Goal: Task Accomplishment & Management: Use online tool/utility

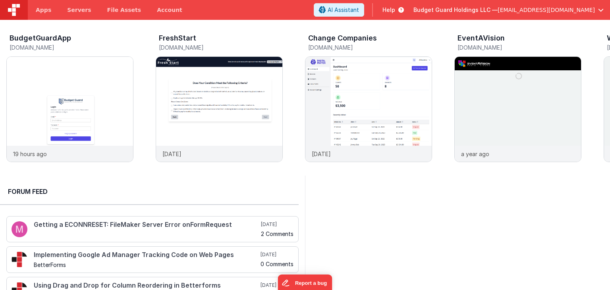
click at [379, 223] on div at bounding box center [457, 272] width 305 height 195
click at [98, 109] on img at bounding box center [70, 120] width 126 height 126
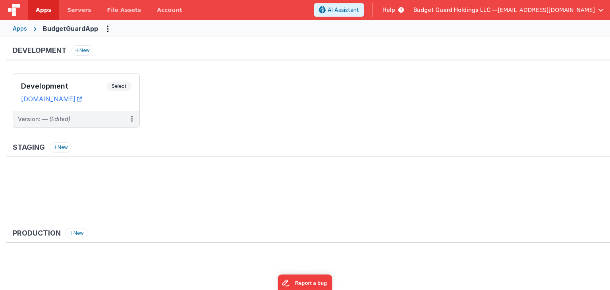
click at [308, 16] on header "Apps Servers File Assets Account Some FUTURE Slot AI Assistant Help Budget Guar…" at bounding box center [305, 10] width 610 height 20
click at [95, 86] on h3 "Development" at bounding box center [64, 86] width 86 height 8
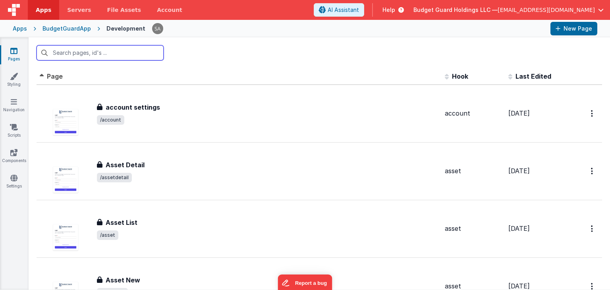
click at [116, 54] on input "text" at bounding box center [100, 52] width 127 height 15
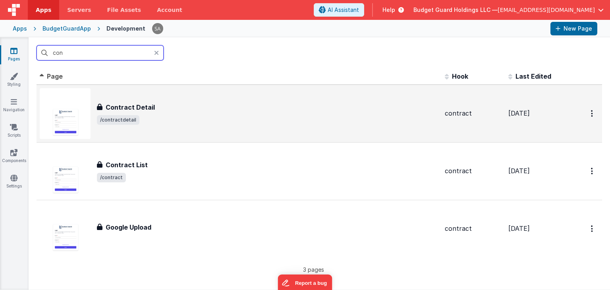
type input "con"
click at [159, 121] on span "/contractdetail" at bounding box center [267, 120] width 341 height 10
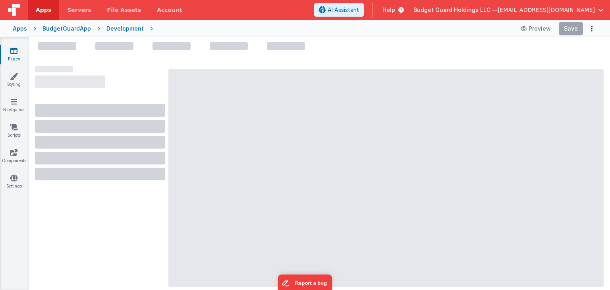
click at [56, 27] on div "BudgetGuardApp" at bounding box center [66, 29] width 48 height 8
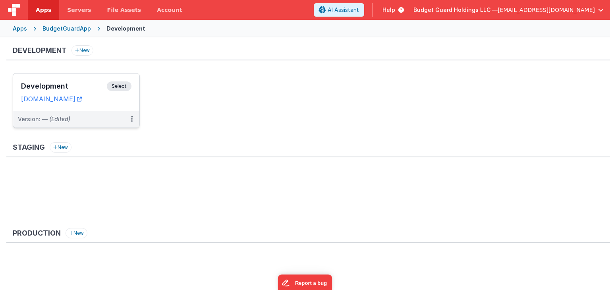
click at [83, 84] on h3 "Development" at bounding box center [64, 86] width 86 height 8
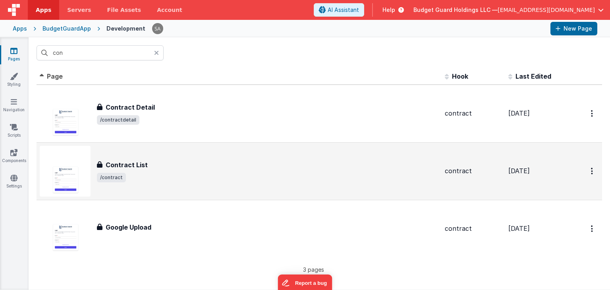
click at [139, 160] on h3 "Contract List" at bounding box center [127, 165] width 42 height 10
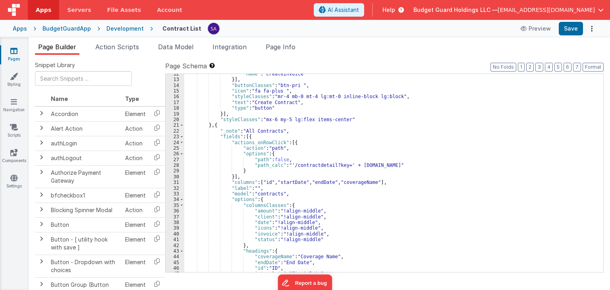
scroll to position [143, 0]
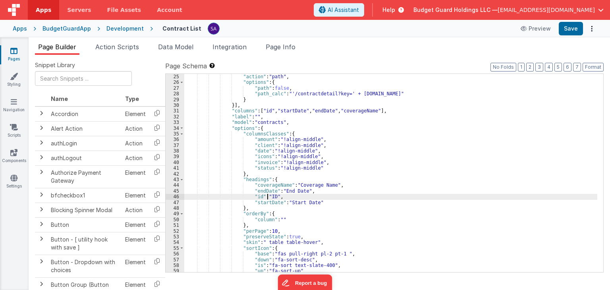
click at [268, 197] on div ""actions_onRowClick" : [{ "action" : "path" , "options" : { "path" : false , "p…" at bounding box center [390, 173] width 413 height 210
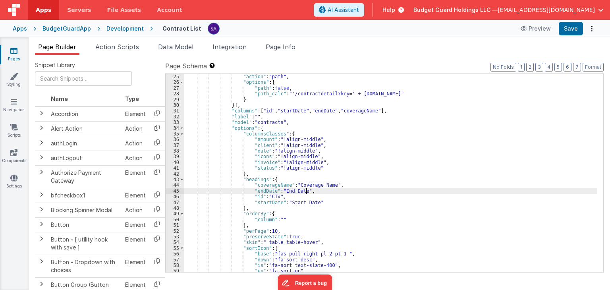
click at [306, 193] on div ""actions_onRowClick" : [{ "action" : "path" , "options" : { "path" : false , "p…" at bounding box center [390, 173] width 413 height 210
drag, startPoint x: 566, startPoint y: 31, endPoint x: 503, endPoint y: 2, distance: 68.4
click at [566, 31] on button "Save" at bounding box center [570, 28] width 24 height 13
click at [16, 57] on link "Pages" at bounding box center [14, 55] width 29 height 16
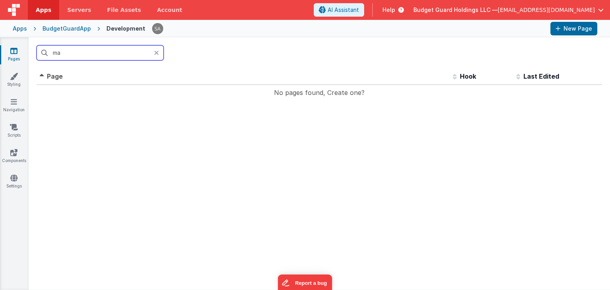
type input "m"
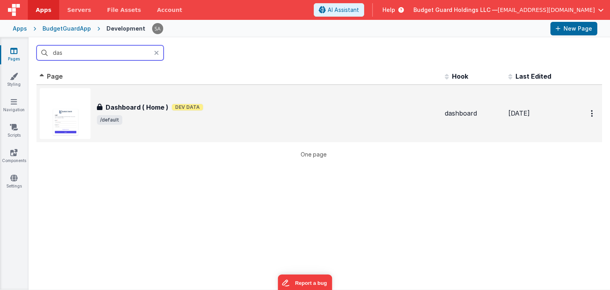
type input "das"
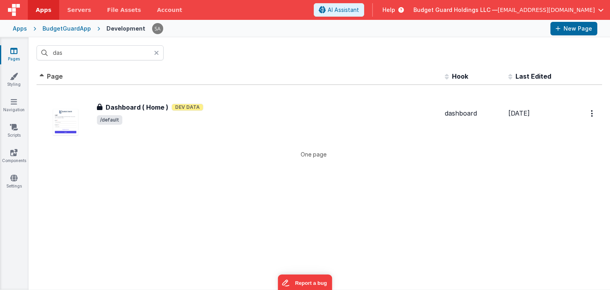
drag, startPoint x: 216, startPoint y: 102, endPoint x: 228, endPoint y: 37, distance: 66.6
click at [216, 102] on div "Dashboard ( Home ) Dev Data" at bounding box center [267, 107] width 341 height 10
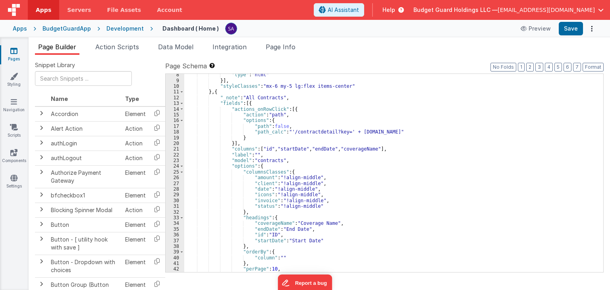
scroll to position [71, 0]
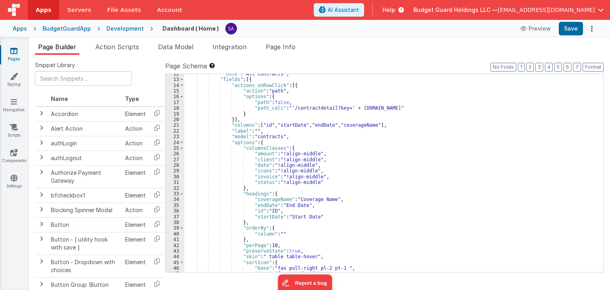
click at [253, 209] on div ""_note" : "All Contracts" , "fields" : [{ "actions_onRowClick" : [{ "action" : …" at bounding box center [390, 176] width 413 height 210
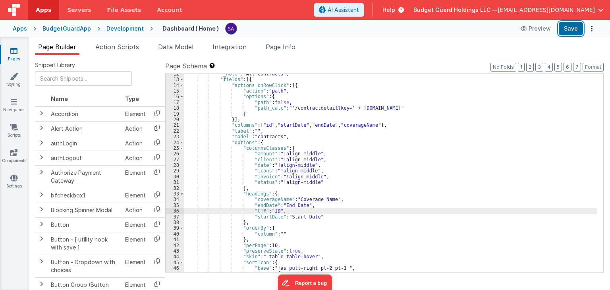
drag, startPoint x: 567, startPoint y: 28, endPoint x: 430, endPoint y: 31, distance: 136.6
click at [566, 28] on button "Save" at bounding box center [570, 28] width 24 height 13
click at [424, 30] on div "Dashboard ( Home ) Preview Saving" at bounding box center [375, 28] width 444 height 13
click at [343, 204] on div ""_note" : "All Contracts" , "fields" : [{ "actions_onRowClick" : [{ "action" : …" at bounding box center [390, 176] width 413 height 210
click at [269, 212] on div ""_note" : "All Contracts" , "fields" : [{ "actions_onRowClick" : [{ "action" : …" at bounding box center [390, 176] width 413 height 210
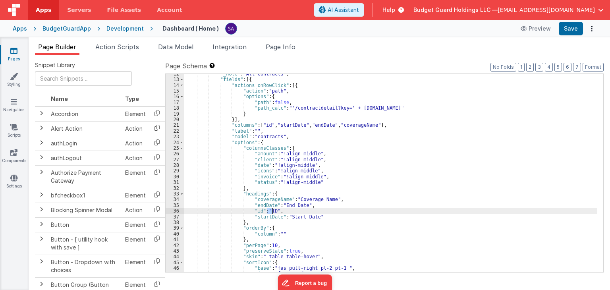
click at [269, 212] on div ""_note" : "All Contracts" , "fields" : [{ "actions_onRowClick" : [{ "action" : …" at bounding box center [390, 176] width 413 height 210
click at [295, 207] on div ""_note" : "All Contracts" , "fields" : [{ "actions_onRowClick" : [{ "action" : …" at bounding box center [390, 176] width 413 height 210
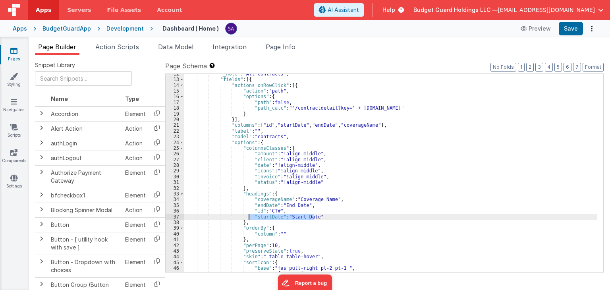
drag, startPoint x: 316, startPoint y: 216, endPoint x: 249, endPoint y: 218, distance: 67.1
click at [249, 218] on div ""_note" : "All Contracts" , "fields" : [{ "actions_onRowClick" : [{ "action" : …" at bounding box center [390, 176] width 413 height 210
click at [289, 213] on div ""_note" : "All Contracts" , "fields" : [{ "actions_onRowClick" : [{ "action" : …" at bounding box center [390, 176] width 413 height 210
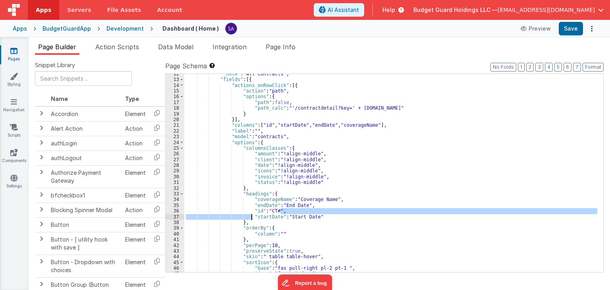
drag, startPoint x: 315, startPoint y: 214, endPoint x: 251, endPoint y: 216, distance: 64.3
click at [251, 216] on div ""_note" : "All Contracts" , "fields" : [{ "actions_onRowClick" : [{ "action" : …" at bounding box center [390, 176] width 413 height 210
click at [260, 216] on div ""_note" : "All Contracts" , "fields" : [{ "actions_onRowClick" : [{ "action" : …" at bounding box center [390, 176] width 413 height 210
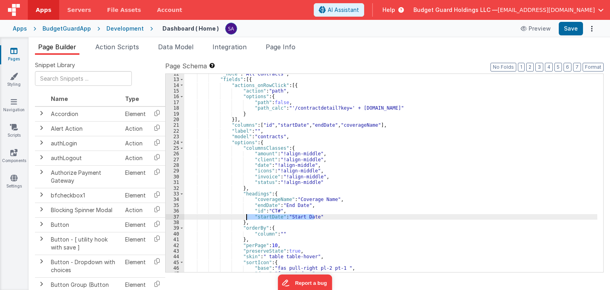
drag, startPoint x: 321, startPoint y: 216, endPoint x: 245, endPoint y: 218, distance: 75.8
click at [245, 218] on div ""_note" : "All Contracts" , "fields" : [{ "actions_onRowClick" : [{ "action" : …" at bounding box center [390, 176] width 413 height 210
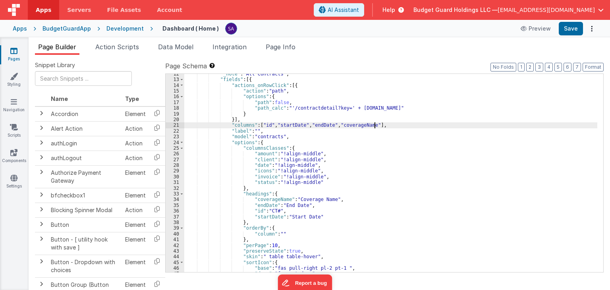
click at [374, 125] on div ""_note" : "All Contracts" , "fields" : [{ "actions_onRowClick" : [{ "action" : …" at bounding box center [390, 176] width 413 height 210
click at [381, 125] on div ""_note" : "All Contracts" , "fields" : [{ "actions_onRowClick" : [{ "action" : …" at bounding box center [390, 176] width 413 height 210
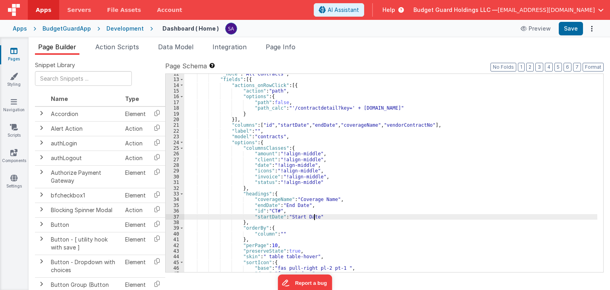
click at [318, 216] on div ""_note" : "All Contracts" , "fields" : [{ "actions_onRowClick" : [{ "action" : …" at bounding box center [390, 176] width 413 height 210
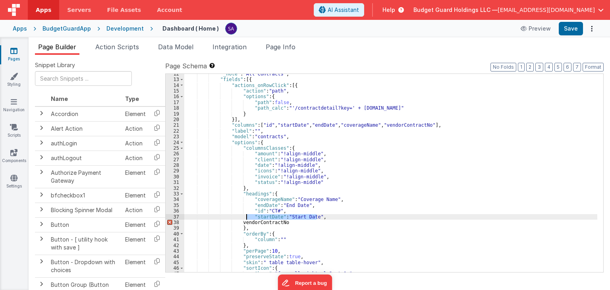
drag, startPoint x: 317, startPoint y: 217, endPoint x: 247, endPoint y: 217, distance: 70.3
click at [247, 217] on div ""_note" : "All Contracts" , "fields" : [{ "actions_onRowClick" : [{ "action" : …" at bounding box center [390, 176] width 413 height 210
click at [318, 215] on div ""_note" : "All Contracts" , "fields" : [{ "actions_onRowClick" : [{ "action" : …" at bounding box center [390, 173] width 413 height 198
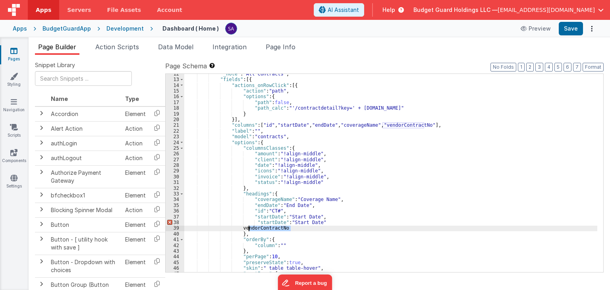
drag, startPoint x: 292, startPoint y: 228, endPoint x: 248, endPoint y: 228, distance: 43.7
click at [248, 228] on div ""_note" : "All Contracts" , "fields" : [{ "actions_onRowClick" : [{ "action" : …" at bounding box center [390, 176] width 413 height 210
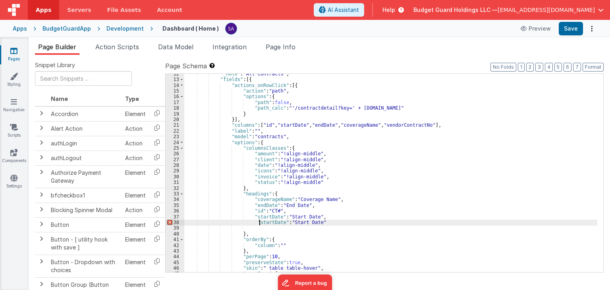
click at [260, 222] on div ""_note" : "All Contracts" , "fields" : [{ "actions_onRowClick" : [{ "action" : …" at bounding box center [390, 176] width 413 height 210
drag, startPoint x: 306, startPoint y: 222, endPoint x: 332, endPoint y: 224, distance: 25.8
click at [332, 224] on div ""_note" : "All Contracts" , "fields" : [{ "actions_onRowClick" : [{ "action" : …" at bounding box center [390, 176] width 413 height 210
click at [566, 32] on button "Save" at bounding box center [570, 28] width 24 height 13
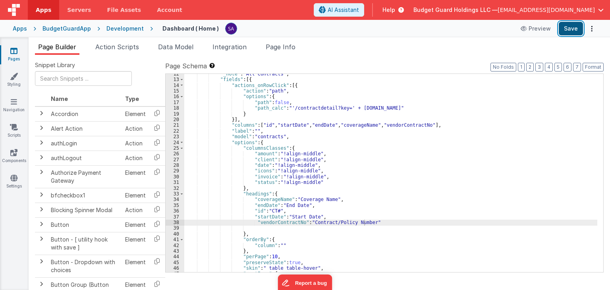
click at [569, 33] on button "Save" at bounding box center [570, 28] width 24 height 13
click at [129, 30] on div "Development" at bounding box center [124, 29] width 37 height 8
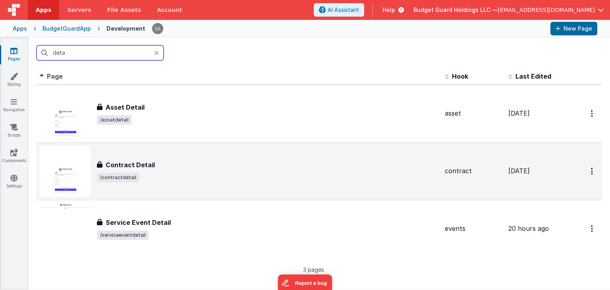
type input "deta"
click at [169, 165] on div "Contract Detail" at bounding box center [267, 165] width 341 height 10
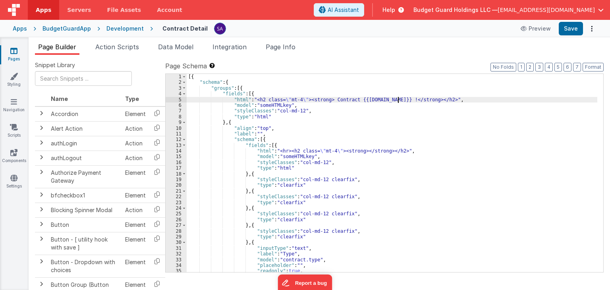
click at [399, 99] on div "[{ "schema" : { "groups" : [{ "fields" : [{ "html" : "<h2 class= \" mt-4 \" ><s…" at bounding box center [392, 179] width 410 height 210
click at [347, 100] on div "[{ "schema" : { "groups" : [{ "fields" : [{ "html" : "<h2 class= \" mt-4 \" ><s…" at bounding box center [392, 179] width 410 height 210
click at [572, 34] on button "Save" at bounding box center [570, 28] width 24 height 13
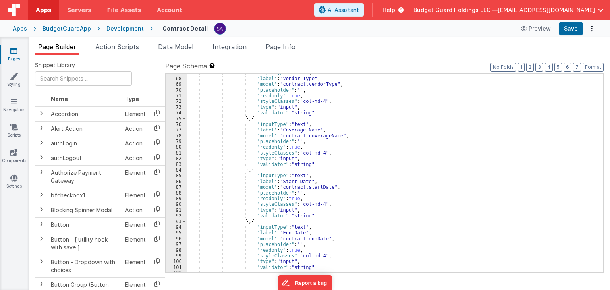
scroll to position [238, 0]
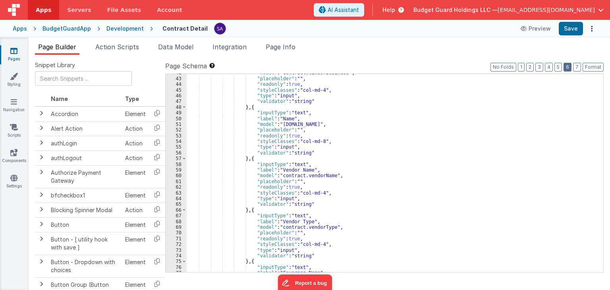
click at [568, 69] on button "6" at bounding box center [567, 67] width 8 height 9
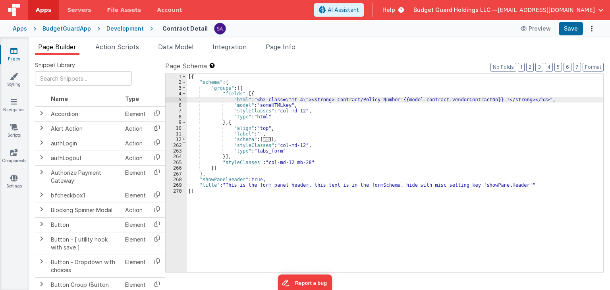
click at [183, 140] on span at bounding box center [184, 140] width 4 height 6
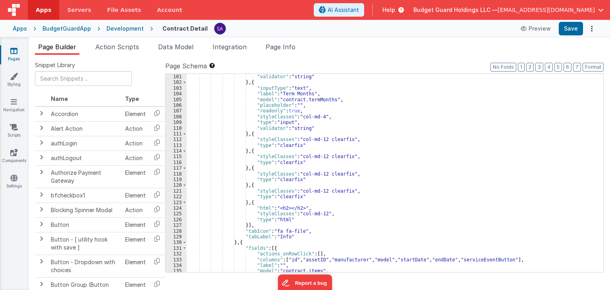
scroll to position [667, 0]
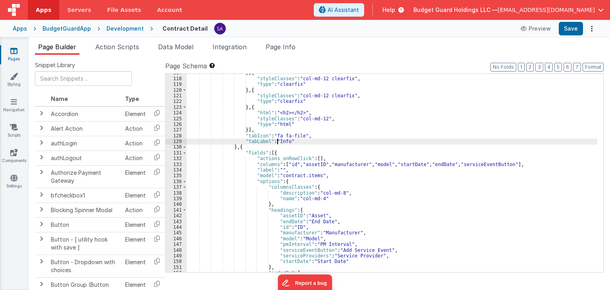
click at [278, 141] on div "} , { "styleClasses" : "col-md-12 clearfix" , "type" : "clearfix" } , { "styleC…" at bounding box center [392, 175] width 410 height 210
click at [373, 154] on div "} , { "styleClasses" : "col-md-12 clearfix" , "type" : "clearfix" } , { "styleC…" at bounding box center [392, 175] width 410 height 210
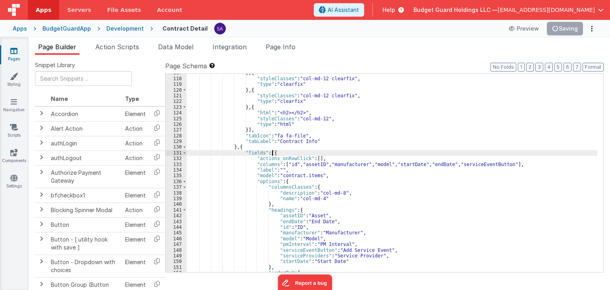
click at [373, 154] on div "} , { "styleClasses" : "col-md-12 clearfix" , "type" : "clearfix" } , { "styleC…" at bounding box center [392, 175] width 410 height 210
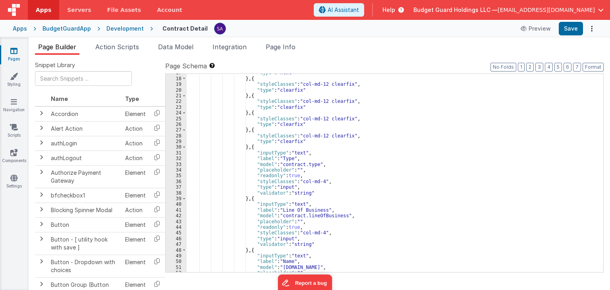
scroll to position [119, 0]
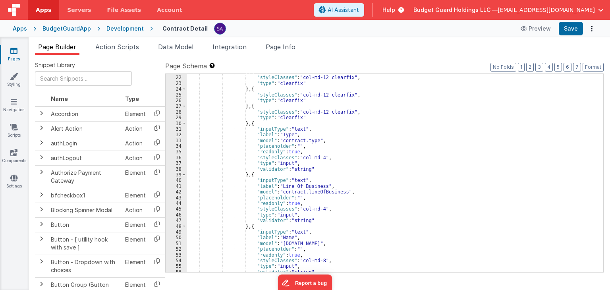
click at [280, 135] on div "} , { "styleClasses" : "col-md-12 clearfix" , "type" : "clearfix" } , { "styleC…" at bounding box center [392, 174] width 410 height 210
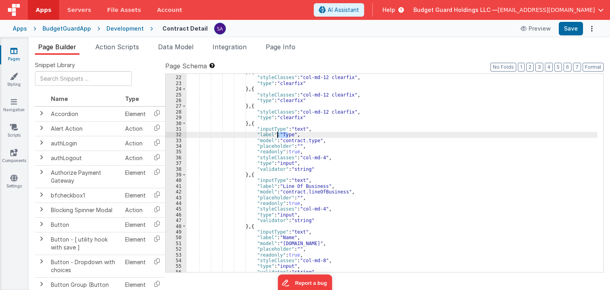
click at [280, 135] on div "} , { "styleClasses" : "col-md-12 clearfix" , "type" : "clearfix" } , { "styleC…" at bounding box center [392, 174] width 410 height 210
click at [283, 181] on div "} , { "styleClasses" : "col-md-12 clearfix" , "type" : "clearfix" } , { "styleC…" at bounding box center [392, 174] width 410 height 210
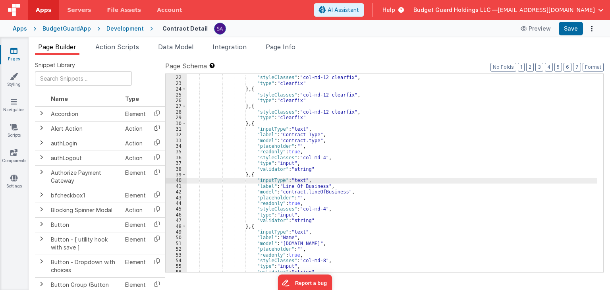
click at [309, 187] on div "} , { "styleClasses" : "col-md-12 clearfix" , "type" : "clearfix" } , { "styleC…" at bounding box center [392, 174] width 410 height 210
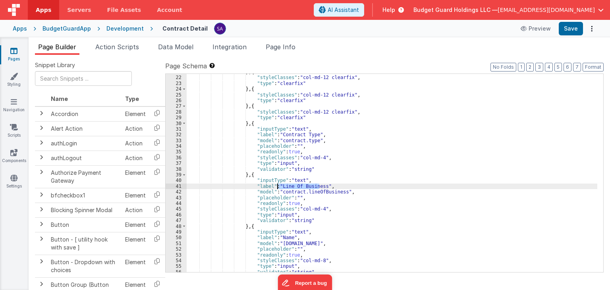
drag, startPoint x: 319, startPoint y: 186, endPoint x: 278, endPoint y: 184, distance: 41.3
click at [278, 184] on div "} , { "styleClasses" : "col-md-12 clearfix" , "type" : "clearfix" } , { "styleC…" at bounding box center [392, 174] width 410 height 210
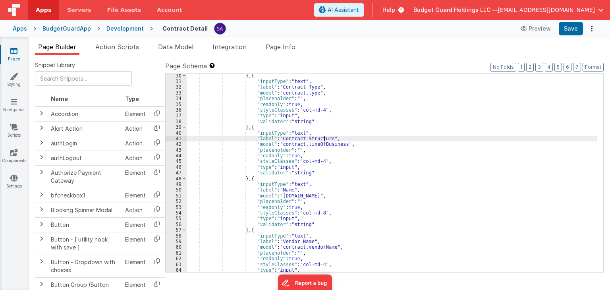
scroll to position [191, 0]
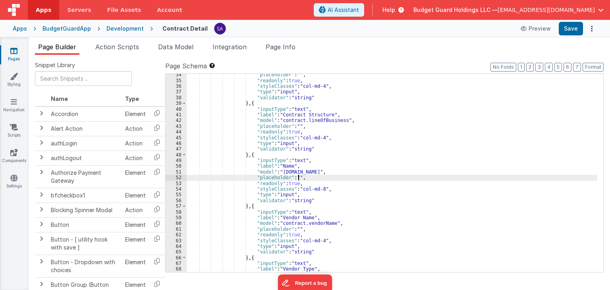
click at [306, 180] on div ""placeholder" : "" , "readonly" : true , "styleClasses" : "col-md-4" , "type" :…" at bounding box center [392, 177] width 410 height 210
click at [305, 175] on div ""placeholder" : "" , "readonly" : true , "styleClasses" : "col-md-4" , "type" :…" at bounding box center [392, 177] width 410 height 210
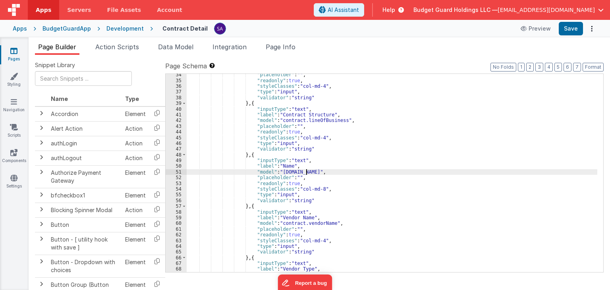
click at [305, 171] on div ""placeholder" : "" , "readonly" : true , "styleClasses" : "col-md-4" , "type" :…" at bounding box center [392, 177] width 410 height 210
drag, startPoint x: 352, startPoint y: 166, endPoint x: 316, endPoint y: 166, distance: 35.7
click at [352, 166] on div ""placeholder" : "" , "readonly" : true , "styleClasses" : "col-md-4" , "type" :…" at bounding box center [392, 177] width 410 height 210
click at [280, 166] on div ""placeholder" : "" , "readonly" : true , "styleClasses" : "col-md-4" , "type" :…" at bounding box center [392, 177] width 410 height 210
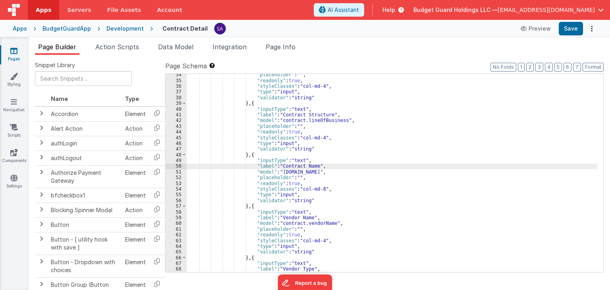
click at [320, 163] on div ""placeholder" : "" , "readonly" : true , "styleClasses" : "col-md-4" , "type" :…" at bounding box center [392, 177] width 410 height 210
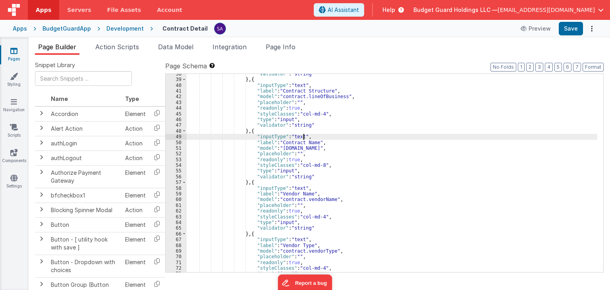
scroll to position [238, 0]
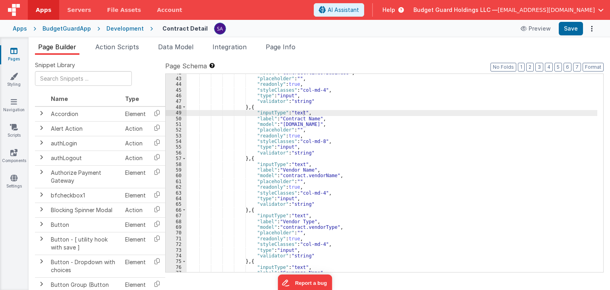
click at [327, 162] on div ""model" : "contract.lineOfBusiness" , "placeholder" : "" , "readonly" : true , …" at bounding box center [392, 175] width 410 height 210
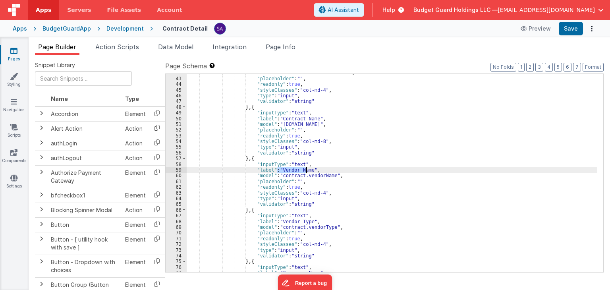
drag, startPoint x: 278, startPoint y: 169, endPoint x: 306, endPoint y: 169, distance: 27.4
click at [306, 169] on div ""model" : "contract.lineOfBusiness" , "placeholder" : "" , "readonly" : true , …" at bounding box center [392, 175] width 410 height 210
click at [570, 28] on button "Save" at bounding box center [570, 28] width 24 height 13
click at [300, 194] on div ""model" : "contract.lineOfBusiness" , "placeholder" : "" , "readonly" : true , …" at bounding box center [392, 175] width 410 height 210
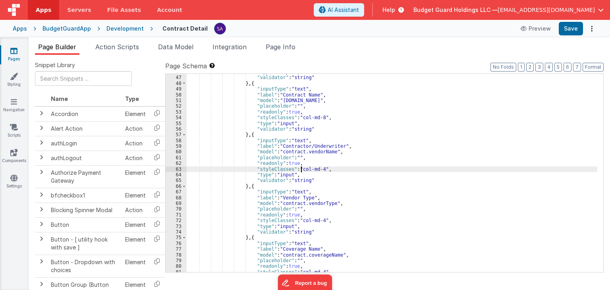
scroll to position [262, 0]
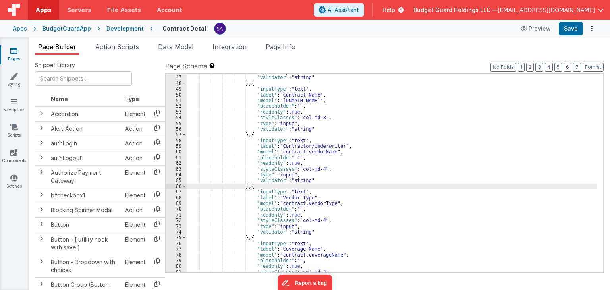
click at [251, 187] on div ""type" : "input" , "validator" : "string" } , { "inputType" : "text" , "label" …" at bounding box center [392, 174] width 410 height 210
click at [251, 187] on div ""type" : "input" , "validator" : "string" } , { "inputType" : "text" , "label" …" at bounding box center [392, 173] width 410 height 198
click at [245, 237] on div ""type" : "input" , "validator" : "string" } , { "inputType" : "text" , "label" …" at bounding box center [392, 174] width 410 height 210
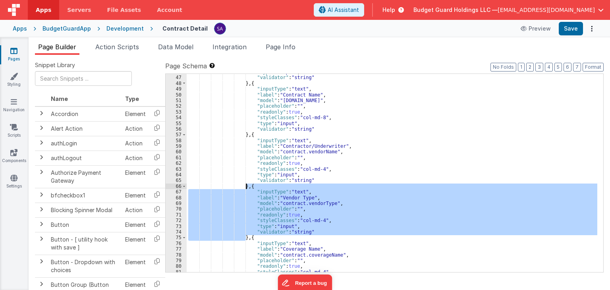
drag, startPoint x: 246, startPoint y: 239, endPoint x: 246, endPoint y: 188, distance: 51.2
click at [246, 188] on div ""type" : "input" , "validator" : "string" } , { "inputType" : "text" , "label" …" at bounding box center [392, 174] width 410 height 210
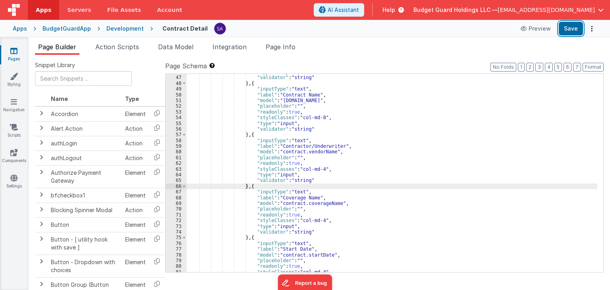
drag, startPoint x: 562, startPoint y: 28, endPoint x: 505, endPoint y: 2, distance: 62.0
click at [562, 28] on button "Save" at bounding box center [570, 28] width 24 height 13
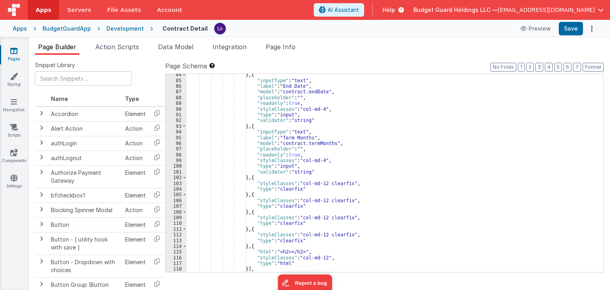
scroll to position [476, 0]
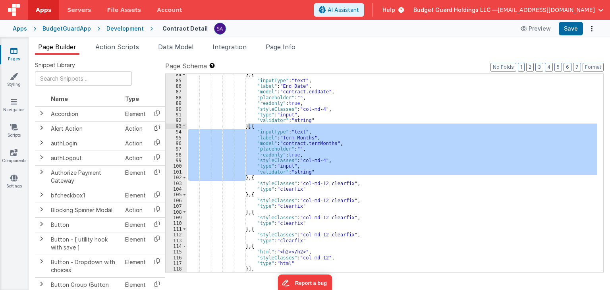
drag, startPoint x: 246, startPoint y: 179, endPoint x: 248, endPoint y: 126, distance: 53.2
click at [248, 126] on div "} , { "inputType" : "text" , "label" : "End Date" , "model" : "contract.endDate…" at bounding box center [392, 177] width 410 height 210
click at [246, 178] on div "} , { "inputType" : "text" , "label" : "End Date" , "model" : "contract.endDate…" at bounding box center [392, 173] width 410 height 198
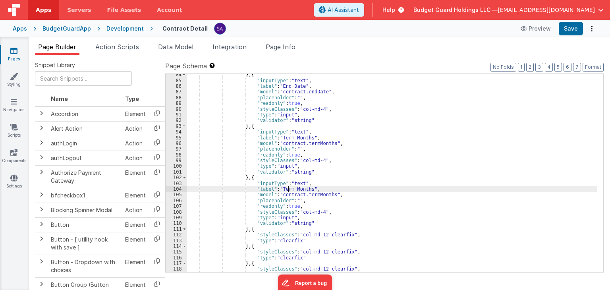
click at [289, 191] on div "} , { "inputType" : "text" , "label" : "End Date" , "model" : "contract.endDate…" at bounding box center [392, 177] width 410 height 210
click at [297, 188] on div "} , { "inputType" : "text" , "label" : "End Date" , "model" : "contract.endDate…" at bounding box center [392, 177] width 410 height 210
click at [312, 194] on div "} , { "inputType" : "text" , "label" : "End Date" , "model" : "contract.endDate…" at bounding box center [392, 177] width 410 height 210
click at [310, 196] on div "} , { "inputType" : "text" , "label" : "End Date" , "model" : "contract.endDate…" at bounding box center [392, 177] width 410 height 210
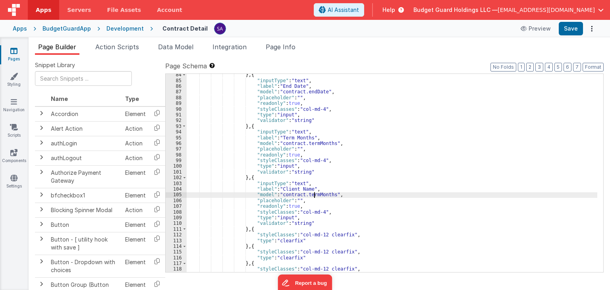
click at [314, 196] on div "} , { "inputType" : "text" , "label" : "End Date" , "model" : "contract.endDate…" at bounding box center [392, 177] width 410 height 210
click at [317, 186] on div "} , { "inputType" : "text" , "label" : "End Date" , "model" : "contract.endDate…" at bounding box center [392, 177] width 410 height 210
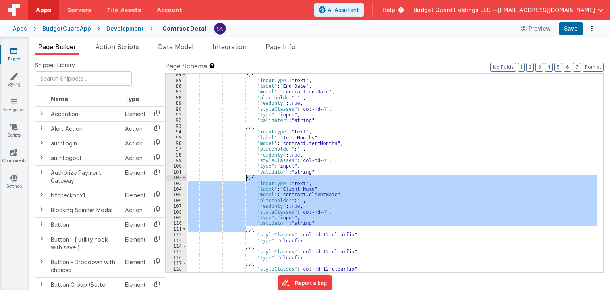
drag, startPoint x: 246, startPoint y: 231, endPoint x: 245, endPoint y: 179, distance: 51.6
click at [245, 179] on div "} , { "inputType" : "text" , "label" : "End Date" , "model" : "contract.endDate…" at bounding box center [392, 177] width 410 height 210
click at [246, 228] on div "} , { "inputType" : "text" , "label" : "End Date" , "model" : "contract.endDate…" at bounding box center [392, 173] width 410 height 198
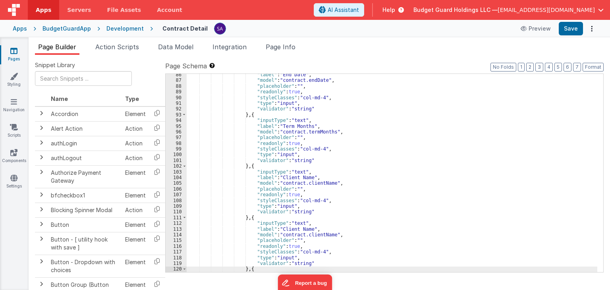
scroll to position [511, 0]
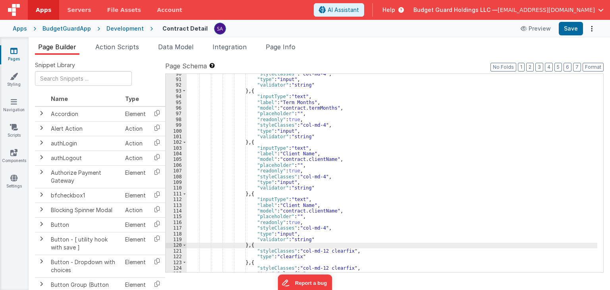
click at [302, 204] on div ""styleClasses" : "col-md-4" , "type" : "input" , "validator" : "string" } , { "…" at bounding box center [392, 176] width 410 height 210
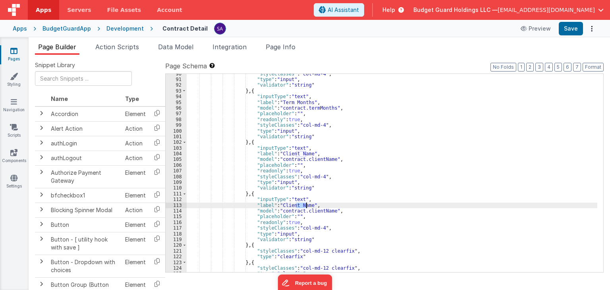
click at [302, 204] on div ""styleClasses" : "col-md-4" , "type" : "input" , "validator" : "string" } , { "…" at bounding box center [392, 176] width 410 height 210
click at [309, 213] on div ""styleClasses" : "col-md-4" , "type" : "input" , "validator" : "string" } , { "…" at bounding box center [392, 176] width 410 height 210
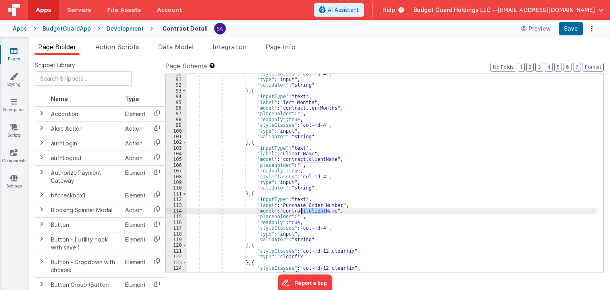
click at [309, 213] on div ""styleClasses" : "col-md-4" , "type" : "input" , "validator" : "string" } , { "…" at bounding box center [392, 176] width 410 height 210
click at [312, 209] on div ""styleClasses" : "col-md-4" , "type" : "input" , "validator" : "string" } , { "…" at bounding box center [392, 173] width 410 height 198
click at [312, 209] on div ""styleClasses" : "col-md-4" , "type" : "input" , "validator" : "string" } , { "…" at bounding box center [392, 176] width 410 height 210
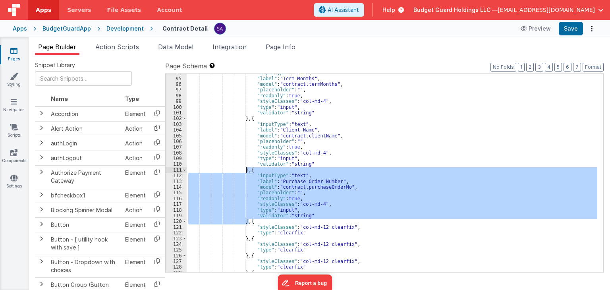
drag, startPoint x: 248, startPoint y: 223, endPoint x: 246, endPoint y: 171, distance: 52.0
click at [246, 171] on div ""inputType" : "text" , "label" : "Term Months" , "model" : "contract.termMonths…" at bounding box center [392, 175] width 410 height 210
click at [247, 223] on div ""inputType" : "text" , "label" : "Term Months" , "model" : "contract.termMonths…" at bounding box center [392, 173] width 410 height 198
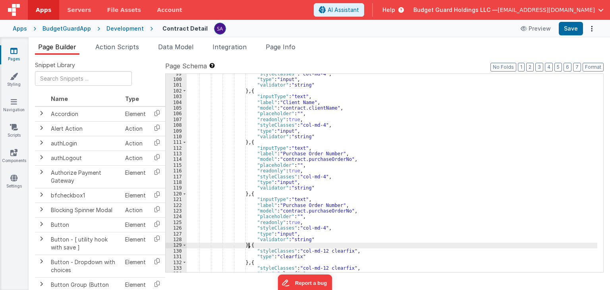
scroll to position [587, 0]
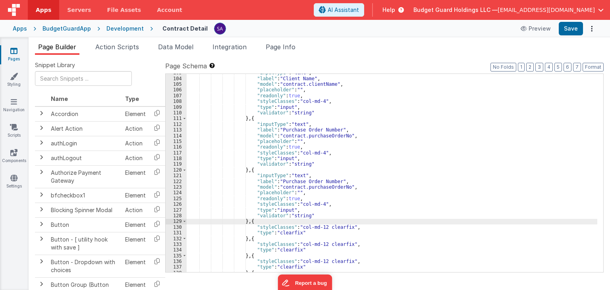
click at [318, 180] on div ""inputType" : "text" , "label" : "Client Name" , "model" : "contract.clientName…" at bounding box center [392, 175] width 410 height 210
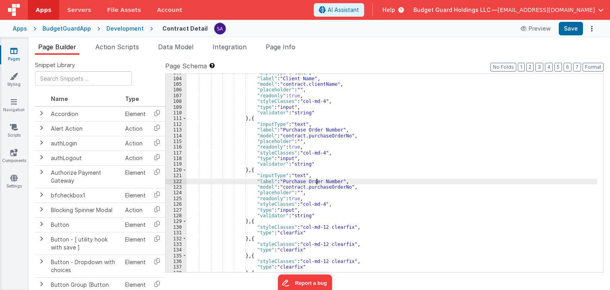
click at [318, 180] on div ""inputType" : "text" , "label" : "Client Name" , "model" : "contract.clientName…" at bounding box center [392, 175] width 410 height 210
click at [323, 188] on div ""inputType" : "text" , "label" : "Client Name" , "model" : "contract.clientName…" at bounding box center [392, 175] width 410 height 210
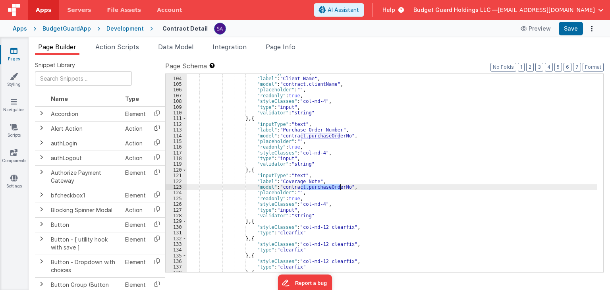
click at [323, 188] on div ""inputType" : "text" , "label" : "Client Name" , "model" : "contract.clientName…" at bounding box center [392, 175] width 410 height 210
click at [311, 187] on div ""inputType" : "text" , "label" : "Client Name" , "model" : "contract.clientName…" at bounding box center [392, 173] width 410 height 198
click at [311, 187] on div ""inputType" : "text" , "label" : "Client Name" , "model" : "contract.clientName…" at bounding box center [392, 175] width 410 height 210
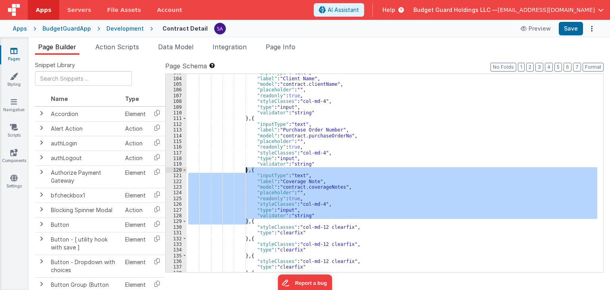
drag, startPoint x: 248, startPoint y: 220, endPoint x: 245, endPoint y: 170, distance: 50.1
click at [245, 170] on div ""inputType" : "text" , "label" : "Client Name" , "model" : "contract.clientName…" at bounding box center [392, 175] width 410 height 210
click at [247, 220] on div ""inputType" : "text" , "label" : "Client Name" , "model" : "contract.clientName…" at bounding box center [392, 173] width 410 height 198
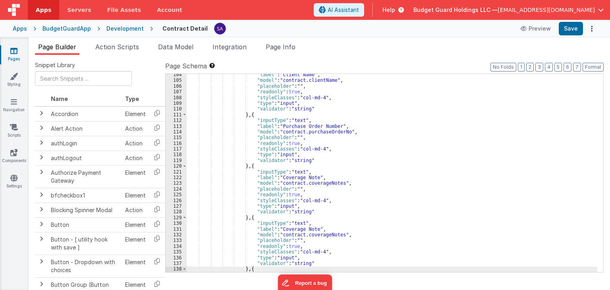
scroll to position [614, 0]
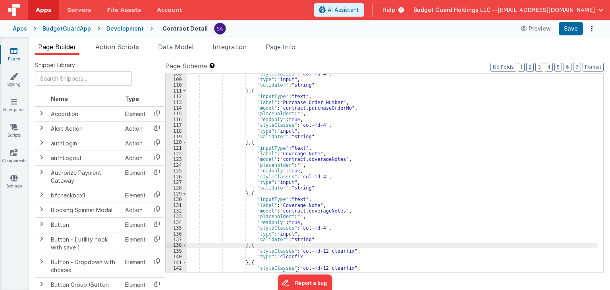
click at [302, 205] on div ""styleClasses" : "col-md-4" , "type" : "input" , "validator" : "string" } , { "…" at bounding box center [392, 176] width 410 height 210
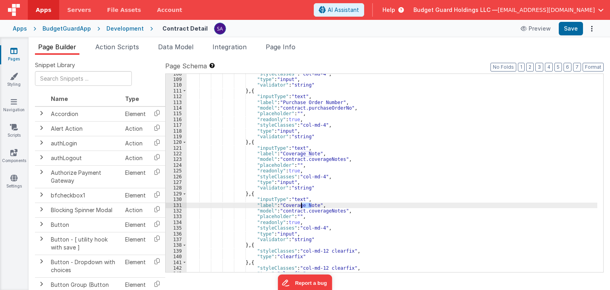
click at [302, 205] on div ""styleClasses" : "col-md-4" , "type" : "input" , "validator" : "string" } , { "…" at bounding box center [392, 176] width 410 height 210
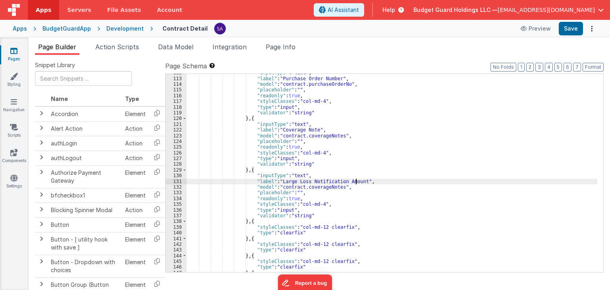
scroll to position [638, 0]
click at [309, 191] on div ""inputType" : "text" , "label" : "Purchase Order Number" , "model" : "contract.…" at bounding box center [392, 175] width 410 height 210
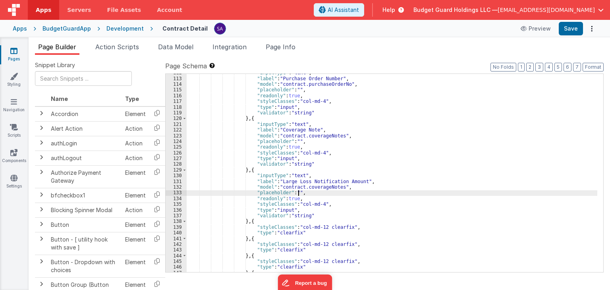
click at [309, 191] on div ""inputType" : "text" , "label" : "Purchase Order Number" , "model" : "contract.…" at bounding box center [392, 175] width 410 height 210
click at [310, 189] on div ""inputType" : "text" , "label" : "Purchase Order Number" , "model" : "contract.…" at bounding box center [392, 175] width 410 height 210
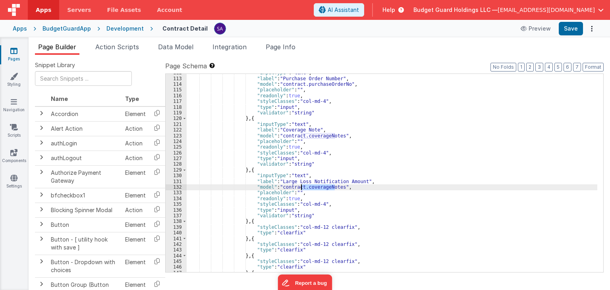
click at [310, 189] on div ""inputType" : "text" , "label" : "Purchase Order Number" , "model" : "contract.…" at bounding box center [392, 175] width 410 height 210
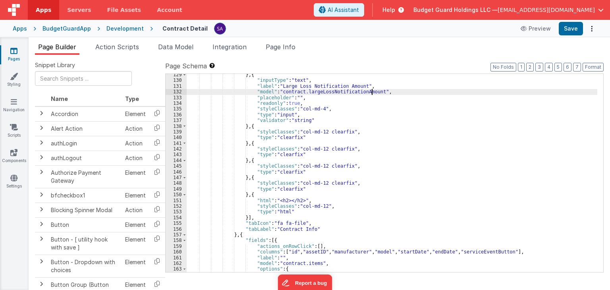
scroll to position [757, 0]
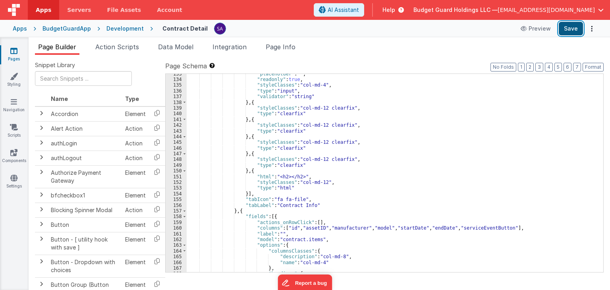
drag, startPoint x: 569, startPoint y: 28, endPoint x: 551, endPoint y: 33, distance: 19.0
click at [569, 28] on button "Save" at bounding box center [570, 28] width 24 height 13
click at [570, 35] on button "Save" at bounding box center [570, 28] width 24 height 13
click at [304, 185] on div ""placeholder" : "" , "readonly" : true , "styleClasses" : "col-md-4" , "type" :…" at bounding box center [392, 176] width 410 height 210
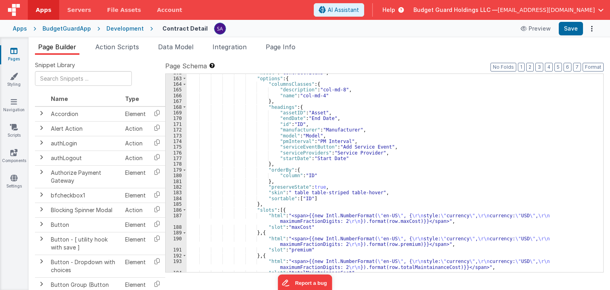
scroll to position [924, 0]
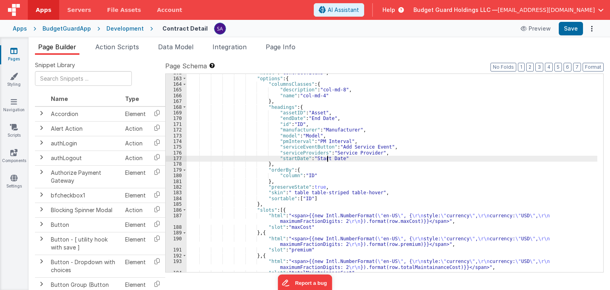
click at [328, 160] on div ""model" : "contract.items" , "options" : { "columnsClasses" : { "description" :…" at bounding box center [392, 175] width 410 height 210
click at [316, 159] on div ""model" : "contract.items" , "options" : { "columnsClasses" : { "description" :…" at bounding box center [392, 175] width 410 height 210
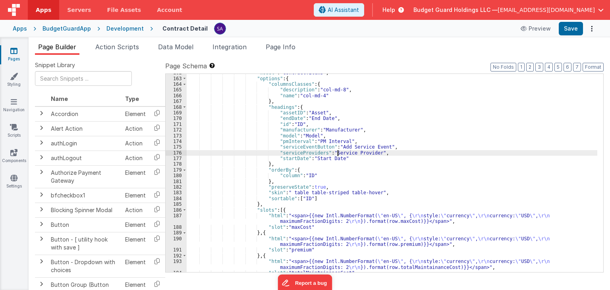
click at [337, 154] on div ""model" : "contract.items" , "options" : { "columnsClasses" : { "description" :…" at bounding box center [392, 175] width 410 height 210
click at [359, 153] on div ""model" : "contract.items" , "options" : { "columnsClasses" : { "description" :…" at bounding box center [392, 175] width 410 height 210
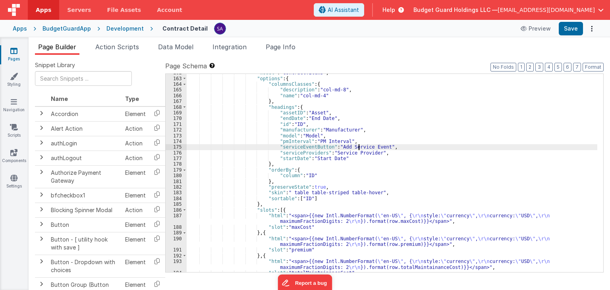
click at [359, 145] on div ""model" : "contract.items" , "options" : { "columnsClasses" : { "description" :…" at bounding box center [392, 175] width 410 height 210
click at [373, 146] on div ""model" : "contract.items" , "options" : { "columnsClasses" : { "description" :…" at bounding box center [392, 175] width 410 height 210
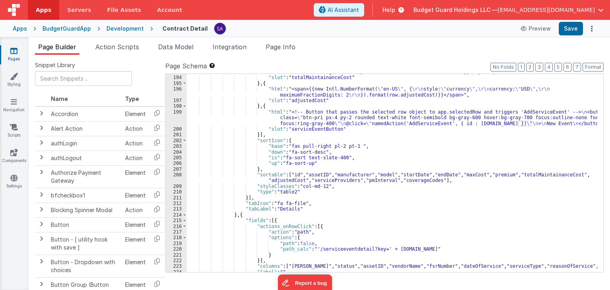
scroll to position [1119, 0]
click at [283, 210] on div ""html" : "<span>{{new Intl.NumberFormat( \" en-US \" , { \r\n style: \" currenc…" at bounding box center [392, 171] width 410 height 215
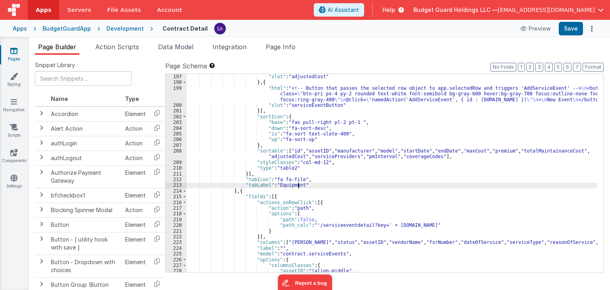
scroll to position [1143, 0]
click at [280, 202] on div ""html" : "<span>{{new Intl.NumberFormat( \" en-US \" , { \r\n style: \" currenc…" at bounding box center [392, 169] width 410 height 215
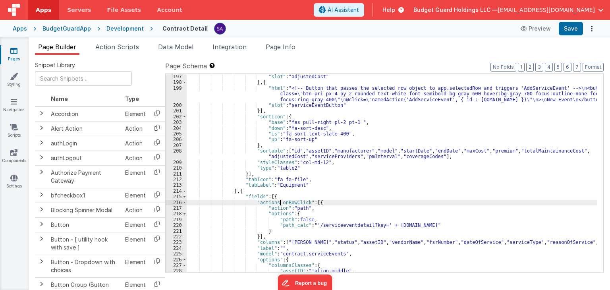
click at [280, 202] on div ""html" : "<span>{{new Intl.NumberFormat( \" en-US \" , { \r\n style: \" currenc…" at bounding box center [392, 169] width 410 height 215
click at [288, 200] on div ""html" : "<span>{{new Intl.NumberFormat( \" en-US \" , { \r\n style: \" currenc…" at bounding box center [392, 173] width 410 height 198
click at [333, 202] on div ""html" : "<span>{{new Intl.NumberFormat( \" en-US \" , { \r\n style: \" currenc…" at bounding box center [392, 169] width 410 height 215
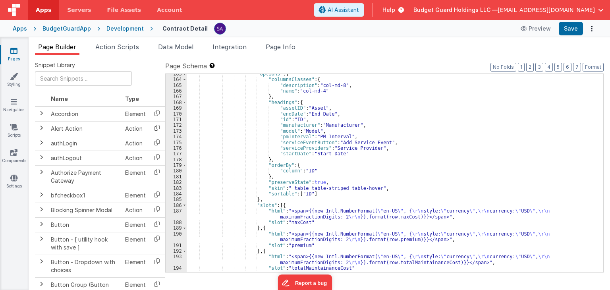
scroll to position [857, 0]
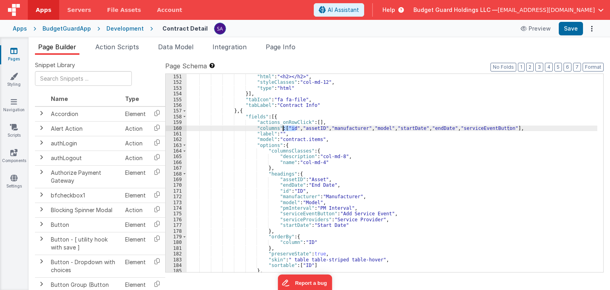
drag, startPoint x: 296, startPoint y: 131, endPoint x: 282, endPoint y: 129, distance: 13.6
click at [282, 129] on div "} , { "html" : "<h2></h2>" , "styleClasses" : "col-md-12" , "type" : "html" }] …" at bounding box center [392, 173] width 410 height 210
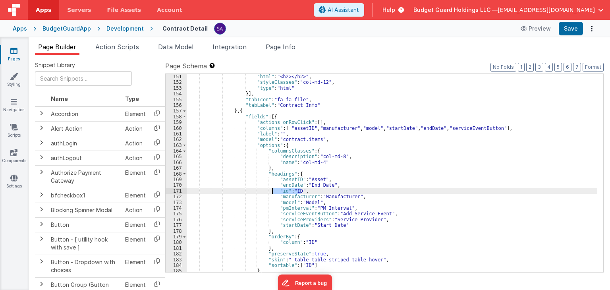
drag, startPoint x: 304, startPoint y: 189, endPoint x: 271, endPoint y: 191, distance: 32.2
click at [271, 191] on div "} , { "html" : "<h2></h2>" , "styleClasses" : "col-md-12" , "type" : "html" }] …" at bounding box center [392, 173] width 410 height 210
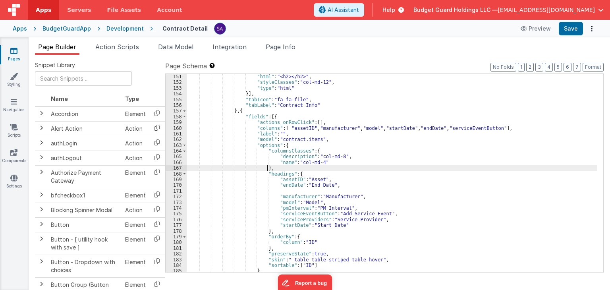
click at [302, 166] on div "} , { "html" : "<h2></h2>" , "styleClasses" : "col-md-12" , "type" : "html" }] …" at bounding box center [392, 173] width 410 height 210
click at [570, 26] on button "Save" at bounding box center [570, 28] width 24 height 13
drag, startPoint x: 569, startPoint y: 26, endPoint x: 547, endPoint y: 5, distance: 30.3
click at [569, 26] on button "Save" at bounding box center [570, 28] width 24 height 13
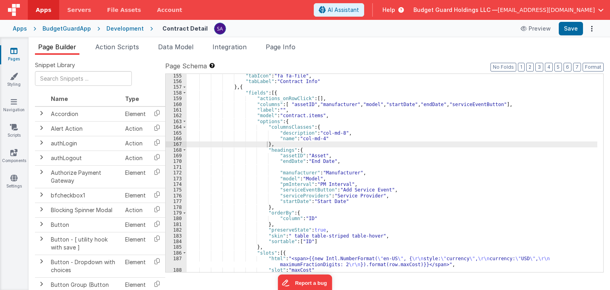
click at [311, 167] on div ""tabIcon" : "fa fa-file" , "tabLabel" : "Contract Info" } , { "fields" : [{ "ac…" at bounding box center [392, 178] width 410 height 210
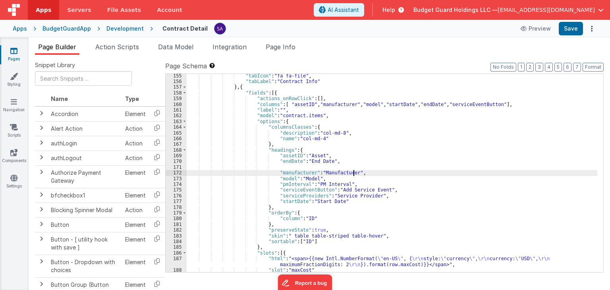
click at [359, 174] on div ""tabIcon" : "fa fa-file" , "tabLabel" : "Contract Info" } , { "fields" : [{ "ac…" at bounding box center [392, 178] width 410 height 210
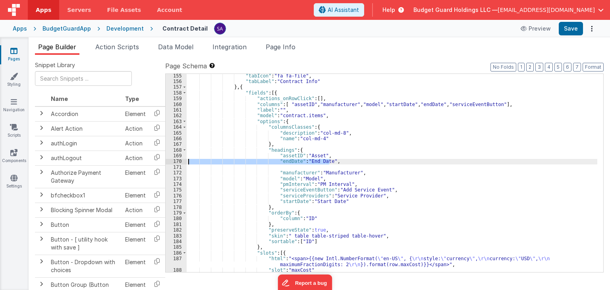
drag, startPoint x: 333, startPoint y: 162, endPoint x: 184, endPoint y: 161, distance: 149.2
click at [184, 161] on div "155 156 157 158 159 160 161 162 163 164 165 166 167 168 169 170 171 172 173 174…" at bounding box center [384, 172] width 438 height 199
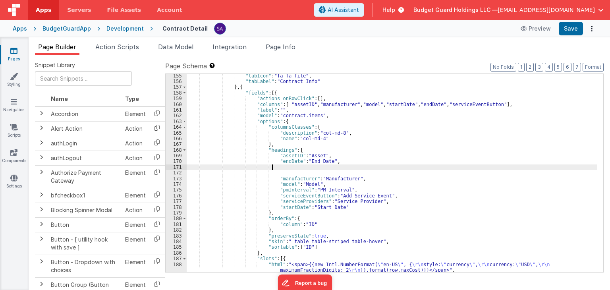
paste textarea
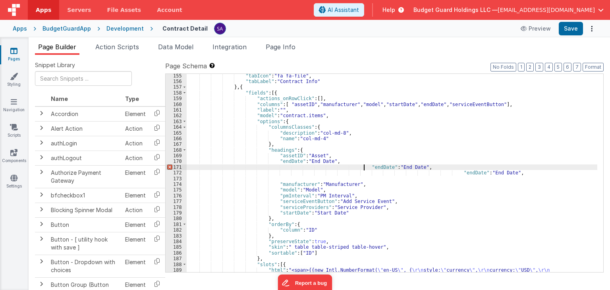
click at [364, 167] on div ""tabIcon" : "fa fa-file" , "tabLabel" : "Contract Info" } , { "fields" : [{ "ac…" at bounding box center [392, 180] width 410 height 215
click at [363, 166] on div ""tabIcon" : "fa fa-file" , "tabLabel" : "Contract Info" } , { "fields" : [{ "ac…" at bounding box center [392, 180] width 410 height 215
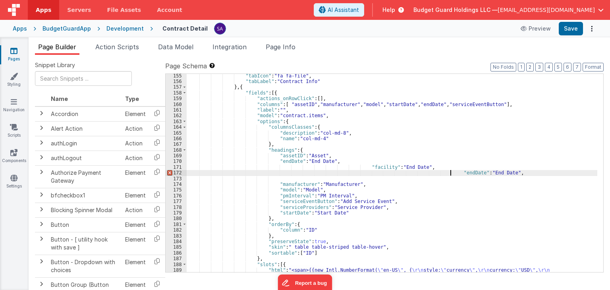
click at [449, 173] on div ""tabIcon" : "fa fa-file" , "tabLabel" : "Contract Info" } , { "fields" : [{ "ac…" at bounding box center [392, 180] width 410 height 215
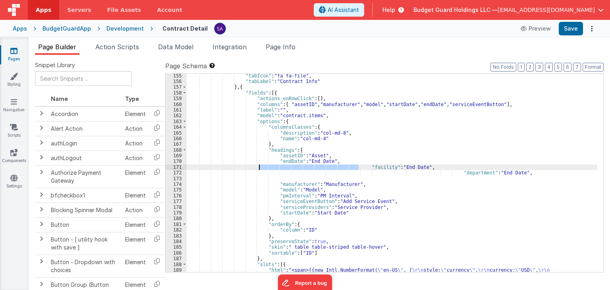
drag, startPoint x: 357, startPoint y: 167, endPoint x: 259, endPoint y: 169, distance: 98.4
click at [259, 169] on div ""tabIcon" : "fa fa-file" , "tabLabel" : "Contract Info" } , { "fields" : [{ "ac…" at bounding box center [392, 180] width 410 height 215
drag, startPoint x: 593, startPoint y: 68, endPoint x: 589, endPoint y: 70, distance: 5.0
click at [593, 67] on button "Format" at bounding box center [592, 67] width 21 height 9
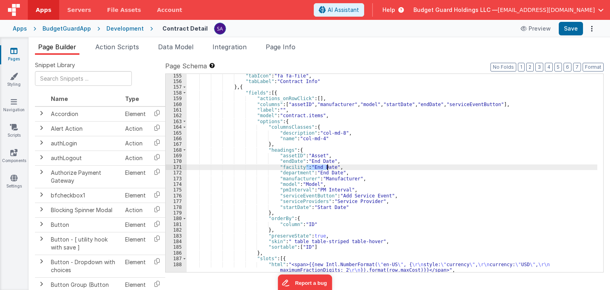
drag, startPoint x: 306, startPoint y: 168, endPoint x: 327, endPoint y: 169, distance: 20.3
click at [327, 169] on div ""tabIcon" : "fa fa-file" , "tabLabel" : "Contract Info" } , { "fields" : [{ "ac…" at bounding box center [392, 178] width 410 height 210
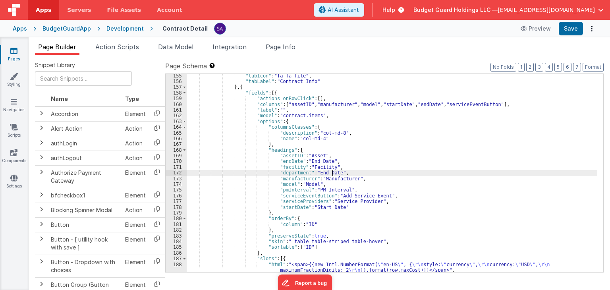
click at [332, 172] on div ""tabIcon" : "fa fa-file" , "tabLabel" : "Contract Info" } , { "fields" : [{ "ac…" at bounding box center [392, 178] width 410 height 210
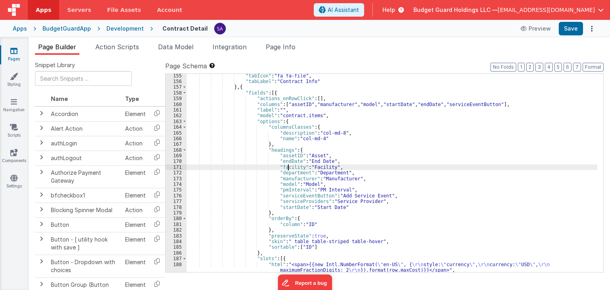
click at [288, 168] on div ""tabIcon" : "fa fa-file" , "tabLabel" : "Contract Info" } , { "fields" : [{ "ac…" at bounding box center [392, 178] width 410 height 210
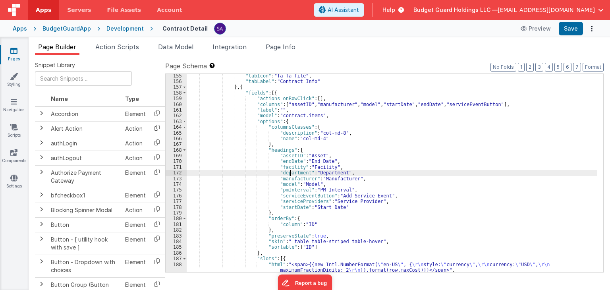
click at [291, 172] on div ""tabIcon" : "fa fa-file" , "tabLabel" : "Contract Info" } , { "fields" : [{ "ac…" at bounding box center [392, 178] width 410 height 210
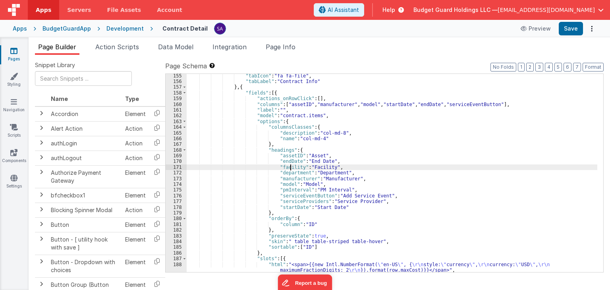
click at [291, 168] on div ""tabIcon" : "fa fa-file" , "tabLabel" : "Contract Info" } , { "fields" : [{ "ac…" at bounding box center [392, 178] width 410 height 210
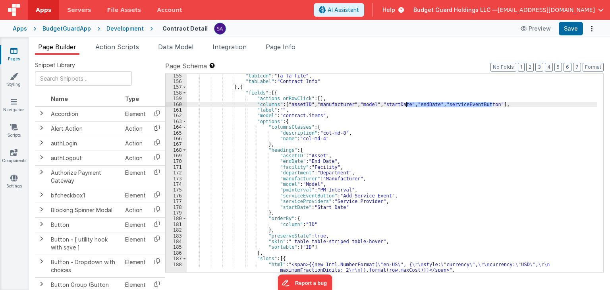
drag, startPoint x: 491, startPoint y: 105, endPoint x: 406, endPoint y: 103, distance: 85.0
click at [406, 103] on div ""tabIcon" : "fa fa-file" , "tabLabel" : "Contract Info" } , { "fields" : [{ "ac…" at bounding box center [392, 178] width 410 height 210
click at [492, 103] on div ""tabIcon" : "fa fa-file" , "tabLabel" : "Contract Info" } , { "fields" : [{ "ac…" at bounding box center [392, 173] width 410 height 198
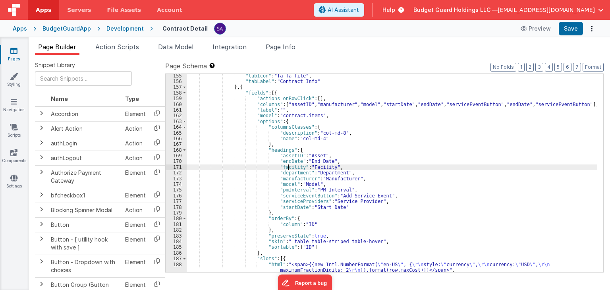
click at [288, 169] on div ""tabIcon" : "fa fa-file" , "tabLabel" : "Contract Info" } , { "fields" : [{ "ac…" at bounding box center [392, 178] width 410 height 210
click at [511, 105] on div ""tabIcon" : "fa fa-file" , "tabLabel" : "Contract Info" } , { "fields" : [{ "ac…" at bounding box center [392, 178] width 410 height 210
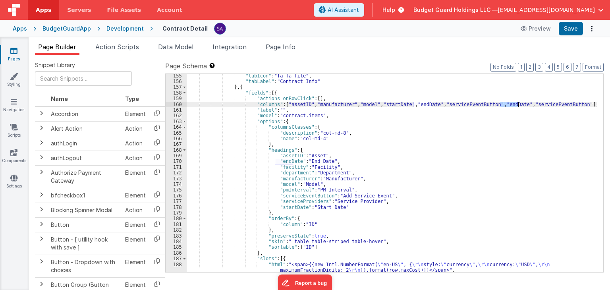
click at [511, 105] on div ""tabIcon" : "fa fa-file" , "tabLabel" : "Contract Info" } , { "fields" : [{ "ac…" at bounding box center [392, 178] width 410 height 210
click at [287, 173] on div ""tabIcon" : "fa fa-file" , "tabLabel" : "Contract Info" } , { "fields" : [{ "ac…" at bounding box center [392, 178] width 410 height 210
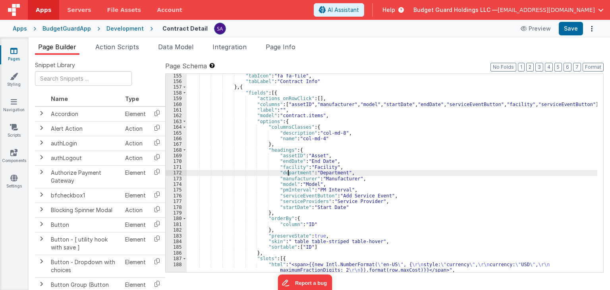
click at [287, 173] on div ""tabIcon" : "fa fa-file" , "tabLabel" : "Contract Info" } , { "fields" : [{ "ac…" at bounding box center [392, 178] width 410 height 210
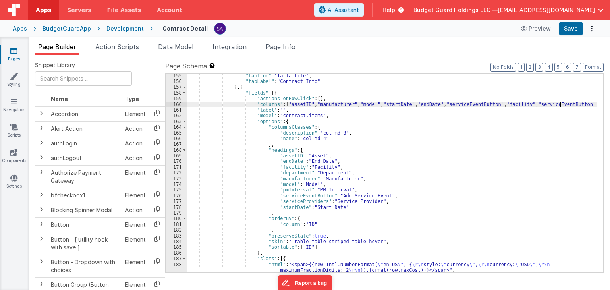
click at [561, 104] on div ""tabIcon" : "fa fa-file" , "tabLabel" : "Contract Info" } , { "fields" : [{ "ac…" at bounding box center [392, 178] width 410 height 210
drag, startPoint x: 570, startPoint y: 32, endPoint x: 515, endPoint y: 2, distance: 62.5
click at [570, 32] on button "Save" at bounding box center [570, 28] width 24 height 13
click at [284, 179] on div ""tabIcon" : "fa fa-file" , "tabLabel" : "Contract Info" } , { "fields" : [{ "ac…" at bounding box center [392, 178] width 410 height 210
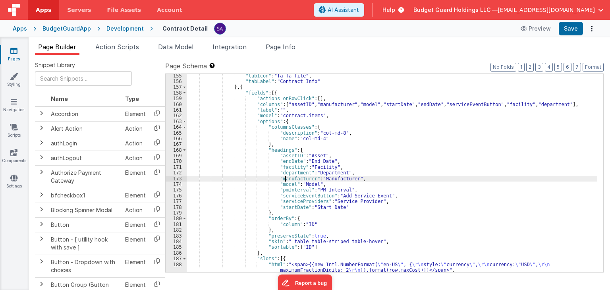
click at [284, 179] on div ""tabIcon" : "fa fa-file" , "tabLabel" : "Contract Info" } , { "fields" : [{ "ac…" at bounding box center [392, 178] width 410 height 210
click at [284, 172] on div ""tabIcon" : "fa fa-file" , "tabLabel" : "Contract Info" } , { "fields" : [{ "ac…" at bounding box center [392, 178] width 410 height 210
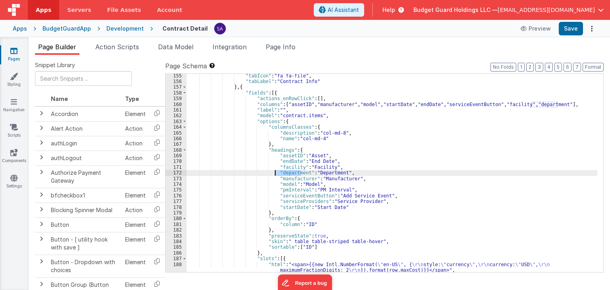
click at [284, 172] on div ""tabIcon" : "fa fa-file" , "tabLabel" : "Contract Info" } , { "fields" : [{ "ac…" at bounding box center [392, 178] width 410 height 210
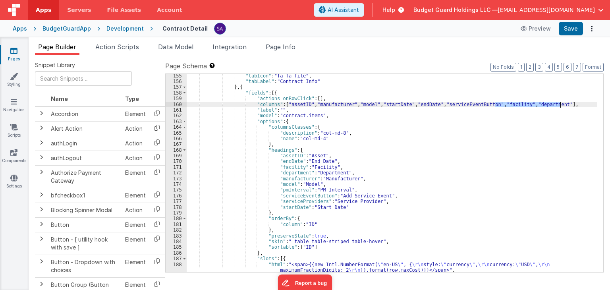
drag, startPoint x: 495, startPoint y: 102, endPoint x: 560, endPoint y: 103, distance: 65.1
click at [560, 103] on div ""tabIcon" : "fa fa-file" , "tabLabel" : "Contract Info" } , { "fields" : [{ "ac…" at bounding box center [392, 178] width 410 height 210
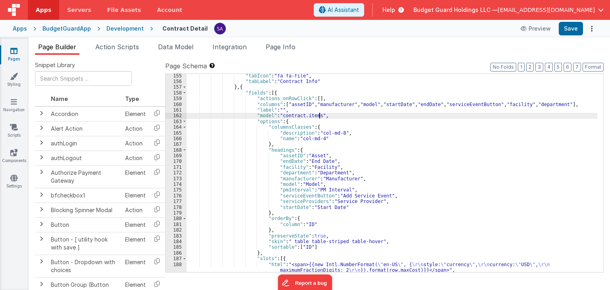
click at [508, 114] on div ""tabIcon" : "fa fa-file" , "tabLabel" : "Contract Info" } , { "fields" : [{ "ac…" at bounding box center [392, 178] width 410 height 210
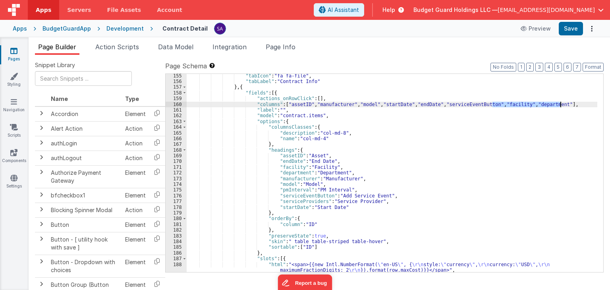
drag, startPoint x: 491, startPoint y: 105, endPoint x: 560, endPoint y: 106, distance: 69.1
click at [560, 106] on div ""tabIcon" : "fa fa-file" , "tabLabel" : "Contract Info" } , { "fields" : [{ "ac…" at bounding box center [392, 178] width 410 height 210
click at [350, 105] on div ""tabIcon" : "fa fa-file" , "tabLabel" : "Contract Info" } , { "fields" : [{ "ac…" at bounding box center [392, 178] width 410 height 210
click at [352, 106] on div ""tabIcon" : "fa fa-file" , "tabLabel" : "Contract Info" } , { "fields" : [{ "ac…" at bounding box center [392, 178] width 410 height 210
click at [417, 105] on div ""tabIcon" : "fa fa-file" , "tabLabel" : "Contract Info" } , { "fields" : [{ "ac…" at bounding box center [392, 178] width 410 height 210
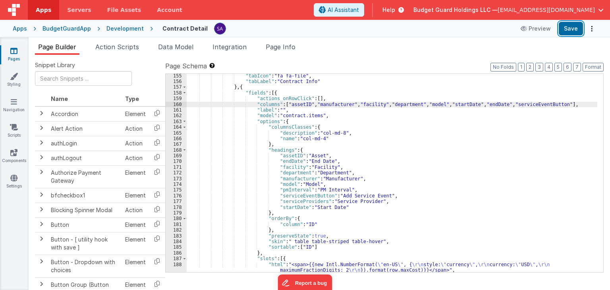
drag, startPoint x: 564, startPoint y: 29, endPoint x: 519, endPoint y: 3, distance: 51.4
click at [564, 29] on button "Save" at bounding box center [570, 28] width 24 height 13
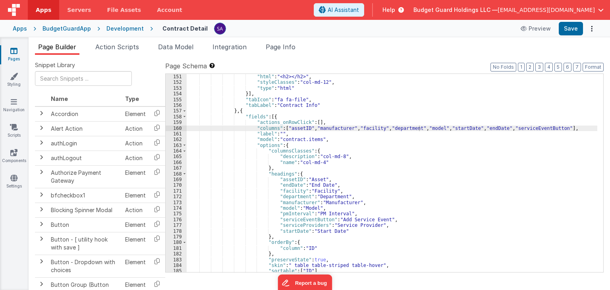
click at [504, 128] on div "} , { "html" : "<h2></h2>" , "styleClasses" : "col-md-12" , "type" : "html" }] …" at bounding box center [392, 173] width 410 height 210
drag, startPoint x: 504, startPoint y: 129, endPoint x: 443, endPoint y: 128, distance: 60.7
click at [443, 128] on div "} , { "html" : "<h2></h2>" , "styleClasses" : "col-md-12" , "type" : "html" }] …" at bounding box center [392, 173] width 410 height 210
click at [443, 128] on div "} , { "html" : "<h2></h2>" , "styleClasses" : "col-md-12" , "type" : "html" }] …" at bounding box center [392, 173] width 410 height 198
click at [506, 127] on div "} , { "html" : "<h2></h2>" , "styleClasses" : "col-md-12" , "type" : "html" }] …" at bounding box center [392, 173] width 410 height 210
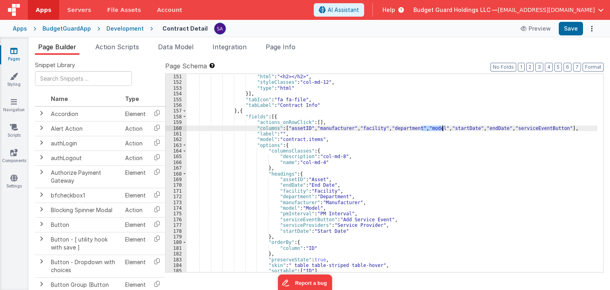
drag, startPoint x: 421, startPoint y: 129, endPoint x: 441, endPoint y: 130, distance: 20.7
click at [441, 130] on div "} , { "html" : "<h2></h2>" , "styleClasses" : "col-md-12" , "type" : "html" }] …" at bounding box center [392, 173] width 410 height 210
click at [418, 128] on div "} , { "html" : "<h2></h2>" , "styleClasses" : "col-md-12" , "type" : "html" }] …" at bounding box center [392, 173] width 410 height 210
paste textarea
click at [435, 129] on div "} , { "html" : "<h2></h2>" , "styleClasses" : "col-md-12" , "type" : "html" }] …" at bounding box center [392, 173] width 410 height 210
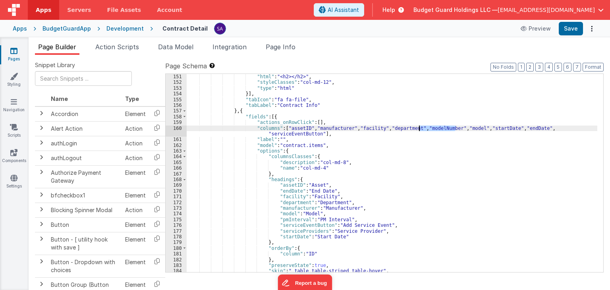
drag, startPoint x: 455, startPoint y: 128, endPoint x: 419, endPoint y: 129, distance: 36.1
click at [419, 129] on div "} , { "html" : "<h2></h2>" , "styleClasses" : "col-md-12" , "type" : "html" }] …" at bounding box center [392, 173] width 410 height 210
click at [473, 127] on div "} , { "html" : "<h2></h2>" , "styleClasses" : "col-md-12" , "type" : "html" }] …" at bounding box center [392, 173] width 410 height 210
click at [443, 129] on div "} , { "html" : "<h2></h2>" , "styleClasses" : "col-md-12" , "type" : "html" }] …" at bounding box center [392, 173] width 410 height 210
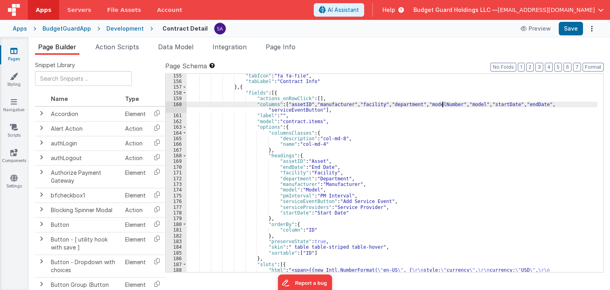
scroll to position [881, 0]
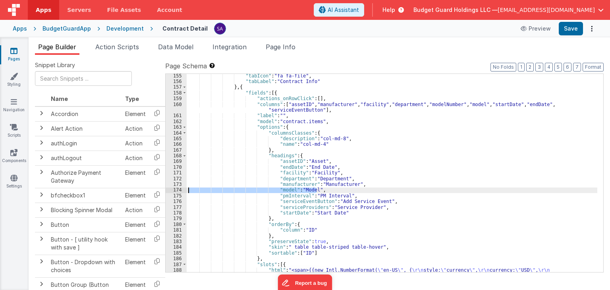
drag, startPoint x: 318, startPoint y: 192, endPoint x: 189, endPoint y: 189, distance: 129.4
click at [189, 189] on div ""tabIcon" : "fa fa-file" , "tabLabel" : "Contract Info" } , { "fields" : [{ "ac…" at bounding box center [392, 180] width 410 height 215
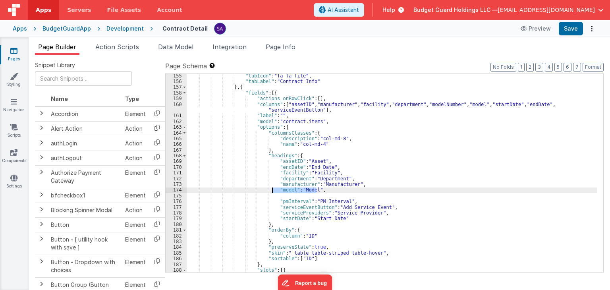
drag, startPoint x: 321, startPoint y: 190, endPoint x: 271, endPoint y: 190, distance: 49.2
click at [271, 190] on div ""tabIcon" : "fa fa-file" , "tabLabel" : "Contract Info" } , { "fields" : [{ "ac…" at bounding box center [392, 180] width 410 height 215
click at [277, 195] on div ""tabIcon" : "fa fa-file" , "tabLabel" : "Contract Info" } , { "fields" : [{ "ac…" at bounding box center [392, 180] width 410 height 215
paste textarea
click at [288, 196] on div ""tabIcon" : "fa fa-file" , "tabLabel" : "Contract Info" } , { "fields" : [{ "ac…" at bounding box center [392, 180] width 410 height 215
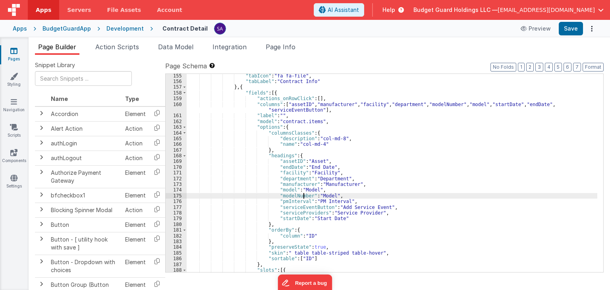
click at [325, 193] on div ""tabIcon" : "fa fa-file" , "tabLabel" : "Contract Info" } , { "fields" : [{ "ac…" at bounding box center [392, 180] width 410 height 215
click at [329, 195] on div ""tabIcon" : "fa fa-file" , "tabLabel" : "Contract Info" } , { "fields" : [{ "ac…" at bounding box center [392, 180] width 410 height 215
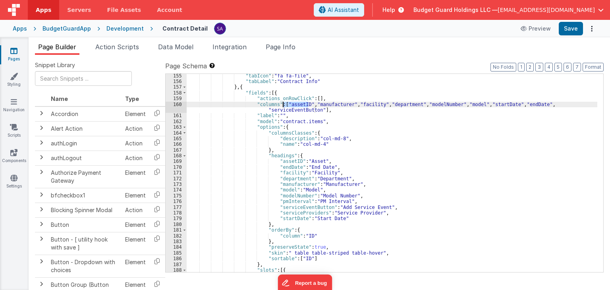
drag, startPoint x: 308, startPoint y: 104, endPoint x: 283, endPoint y: 104, distance: 25.4
click at [283, 104] on div ""tabIcon" : "fa fa-file" , "tabLabel" : "Contract Info" } , { "fields" : [{ "ac…" at bounding box center [392, 180] width 410 height 215
click at [309, 104] on div ""tabIcon" : "fa fa-file" , "tabLabel" : "Contract Info" } , { "fields" : [{ "ac…" at bounding box center [392, 173] width 410 height 198
click at [320, 105] on div ""tabIcon" : "fa fa-file" , "tabLabel" : "Contract Info" } , { "fields" : [{ "ac…" at bounding box center [392, 180] width 410 height 215
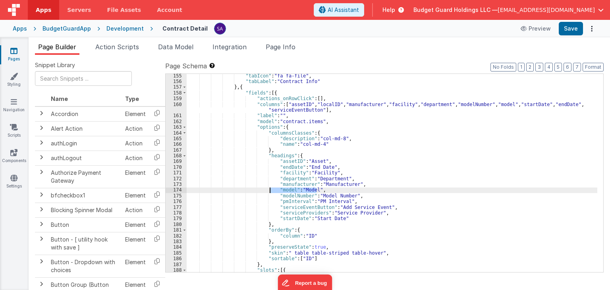
drag, startPoint x: 322, startPoint y: 191, endPoint x: 270, endPoint y: 191, distance: 52.8
click at [270, 191] on div ""tabIcon" : "fa fa-file" , "tabLabel" : "Contract Info" } , { "fields" : [{ "ac…" at bounding box center [392, 180] width 410 height 215
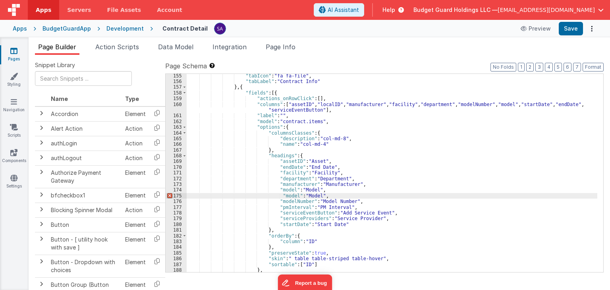
click at [280, 199] on div ""tabIcon" : "fa fa-file" , "tabLabel" : "Contract Info" } , { "fields" : [{ "ac…" at bounding box center [392, 178] width 410 height 210
click at [283, 203] on div ""tabIcon" : "fa fa-file" , "tabLabel" : "Contract Info" } , { "fields" : [{ "ac…" at bounding box center [392, 173] width 410 height 198
click at [283, 203] on div ""tabIcon" : "fa fa-file" , "tabLabel" : "Contract Info" } , { "fields" : [{ "ac…" at bounding box center [392, 178] width 410 height 210
drag, startPoint x: 304, startPoint y: 200, endPoint x: 335, endPoint y: 201, distance: 30.6
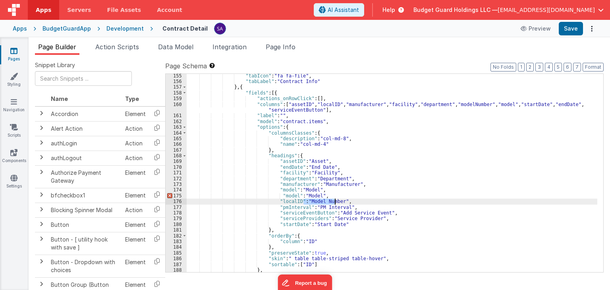
click at [335, 201] on div ""tabIcon" : "fa fa-file" , "tabLabel" : "Contract Info" } , { "fields" : [{ "ac…" at bounding box center [392, 178] width 410 height 210
click at [335, 198] on div ""tabIcon" : "fa fa-file" , "tabLabel" : "Contract Info" } , { "fields" : [{ "ac…" at bounding box center [392, 178] width 410 height 210
click at [335, 196] on div ""tabIcon" : "fa fa-file" , "tabLabel" : "Contract Info" } , { "fields" : [{ "ac…" at bounding box center [392, 178] width 410 height 210
click at [283, 196] on div ""tabIcon" : "fa fa-file" , "tabLabel" : "Contract Info" } , { "fields" : [{ "ac…" at bounding box center [392, 178] width 410 height 210
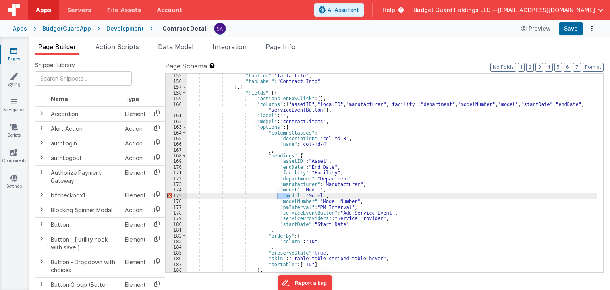
click at [281, 194] on div ""tabIcon" : "fa fa-file" , "tabLabel" : "Contract Info" } , { "fields" : [{ "ac…" at bounding box center [392, 173] width 410 height 198
click at [281, 194] on div ""tabIcon" : "fa fa-file" , "tabLabel" : "Contract Info" } , { "fields" : [{ "ac…" at bounding box center [392, 178] width 410 height 210
paste textarea
click at [306, 195] on div ""tabIcon" : "fa fa-file" , "tabLabel" : "Contract Info" } , { "fields" : [{ "ac…" at bounding box center [392, 178] width 410 height 210
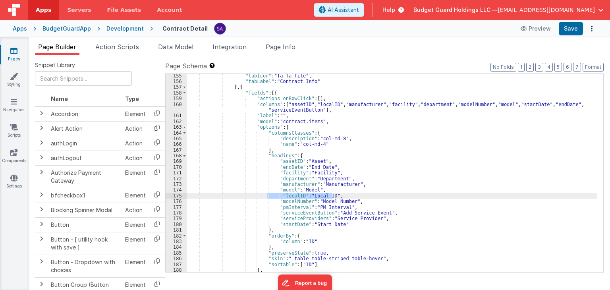
drag, startPoint x: 327, startPoint y: 196, endPoint x: 290, endPoint y: 196, distance: 36.9
click at [267, 196] on div ""tabIcon" : "fa fa-file" , "tabLabel" : "Contract Info" } , { "fields" : [{ "ac…" at bounding box center [392, 178] width 410 height 210
click at [275, 194] on div ""tabIcon" : "fa fa-file" , "tabLabel" : "Contract Info" } , { "fields" : [{ "ac…" at bounding box center [392, 173] width 410 height 198
drag, startPoint x: 333, startPoint y: 197, endPoint x: 271, endPoint y: 198, distance: 61.5
click at [271, 198] on div ""tabIcon" : "fa fa-file" , "tabLabel" : "Contract Info" } , { "fields" : [{ "ac…" at bounding box center [392, 178] width 410 height 210
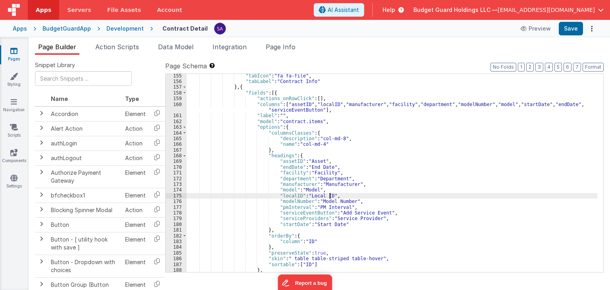
paste textarea
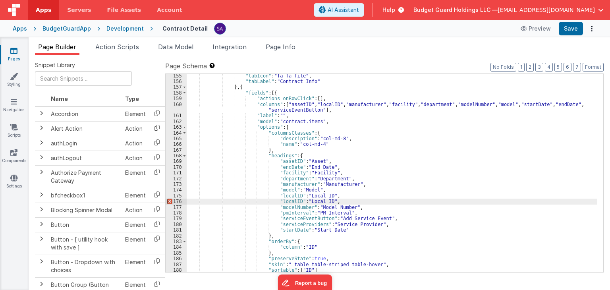
click at [283, 203] on div ""tabIcon" : "fa fa-file" , "tabLabel" : "Contract Info" } , { "fields" : [{ "ac…" at bounding box center [392, 178] width 410 height 210
drag, startPoint x: 321, startPoint y: 200, endPoint x: 300, endPoint y: 200, distance: 20.6
click at [300, 200] on div ""tabIcon" : "fa fa-file" , "tabLabel" : "Contract Info" } , { "fields" : [{ "ac…" at bounding box center [392, 178] width 410 height 210
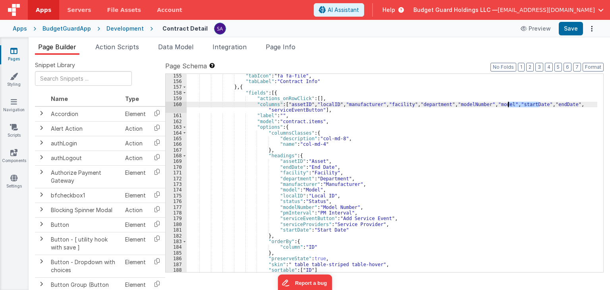
drag, startPoint x: 539, startPoint y: 105, endPoint x: 509, endPoint y: 105, distance: 29.8
click at [509, 105] on div ""tabIcon" : "fa fa-file" , "tabLabel" : "Contract Info" } , { "fields" : [{ "ac…" at bounding box center [392, 178] width 410 height 210
click at [539, 104] on div ""tabIcon" : "fa fa-file" , "tabLabel" : "Contract Info" } , { "fields" : [{ "ac…" at bounding box center [392, 173] width 410 height 198
click at [573, 103] on div ""tabIcon" : "fa fa-file" , "tabLabel" : "Contract Info" } , { "fields" : [{ "ac…" at bounding box center [392, 178] width 410 height 210
paste textarea
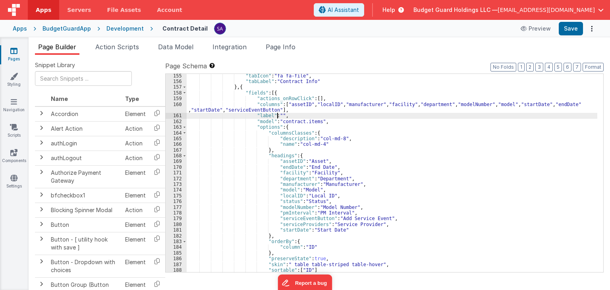
click at [278, 113] on div ""tabIcon" : "fa fa-file" , "tabLabel" : "Contract Info" } , { "fields" : [{ "ac…" at bounding box center [392, 178] width 410 height 210
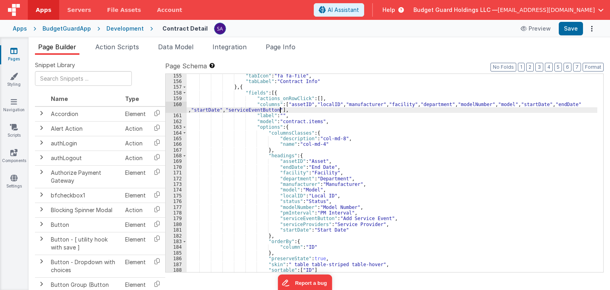
click at [279, 110] on div ""tabIcon" : "fa fa-file" , "tabLabel" : "Contract Info" } , { "fields" : [{ "ac…" at bounding box center [392, 178] width 410 height 210
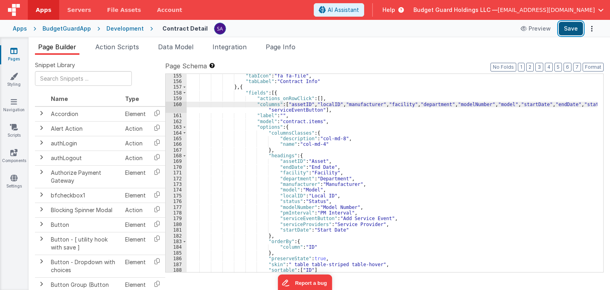
click at [569, 31] on button "Save" at bounding box center [570, 28] width 24 height 13
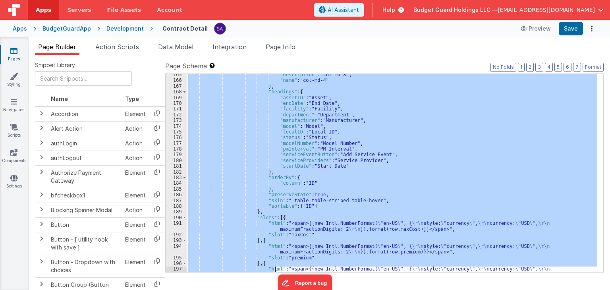
drag, startPoint x: 237, startPoint y: 85, endPoint x: 271, endPoint y: 272, distance: 190.1
click at [273, 276] on div "Snippet Library Name Type Accordion Element Alert Action Action authLogin Actio…" at bounding box center [319, 178] width 568 height 235
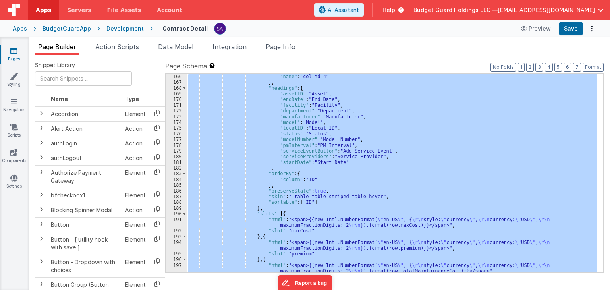
scroll to position [853, 0]
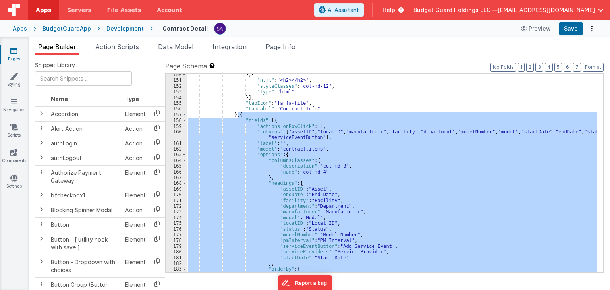
click at [252, 185] on div "} , { "html" : "<h2></h2>" , "styleClasses" : "col-md-12" , "type" : "html" }] …" at bounding box center [392, 173] width 410 height 198
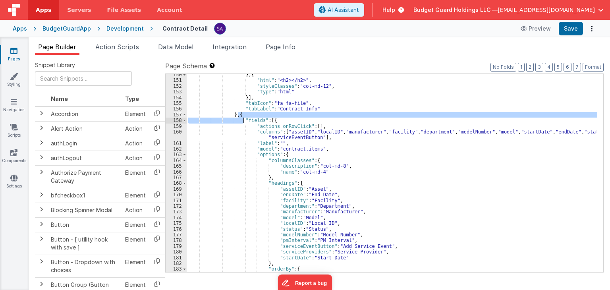
drag, startPoint x: 238, startPoint y: 116, endPoint x: 243, endPoint y: 118, distance: 5.2
click at [243, 118] on div "} , { "html" : "<h2></h2>" , "styleClasses" : "col-md-12" , "type" : "html" }] …" at bounding box center [392, 177] width 410 height 210
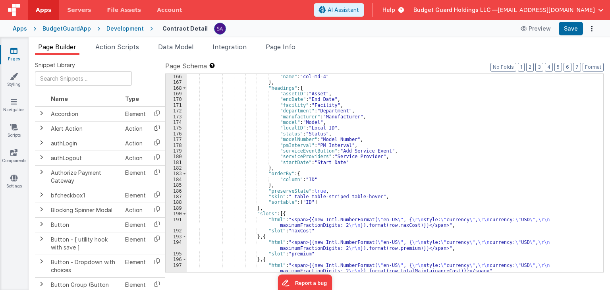
scroll to position [830, 0]
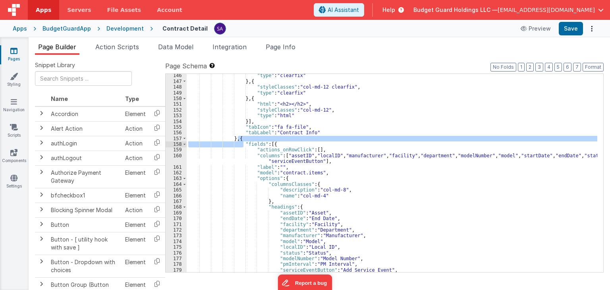
click at [282, 143] on div ""type" : "clearfix" } , { "styleClasses" : "col-md-12 clearfix" , "type" : "cle…" at bounding box center [392, 178] width 410 height 210
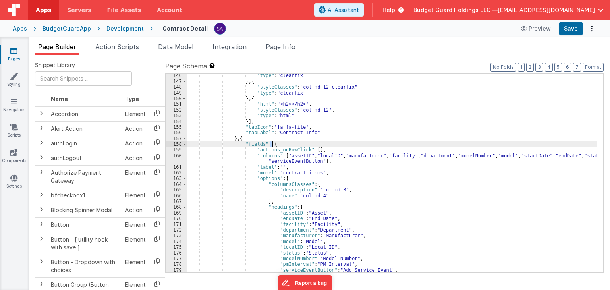
drag, startPoint x: 270, startPoint y: 144, endPoint x: 275, endPoint y: 154, distance: 11.2
click at [272, 145] on div ""type" : "clearfix" } , { "styleClasses" : "col-md-12 clearfix" , "type" : "cle…" at bounding box center [392, 178] width 410 height 210
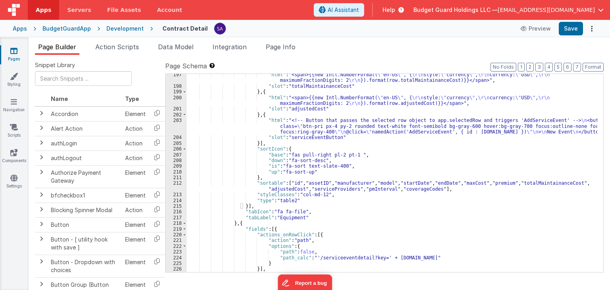
scroll to position [1139, 0]
click at [254, 203] on div ""html" : "<span>{{new Intl.NumberFormat( \" en-US \" , { \r\n style: \" currenc…" at bounding box center [392, 179] width 410 height 215
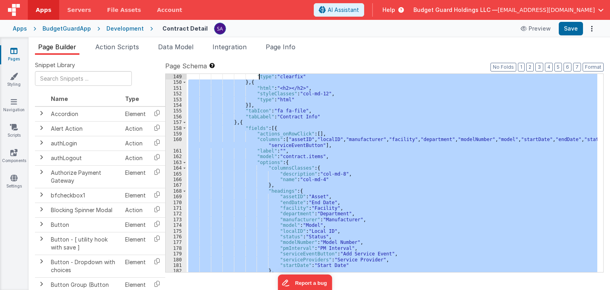
scroll to position [829, 0]
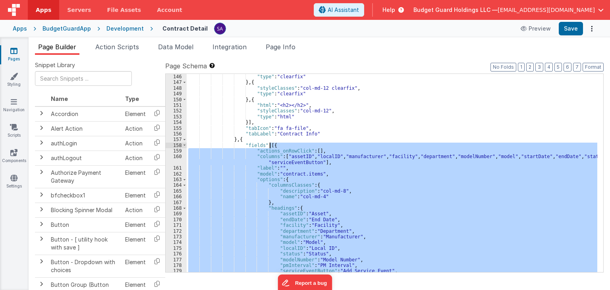
drag, startPoint x: 243, startPoint y: 206, endPoint x: 269, endPoint y: 144, distance: 67.6
click at [269, 144] on div ""type" : "clearfix" } , { "styleClasses" : "col-md-12 clearfix" , "type" : "cle…" at bounding box center [392, 179] width 410 height 210
click at [359, 13] on span "AI Assistant" at bounding box center [342, 10] width 31 height 8
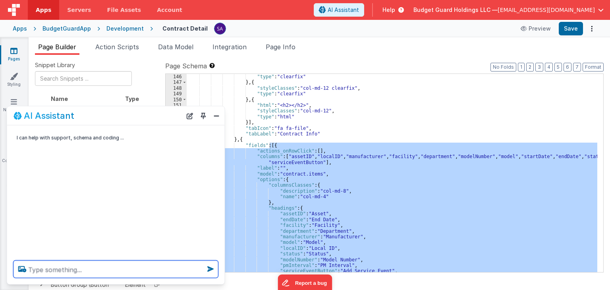
click at [108, 270] on textarea at bounding box center [115, 268] width 205 height 17
paste textarea "{ "actions_onRowClick": [], "columns": ["assetID","localID", "manufacturer", "f…"
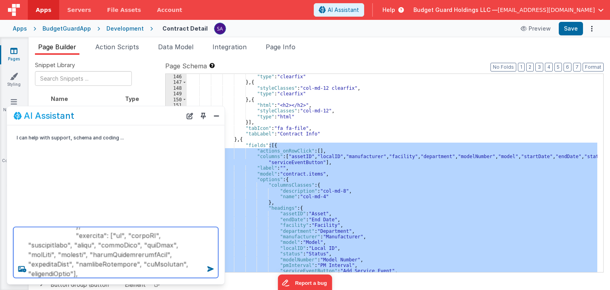
scroll to position [782, 0]
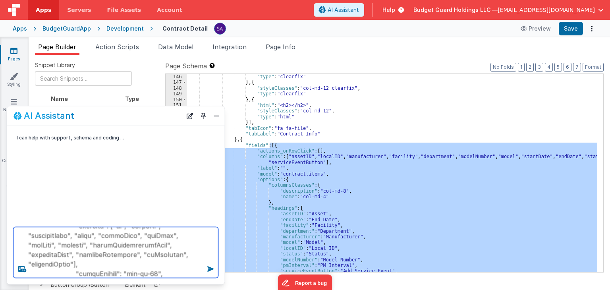
type textarea "{ "actions_onRowClick": [], "columns": ["assetID","localID", "manufacturer", "f…"
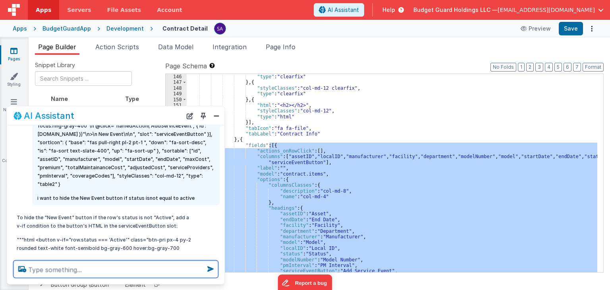
scroll to position [265, 0]
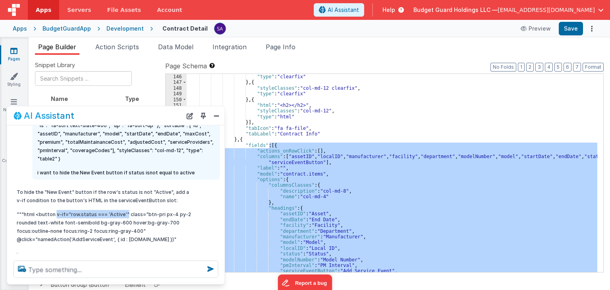
drag, startPoint x: 54, startPoint y: 197, endPoint x: 123, endPoint y: 196, distance: 69.1
click at [123, 210] on p """"html <button v-if="row.status === 'Active'" class="btn-pri px-4 py-2 rounded…" at bounding box center [106, 226] width 178 height 33
copy p "v-if="row.status === 'Active'""
click at [332, 189] on div ""type" : "clearfix" } , { "styleClasses" : "col-md-12 clearfix" , "type" : "cle…" at bounding box center [392, 173] width 410 height 198
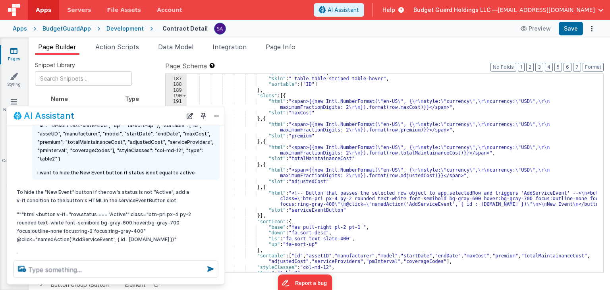
scroll to position [1067, 0]
click at [214, 118] on button "Close" at bounding box center [216, 115] width 10 height 11
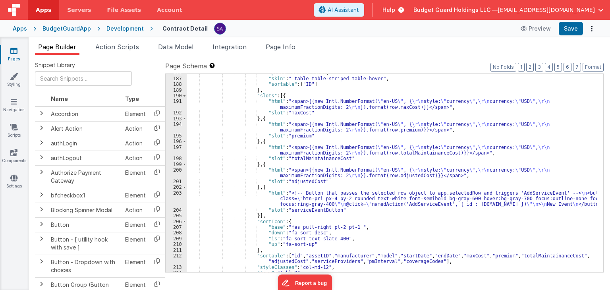
click at [260, 200] on div ""preserveState" : true , "skin" : " table table-striped table-hover" , "sortabl…" at bounding box center [392, 175] width 410 height 210
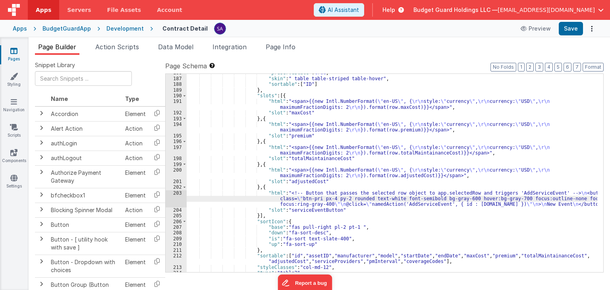
click at [170, 198] on div "203" at bounding box center [176, 198] width 21 height 17
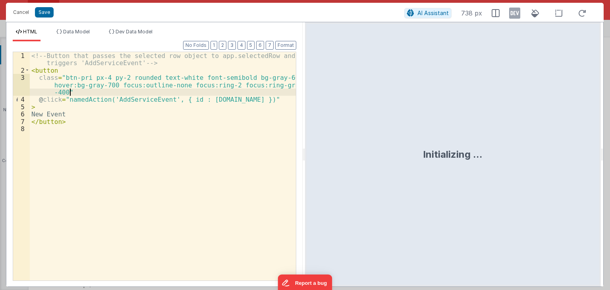
click at [72, 92] on div "<!-- Button that passes the selected row object to app.selectedRow and triggers…" at bounding box center [163, 177] width 266 height 250
click at [153, 92] on div "<!-- Button that passes the selected row object to app.selectedRow and triggers…" at bounding box center [163, 177] width 266 height 250
drag, startPoint x: 49, startPoint y: 16, endPoint x: 112, endPoint y: 56, distance: 74.2
click at [49, 16] on button "Save" at bounding box center [44, 12] width 19 height 10
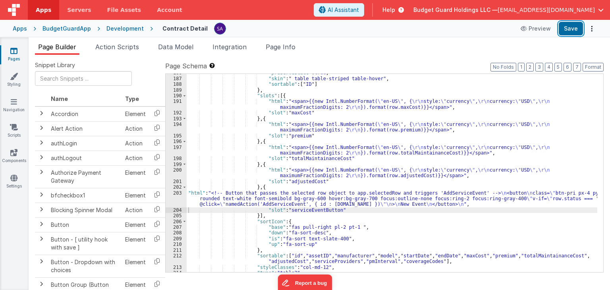
click at [573, 32] on button "Save" at bounding box center [570, 28] width 24 height 13
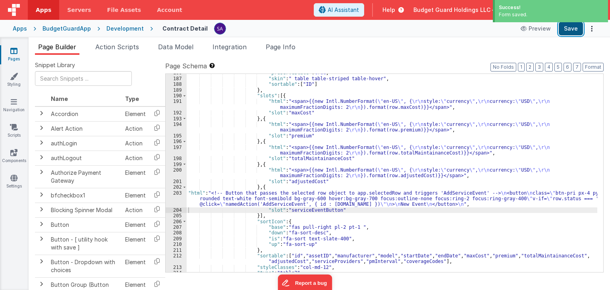
click at [565, 29] on button "Save" at bounding box center [570, 28] width 24 height 13
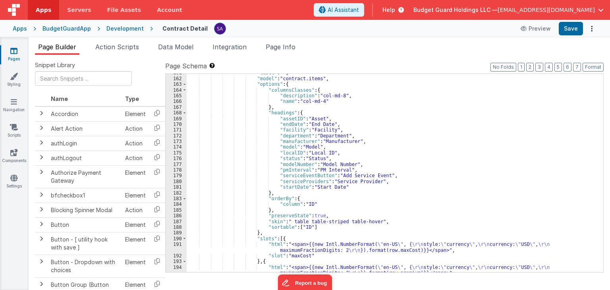
scroll to position [900, 0]
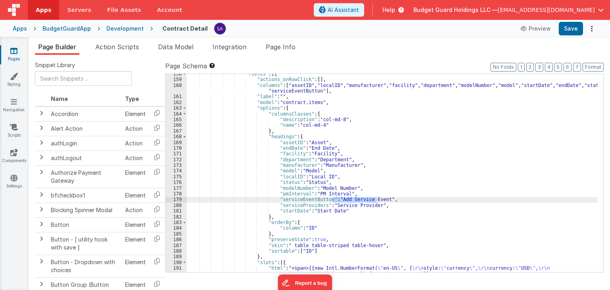
drag, startPoint x: 332, startPoint y: 198, endPoint x: 376, endPoint y: 199, distance: 44.1
click at [376, 199] on div ""fields" : [{ "actions_onRowClick" : [ ] , "columns" : [ "assetID" , "localID" …" at bounding box center [392, 178] width 410 height 215
click at [298, 92] on div ""fields" : [{ "actions_onRowClick" : [ ] , "columns" : [ "assetID" , "localID" …" at bounding box center [392, 178] width 410 height 215
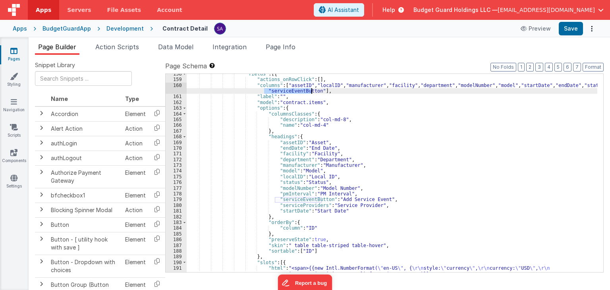
click at [298, 92] on div ""fields" : [{ "actions_onRowClick" : [ ] , "columns" : [ "assetID" , "localID" …" at bounding box center [392, 178] width 410 height 215
click at [343, 208] on div ""fields" : [{ "actions_onRowClick" : [ ] , "columns" : [ "assetID" , "localID" …" at bounding box center [392, 178] width 410 height 215
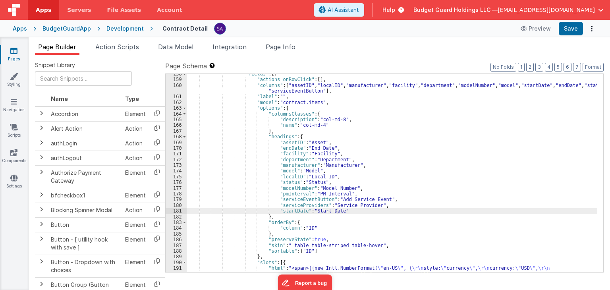
scroll to position [924, 0]
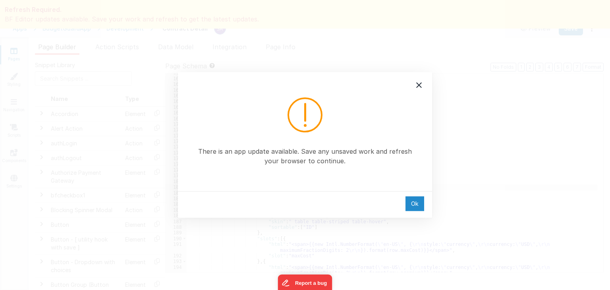
click at [419, 200] on div "Ok" at bounding box center [414, 203] width 19 height 15
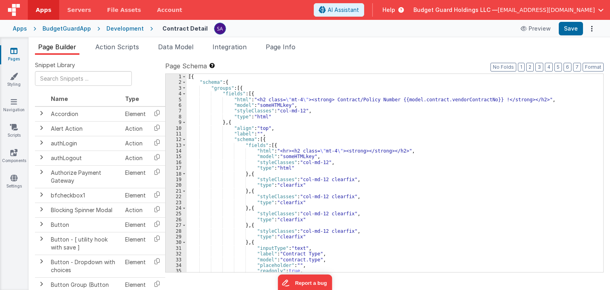
click at [400, 50] on ul "Page Builder Action Scripts Data Model Integration Page Info" at bounding box center [319, 48] width 581 height 13
click at [117, 29] on div "Development" at bounding box center [124, 29] width 37 height 8
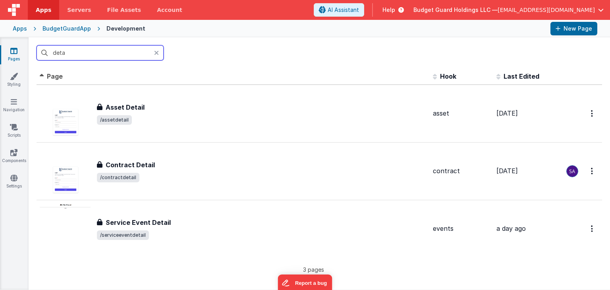
click at [123, 57] on input "deta" at bounding box center [100, 52] width 127 height 15
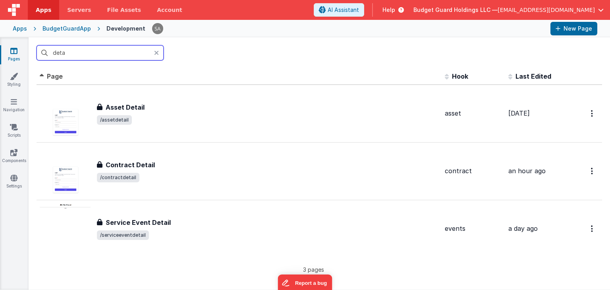
click at [82, 56] on input "deta" at bounding box center [100, 52] width 127 height 15
drag, startPoint x: 72, startPoint y: 54, endPoint x: 33, endPoint y: 55, distance: 38.9
click at [33, 55] on div "deta" at bounding box center [319, 52] width 581 height 31
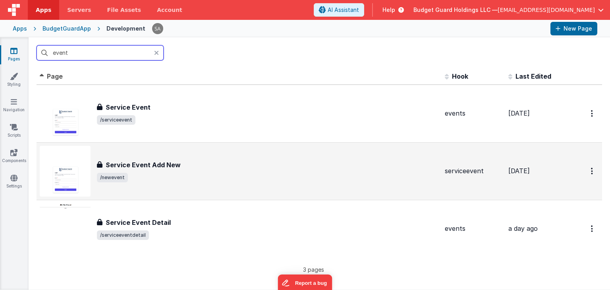
type input "event"
click at [163, 185] on div "Service Event Add New Service Event Add New /newevent" at bounding box center [239, 171] width 399 height 51
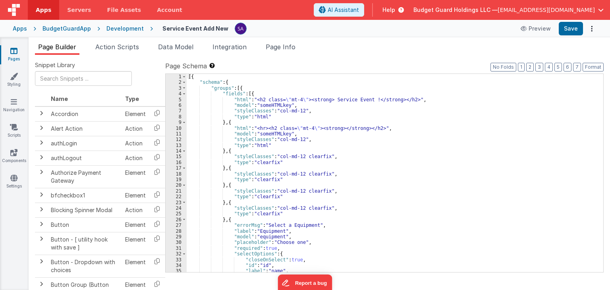
click at [367, 98] on div "[{ "schema" : { "groups" : [{ "fields" : [{ "html" : "<h2 class= \" mt-4 \" ><s…" at bounding box center [392, 179] width 410 height 210
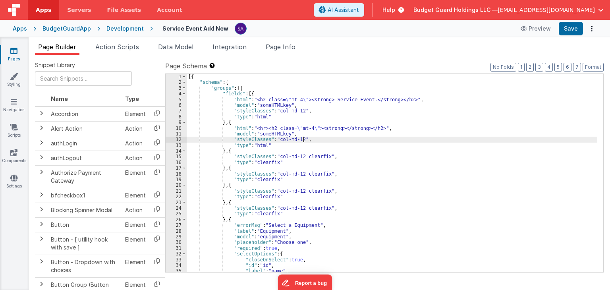
click at [389, 137] on div "[{ "schema" : { "groups" : [{ "fields" : [{ "html" : "<h2 class= \" mt-4 \" ><s…" at bounding box center [392, 179] width 410 height 210
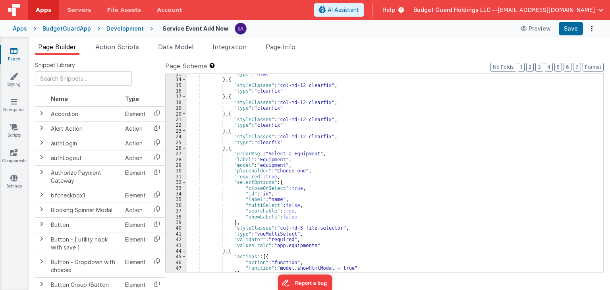
scroll to position [24, 0]
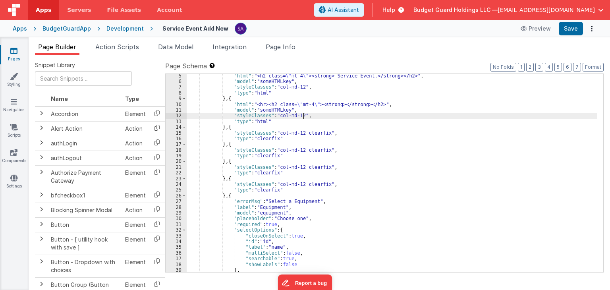
click at [356, 124] on div ""html" : "<h2 class= \" mt-4 \" ><strong> Service Event.</strong></h2>" , "mode…" at bounding box center [392, 178] width 410 height 210
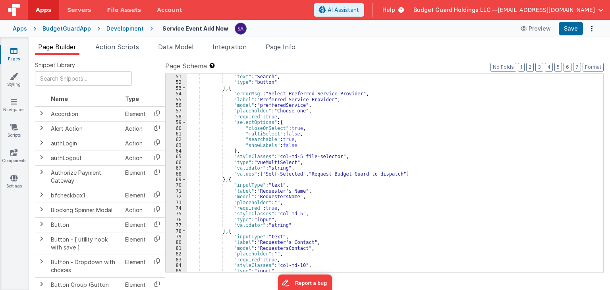
scroll to position [310, 0]
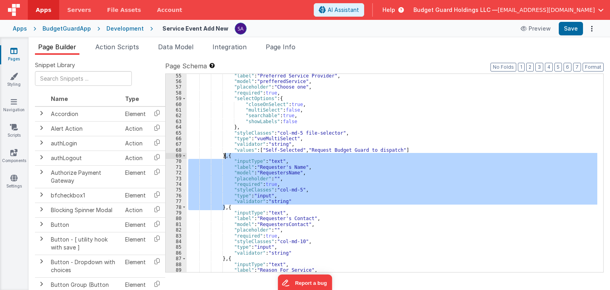
drag, startPoint x: 225, startPoint y: 207, endPoint x: 225, endPoint y: 154, distance: 52.8
click at [225, 154] on div ""label" : "Preferred Service Provider" , "model" : "prefferedService" , "placeh…" at bounding box center [392, 178] width 410 height 210
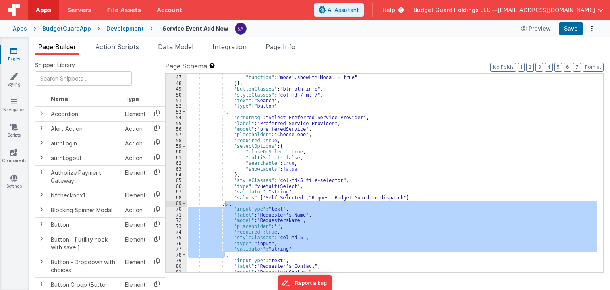
scroll to position [286, 0]
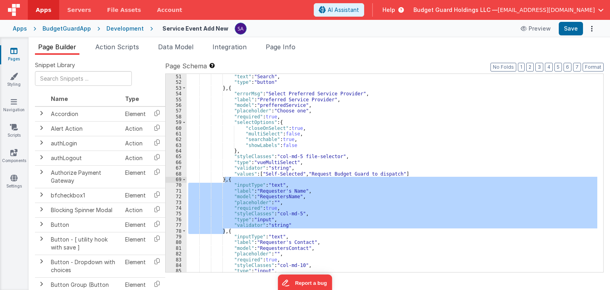
click at [284, 204] on div ""styleClasses" : "col-md-7 mt-7" , "text" : "Search" , "type" : "button" } , { …" at bounding box center [392, 173] width 410 height 198
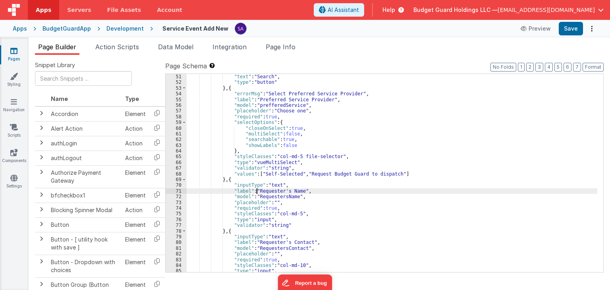
click at [257, 192] on div ""styleClasses" : "col-md-7 mt-7" , "text" : "Search" , "type" : "button" } , { …" at bounding box center [392, 173] width 410 height 210
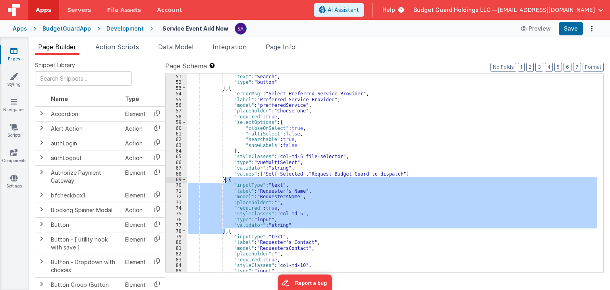
drag, startPoint x: 224, startPoint y: 231, endPoint x: 226, endPoint y: 179, distance: 51.6
click at [226, 179] on div ""styleClasses" : "col-md-7 mt-7" , "text" : "Search" , "type" : "button" } , { …" at bounding box center [392, 173] width 410 height 210
click at [225, 181] on div ""styleClasses" : "col-md-7 mt-7" , "text" : "Search" , "type" : "button" } , { …" at bounding box center [392, 173] width 410 height 198
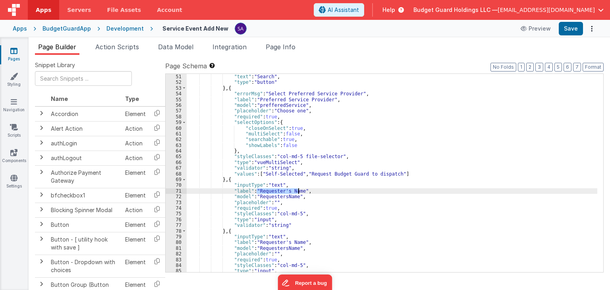
drag, startPoint x: 257, startPoint y: 190, endPoint x: 298, endPoint y: 192, distance: 40.5
click at [298, 192] on div ""styleClasses" : "col-md-7 mt-7" , "text" : "Search" , "type" : "button" } , { …" at bounding box center [392, 173] width 410 height 210
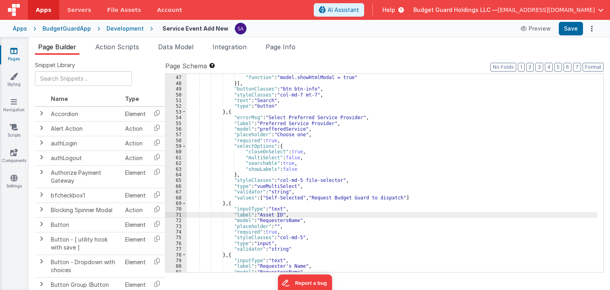
scroll to position [310, 0]
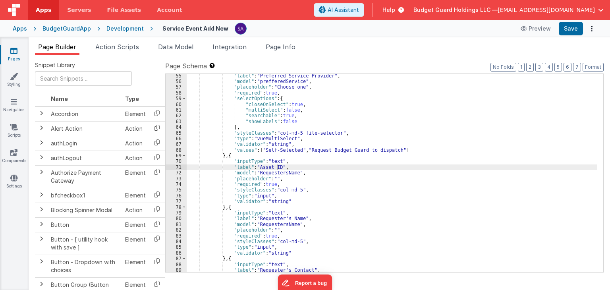
click at [281, 173] on div ""label" : "Preferred Service Provider" , "model" : "prefferedService" , "placeh…" at bounding box center [392, 178] width 410 height 210
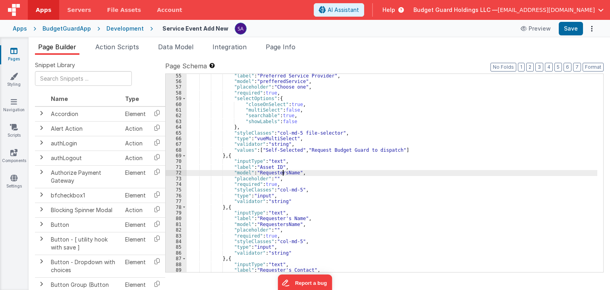
click at [281, 173] on div ""label" : "Preferred Service Provider" , "model" : "prefferedService" , "placeh…" at bounding box center [392, 178] width 410 height 210
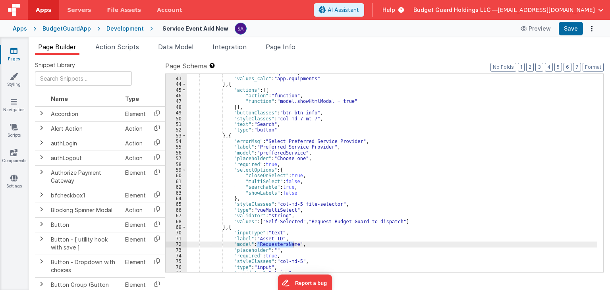
scroll to position [286, 0]
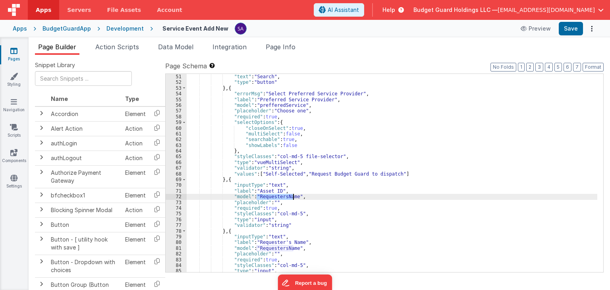
click at [273, 196] on div ""styleClasses" : "col-md-7 mt-7" , "text" : "Search" , "type" : "button" } , { …" at bounding box center [392, 173] width 410 height 198
click at [273, 196] on div ""styleClasses" : "col-md-7 mt-7" , "text" : "Search" , "type" : "button" } , { …" at bounding box center [392, 173] width 410 height 210
paste textarea
click at [283, 196] on div ""styleClasses" : "col-md-7 mt-7" , "text" : "Search" , "type" : "button" } , { …" at bounding box center [392, 173] width 410 height 210
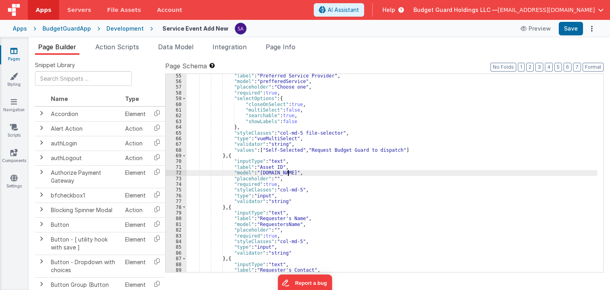
scroll to position [310, 0]
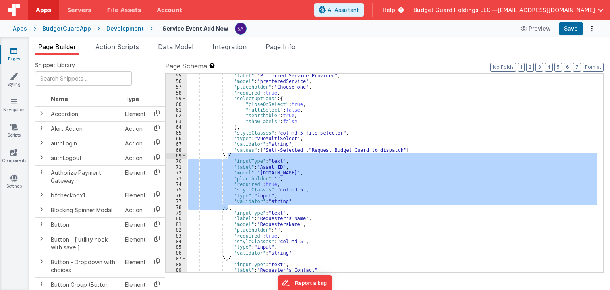
drag, startPoint x: 226, startPoint y: 207, endPoint x: 227, endPoint y: 156, distance: 50.8
click at [227, 156] on div ""label" : "Preferred Service Provider" , "model" : "prefferedService" , "placeh…" at bounding box center [392, 178] width 410 height 210
click at [228, 210] on div ""label" : "Preferred Service Provider" , "model" : "prefferedService" , "placeh…" at bounding box center [392, 178] width 410 height 210
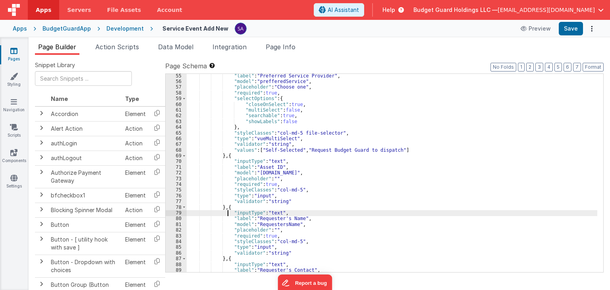
click at [226, 208] on div ""label" : "Preferred Service Provider" , "model" : "prefferedService" , "placeh…" at bounding box center [392, 178] width 410 height 210
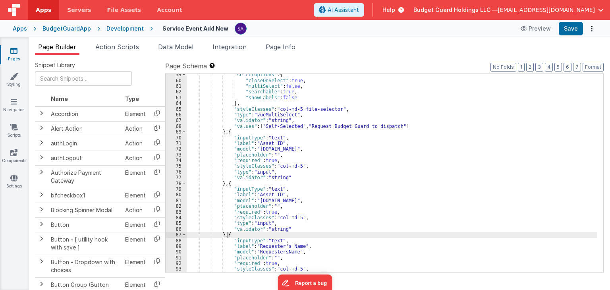
scroll to position [333, 0]
click at [264, 196] on div ""selectOptions" : { "closeOnSelect" : true , "multiSelect" : false , "searchabl…" at bounding box center [392, 177] width 410 height 210
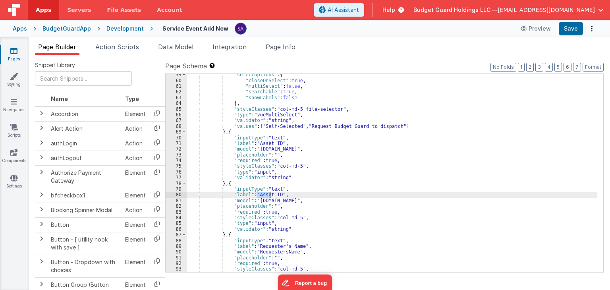
click at [264, 196] on div ""selectOptions" : { "closeOnSelect" : true , "multiSelect" : false , "searchabl…" at bounding box center [392, 177] width 410 height 210
click at [284, 200] on div ""selectOptions" : { "closeOnSelect" : true , "multiSelect" : false , "searchabl…" at bounding box center [392, 177] width 410 height 210
click at [286, 200] on div ""selectOptions" : { "closeOnSelect" : true , "multiSelect" : false , "searchabl…" at bounding box center [392, 173] width 410 height 198
click at [286, 200] on div ""selectOptions" : { "closeOnSelect" : true , "multiSelect" : false , "searchabl…" at bounding box center [392, 177] width 410 height 210
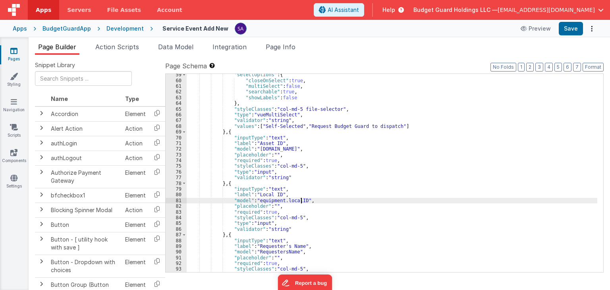
scroll to position [357, 0]
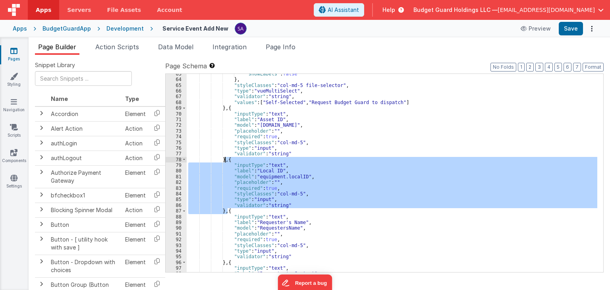
drag, startPoint x: 227, startPoint y: 212, endPoint x: 225, endPoint y: 160, distance: 51.6
click at [225, 160] on div ""showLabels" : false } , "styleClasses" : "col-md-5 file-selector" , "type" : "…" at bounding box center [392, 176] width 410 height 210
click at [226, 212] on div ""showLabels" : false } , "styleClasses" : "col-md-5 file-selector" , "type" : "…" at bounding box center [392, 173] width 410 height 198
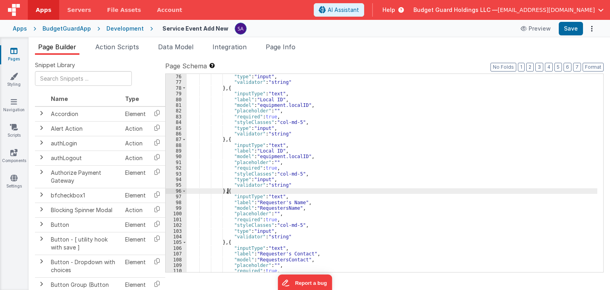
scroll to position [429, 0]
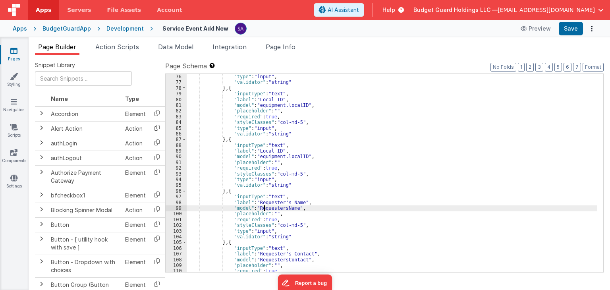
click at [264, 208] on div ""styleClasses" : "col-md-5" , "type" : "input" , "validator" : "string" } , { "…" at bounding box center [392, 173] width 410 height 210
click at [291, 158] on div ""styleClasses" : "col-md-5" , "type" : "input" , "validator" : "string" } , { "…" at bounding box center [392, 173] width 410 height 210
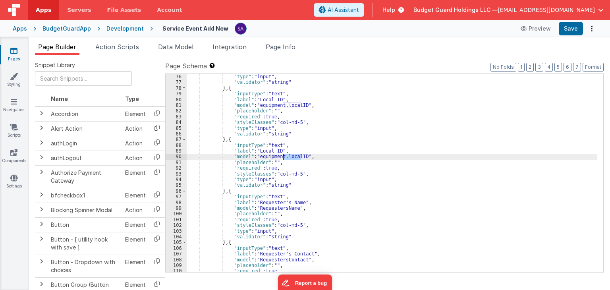
click at [291, 158] on div ""styleClasses" : "col-md-5" , "type" : "input" , "validator" : "string" } , { "…" at bounding box center [392, 173] width 410 height 210
click at [276, 152] on div ""styleClasses" : "col-md-5" , "type" : "input" , "validator" : "string" } , { "…" at bounding box center [392, 173] width 410 height 210
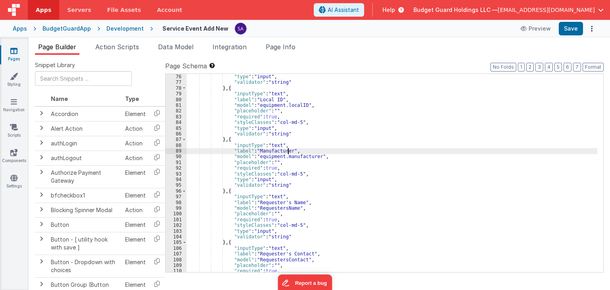
scroll to position [452, 0]
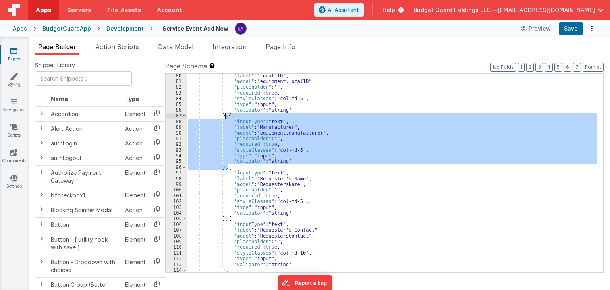
drag, startPoint x: 227, startPoint y: 166, endPoint x: 225, endPoint y: 117, distance: 48.5
click at [225, 117] on div ""label" : "Local ID" , "model" : "equipment.localID" , "placeholder" : "" , "re…" at bounding box center [392, 178] width 410 height 210
click at [229, 166] on div ""label" : "Local ID" , "model" : "equipment.localID" , "placeholder" : "" , "re…" at bounding box center [392, 173] width 410 height 198
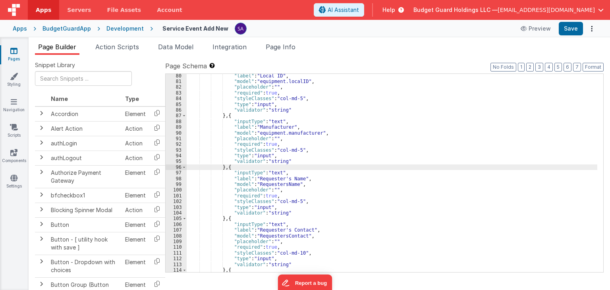
click at [229, 168] on div ""label" : "Local ID" , "model" : "equipment.localID" , "placeholder" : "" , "re…" at bounding box center [392, 178] width 410 height 210
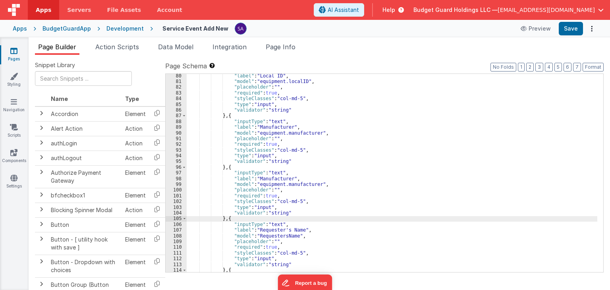
scroll to position [476, 0]
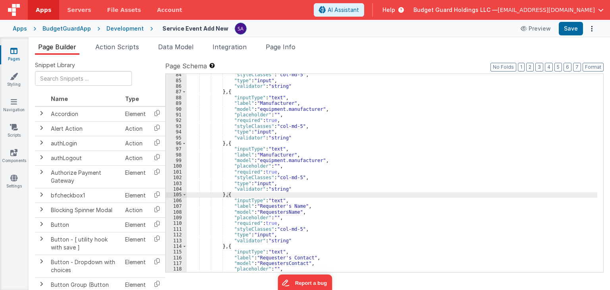
click at [294, 160] on div ""styleClasses" : "col-md-5" , "type" : "input" , "validator" : "string" } , { "…" at bounding box center [392, 177] width 410 height 210
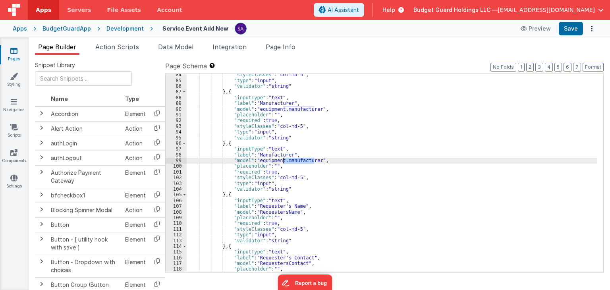
click at [294, 160] on div ""styleClasses" : "col-md-5" , "type" : "input" , "validator" : "string" } , { "…" at bounding box center [392, 177] width 410 height 210
paste textarea
click at [277, 154] on div ""styleClasses" : "col-md-5" , "type" : "input" , "validator" : "string" } , { "…" at bounding box center [392, 177] width 410 height 210
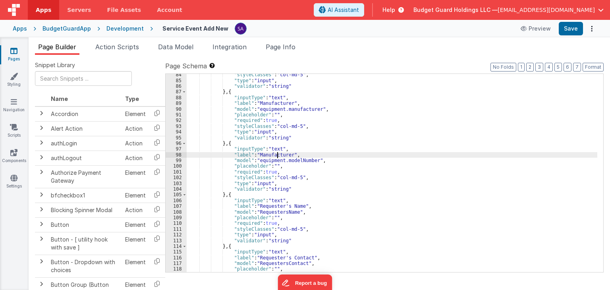
click at [277, 154] on div ""styleClasses" : "col-md-5" , "type" : "input" , "validator" : "string" } , { "…" at bounding box center [392, 177] width 410 height 210
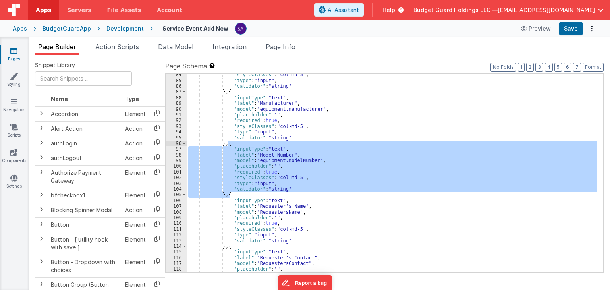
drag, startPoint x: 229, startPoint y: 196, endPoint x: 229, endPoint y: 145, distance: 50.8
click at [229, 145] on div ""styleClasses" : "col-md-5" , "type" : "input" , "validator" : "string" } , { "…" at bounding box center [392, 177] width 410 height 210
click at [225, 194] on div ""styleClasses" : "col-md-5" , "type" : "input" , "validator" : "string" } , { "…" at bounding box center [392, 173] width 410 height 198
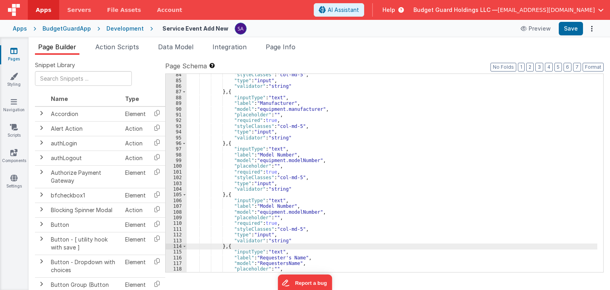
scroll to position [500, 0]
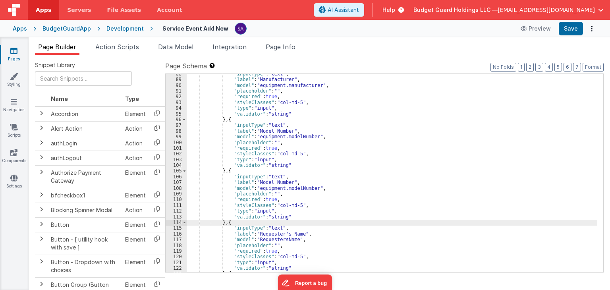
click at [290, 187] on div ""inputType" : "text" , "label" : "Manufacturer" , "model" : "equipment.manufact…" at bounding box center [392, 176] width 410 height 210
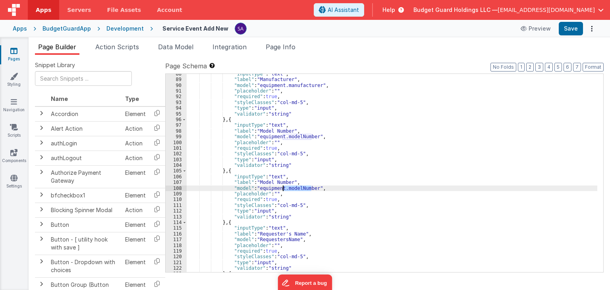
click at [290, 187] on div ""inputType" : "text" , "label" : "Manufacturer" , "model" : "equipment.manufact…" at bounding box center [392, 176] width 410 height 210
click at [289, 191] on div ""inputType" : "text" , "label" : "Manufacturer" , "model" : "equipment.manufact…" at bounding box center [392, 173] width 410 height 198
click at [289, 191] on div ""inputType" : "text" , "label" : "Manufacturer" , "model" : "equipment.manufact…" at bounding box center [392, 176] width 410 height 210
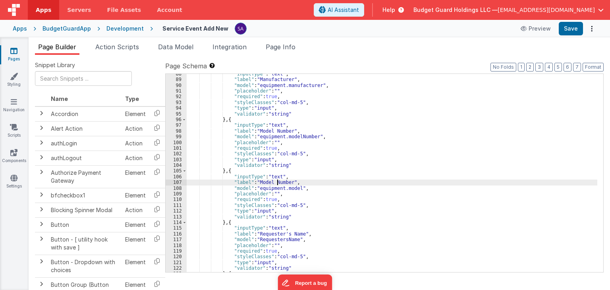
click at [278, 183] on div ""inputType" : "text" , "label" : "Manufacturer" , "model" : "equipment.manufact…" at bounding box center [392, 176] width 410 height 210
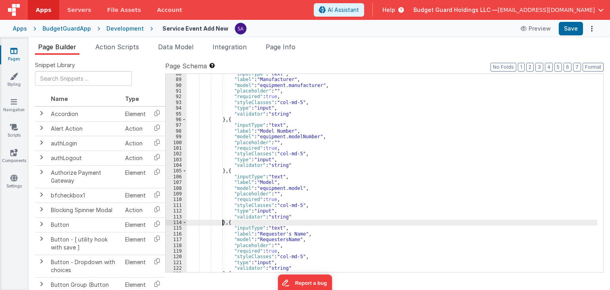
click at [223, 220] on div ""inputType" : "text" , "label" : "Manufacturer" , "model" : "equipment.manufact…" at bounding box center [392, 176] width 410 height 210
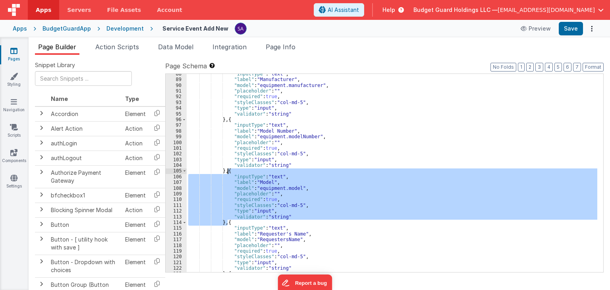
drag, startPoint x: 227, startPoint y: 221, endPoint x: 228, endPoint y: 170, distance: 51.6
click at [228, 170] on div ""inputType" : "text" , "label" : "Manufacturer" , "model" : "equipment.manufact…" at bounding box center [392, 176] width 410 height 210
click at [227, 223] on div ""inputType" : "text" , "label" : "Manufacturer" , "model" : "equipment.manufact…" at bounding box center [392, 173] width 410 height 198
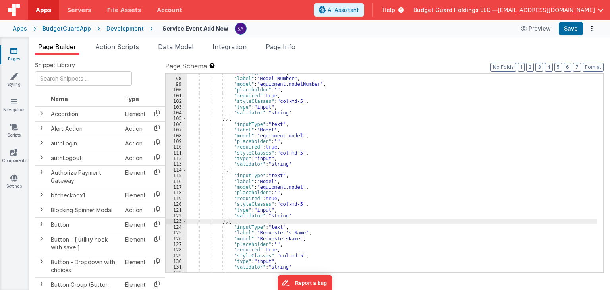
scroll to position [553, 0]
click at [287, 188] on div ""inputType" : "text" , "label" : "Model Number" , "model" : "equipment.modelNum…" at bounding box center [392, 175] width 410 height 210
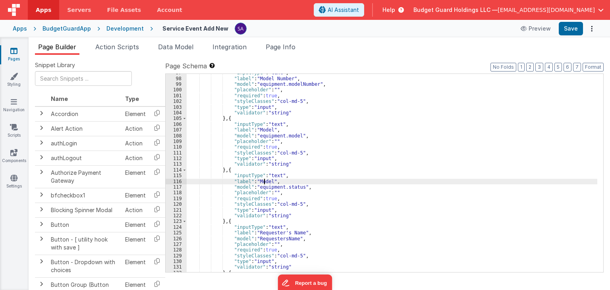
click at [265, 181] on div ""inputType" : "text" , "label" : "Model Number" , "model" : "equipment.modelNum…" at bounding box center [392, 175] width 410 height 210
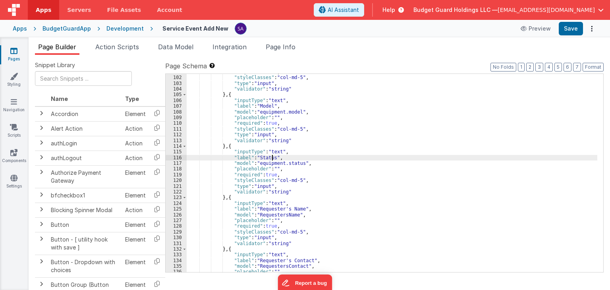
scroll to position [600, 0]
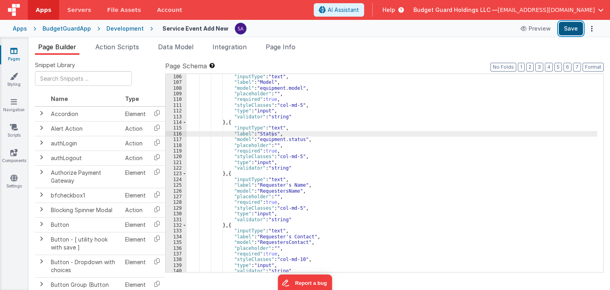
click at [575, 32] on button "Save" at bounding box center [570, 28] width 24 height 13
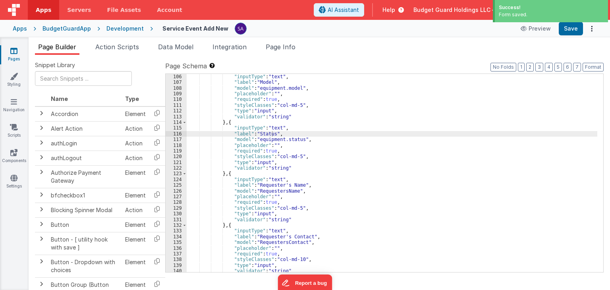
click at [125, 29] on div "Development" at bounding box center [124, 29] width 37 height 8
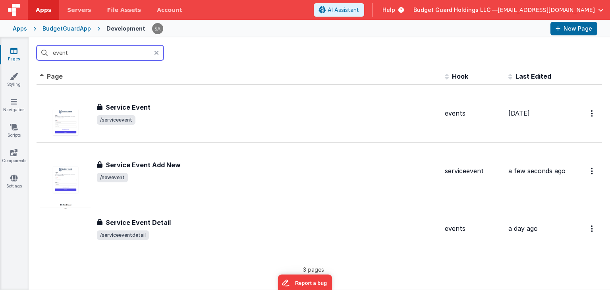
click at [100, 55] on input "event" at bounding box center [100, 52] width 127 height 15
type input "e"
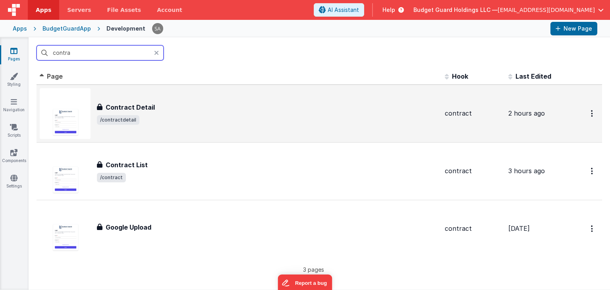
type input "contra"
click at [170, 133] on div "Contract Detail Contract Detail /contractdetail" at bounding box center [239, 113] width 399 height 51
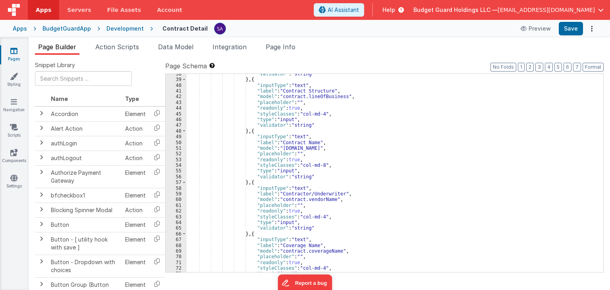
scroll to position [238, 0]
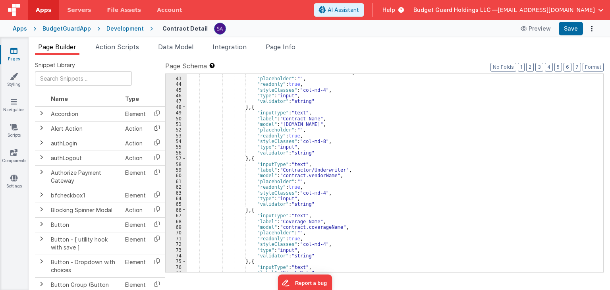
click at [289, 112] on div ""model" : "contract.lineOfBusiness" , "placeholder" : "" , "readonly" : true , …" at bounding box center [392, 175] width 410 height 210
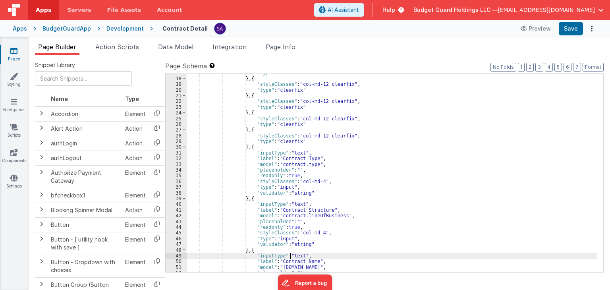
scroll to position [95, 0]
click at [119, 28] on div "Development" at bounding box center [124, 29] width 37 height 8
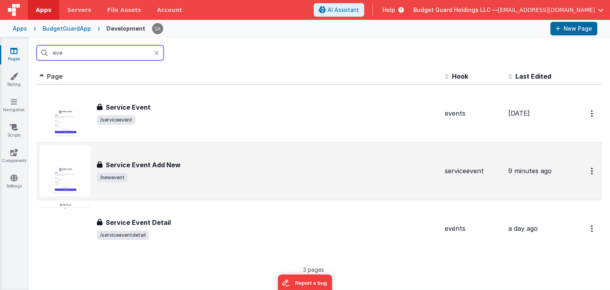
type input "eve"
click at [171, 156] on div "Service Event Add New Service Event Add New /newevent" at bounding box center [239, 171] width 399 height 51
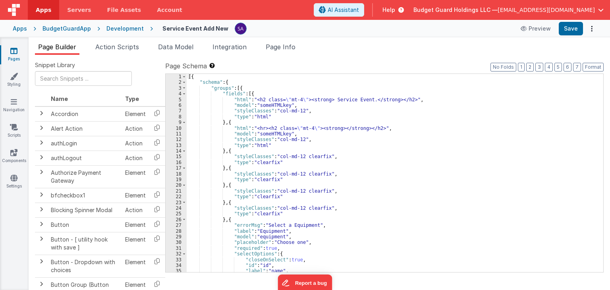
click at [340, 145] on div "[{ "schema" : { "groups" : [{ "fields" : [{ "html" : "<h2 class= \" mt-4 \" ><s…" at bounding box center [392, 179] width 410 height 210
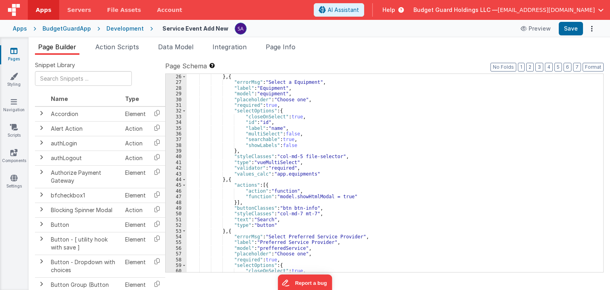
scroll to position [167, 0]
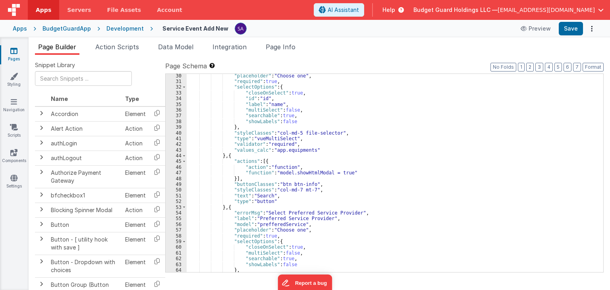
click at [266, 212] on div ""placeholder" : "Choose one" , "required" : true , "selectOptions" : { "closeOn…" at bounding box center [392, 178] width 410 height 210
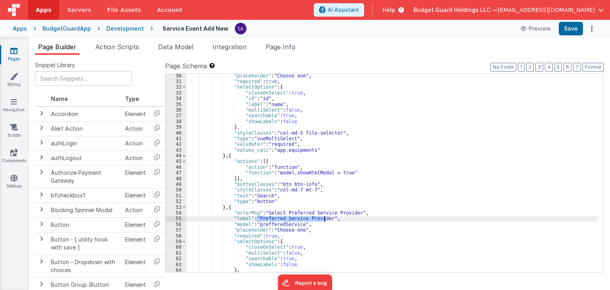
drag, startPoint x: 256, startPoint y: 217, endPoint x: 323, endPoint y: 218, distance: 67.1
click at [323, 218] on div ""placeholder" : "Choose one" , "required" : true , "selectOptions" : { "closeOn…" at bounding box center [392, 178] width 410 height 210
click at [567, 27] on button "Save" at bounding box center [570, 28] width 24 height 13
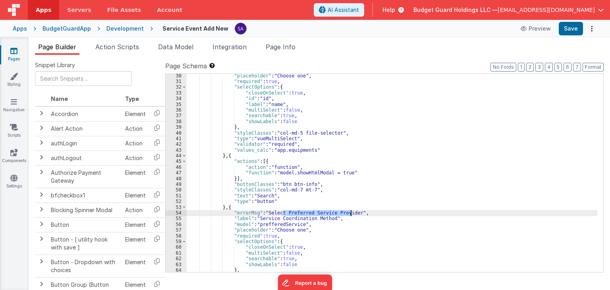
drag, startPoint x: 282, startPoint y: 210, endPoint x: 350, endPoint y: 214, distance: 68.0
click at [350, 214] on div ""placeholder" : "Choose one" , "required" : true , "selectOptions" : { "closeOn…" at bounding box center [392, 178] width 410 height 210
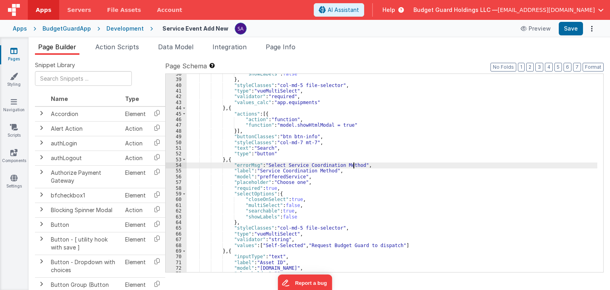
scroll to position [214, 0]
click at [569, 24] on button "Save" at bounding box center [570, 28] width 24 height 13
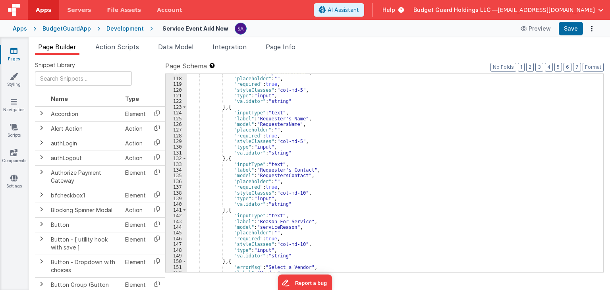
scroll to position [667, 0]
click at [296, 169] on div ""model" : "equipment.status" , "placeholder" : "" , "required" : true , "styleC…" at bounding box center [392, 175] width 410 height 210
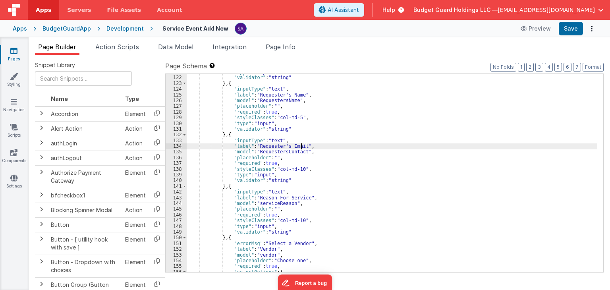
scroll to position [714, 0]
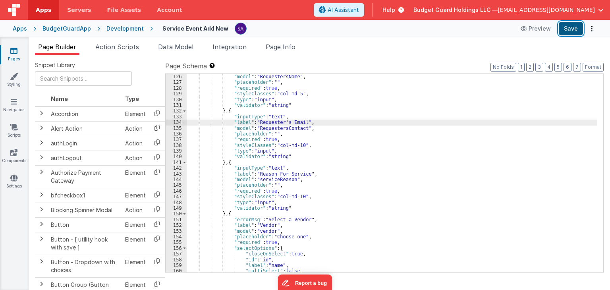
click at [574, 33] on button "Save" at bounding box center [570, 28] width 24 height 13
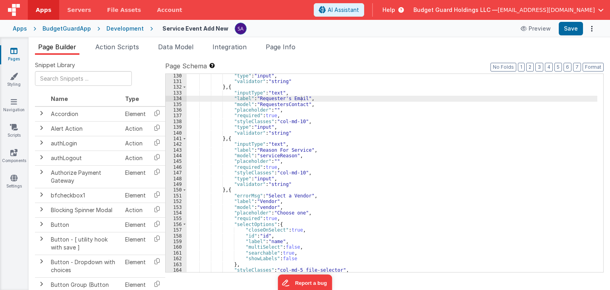
scroll to position [738, 0]
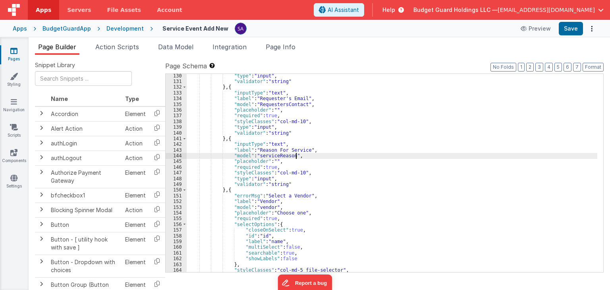
click at [314, 158] on div ""type" : "input" , "validator" : "string" } , { "inputType" : "text" , "label" …" at bounding box center [392, 178] width 410 height 210
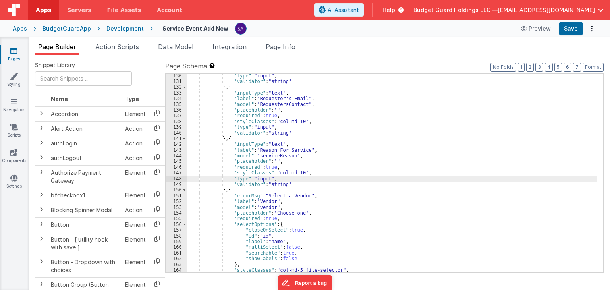
click at [257, 180] on div ""type" : "input" , "validator" : "string" } , { "inputType" : "text" , "label" …" at bounding box center [392, 178] width 410 height 210
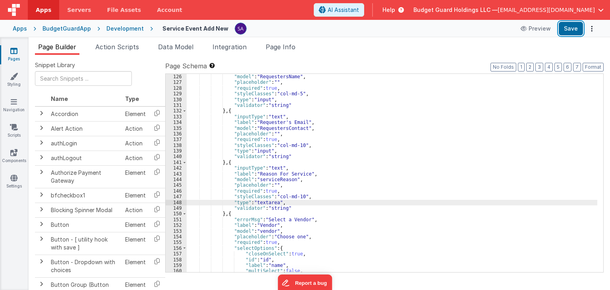
click at [564, 27] on button "Save" at bounding box center [570, 28] width 24 height 13
click at [340, 199] on div ""label" : "Requester's Name" , "model" : "RequestersName" , "placeholder" : "" …" at bounding box center [392, 173] width 410 height 210
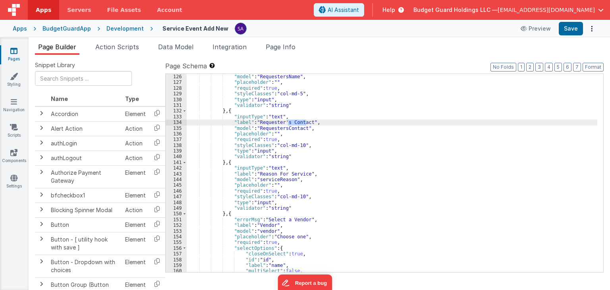
click at [318, 197] on div ""label" : "Requester's Name" , "model" : "RequestersName" , "placeholder" : "" …" at bounding box center [392, 173] width 410 height 210
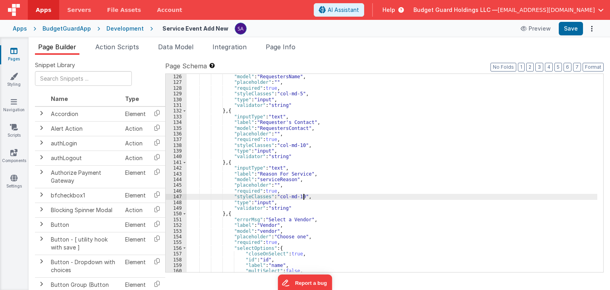
click at [263, 201] on div ""label" : "Requester's Name" , "model" : "RequestersName" , "placeholder" : "" …" at bounding box center [392, 173] width 410 height 210
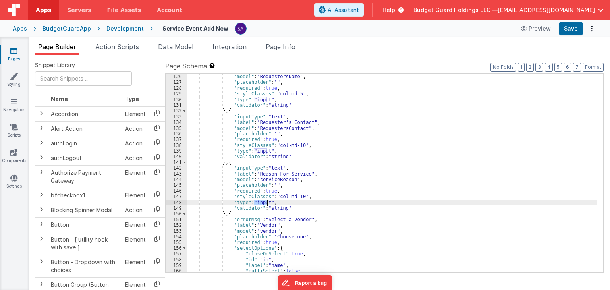
click at [263, 201] on div ""label" : "Requester's Name" , "model" : "RequestersName" , "placeholder" : "" …" at bounding box center [392, 173] width 410 height 210
click at [281, 192] on div ""label" : "Requester's Name" , "model" : "RequestersName" , "placeholder" : "" …" at bounding box center [392, 173] width 410 height 210
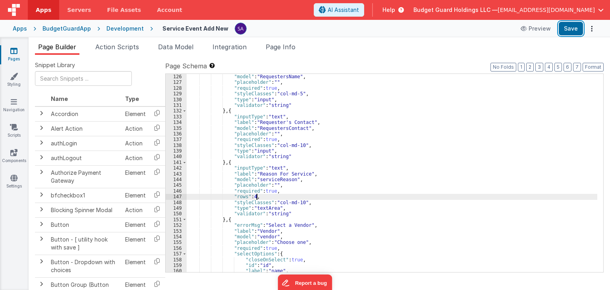
drag, startPoint x: 572, startPoint y: 27, endPoint x: 338, endPoint y: 3, distance: 235.0
click at [571, 27] on button "Save" at bounding box center [570, 28] width 24 height 13
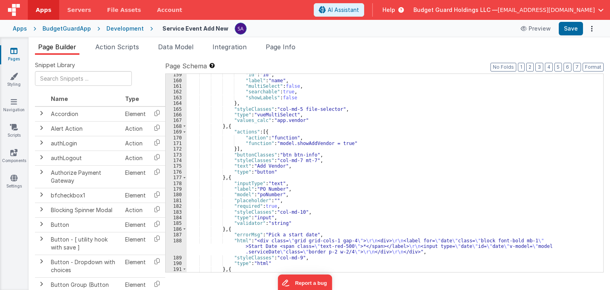
scroll to position [905, 0]
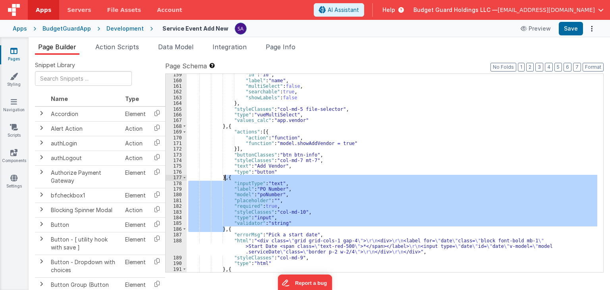
drag, startPoint x: 225, startPoint y: 229, endPoint x: 225, endPoint y: 179, distance: 50.4
click at [225, 179] on div ""id" : "id" , "label" : "name" , "multiSelect" : false , "searchable" : true , …" at bounding box center [392, 177] width 410 height 210
click at [225, 179] on div ""id" : "id" , "label" : "name" , "multiSelect" : false , "searchable" : true , …" at bounding box center [392, 173] width 410 height 198
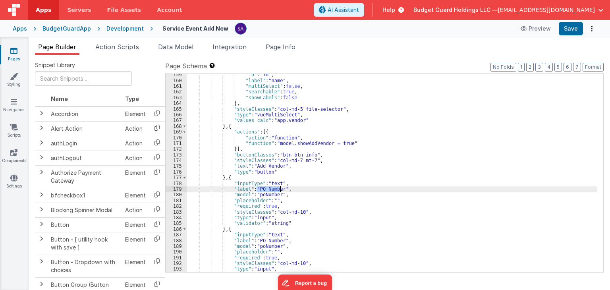
drag, startPoint x: 257, startPoint y: 188, endPoint x: 279, endPoint y: 189, distance: 22.7
click at [279, 189] on div ""id" : "id" , "label" : "name" , "multiSelect" : false , "searchable" : true , …" at bounding box center [392, 177] width 410 height 210
click at [276, 194] on div ""id" : "id" , "label" : "name" , "multiSelect" : false , "searchable" : true , …" at bounding box center [392, 177] width 410 height 210
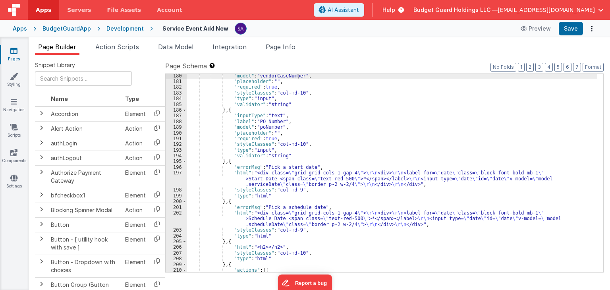
scroll to position [1048, 0]
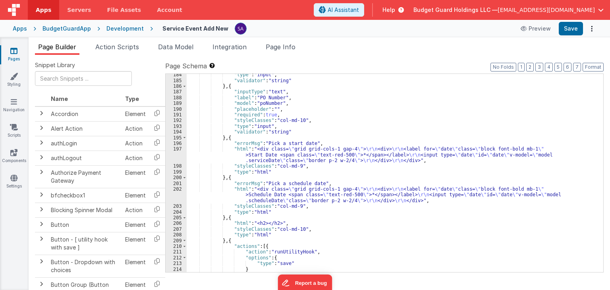
click at [229, 148] on div ""type" : "input" , "validator" : "string" } , { "inputType" : "text" , "label" …" at bounding box center [392, 177] width 410 height 210
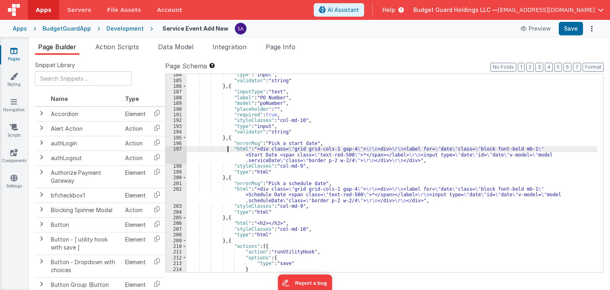
click at [259, 142] on div ""type" : "input" , "validator" : "string" } , { "inputType" : "text" , "label" …" at bounding box center [392, 177] width 410 height 210
click at [264, 142] on div ""type" : "input" , "validator" : "string" } , { "inputType" : "text" , "label" …" at bounding box center [392, 177] width 410 height 210
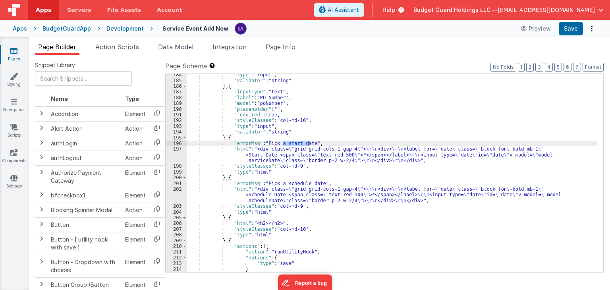
drag, startPoint x: 283, startPoint y: 144, endPoint x: 308, endPoint y: 143, distance: 25.0
click at [308, 143] on div ""type" : "input" , "validator" : "string" } , { "inputType" : "text" , "label" …" at bounding box center [392, 177] width 410 height 210
click at [179, 153] on div "197" at bounding box center [176, 154] width 21 height 17
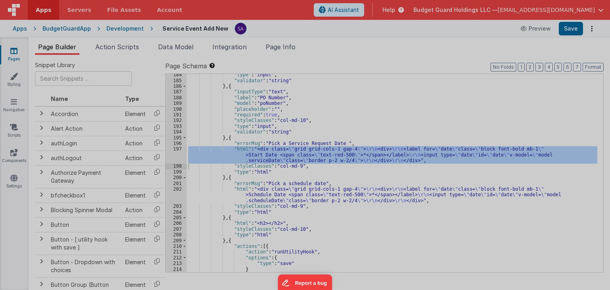
click at [177, 150] on div "< div class = "grid grid-cols-1 gap-4" > < div > < label for = "date" class = "…" at bounding box center [163, 170] width 266 height 253
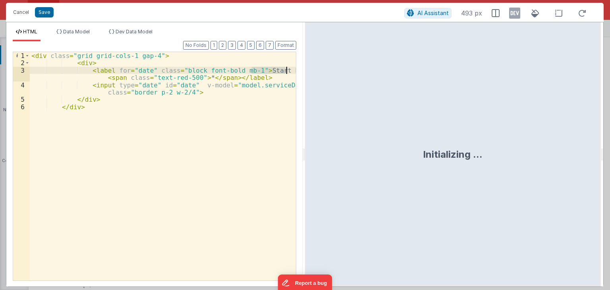
drag, startPoint x: 252, startPoint y: 69, endPoint x: 288, endPoint y: 69, distance: 35.3
click at [288, 69] on div "< div class = "grid grid-cols-1 gap-4" > < div > < label for = "date" class = "…" at bounding box center [163, 173] width 266 height 243
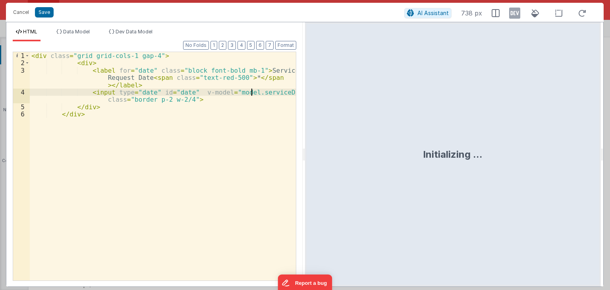
click at [252, 92] on div "< div class = "grid grid-cols-1 gap-4" > < div > < label for = "date" class = "…" at bounding box center [163, 173] width 266 height 243
click at [267, 92] on div "< div class = "grid grid-cols-1 gap-4" > < div > < label for = "date" class = "…" at bounding box center [163, 173] width 266 height 243
click at [271, 92] on div "< div class = "grid grid-cols-1 gap-4" > < div > < label for = "date" class = "…" at bounding box center [163, 173] width 266 height 243
drag, startPoint x: 282, startPoint y: 91, endPoint x: 269, endPoint y: 92, distance: 13.1
click at [269, 92] on div "< div class = "grid grid-cols-1 gap-4" > < div > < label for = "date" class = "…" at bounding box center [163, 173] width 266 height 243
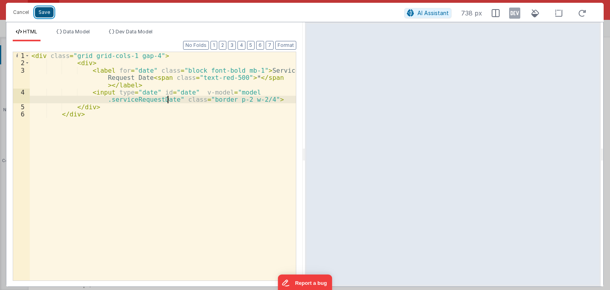
click at [42, 13] on button "Save" at bounding box center [44, 12] width 19 height 10
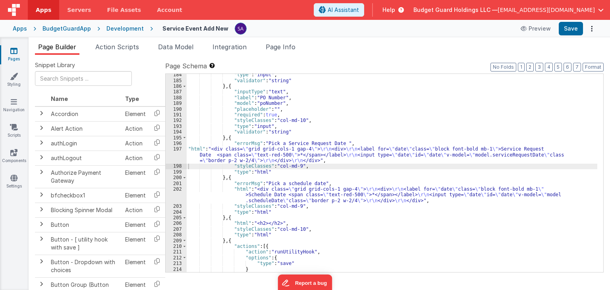
click at [300, 189] on div ""type" : "input" , "validator" : "string" } , { "inputType" : "text" , "label" …" at bounding box center [392, 177] width 410 height 210
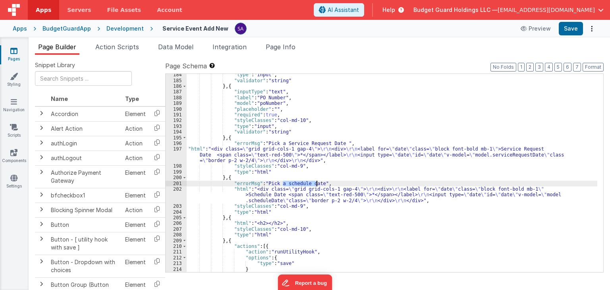
drag, startPoint x: 282, startPoint y: 182, endPoint x: 316, endPoint y: 183, distance: 33.8
click at [316, 183] on div ""type" : "input" , "validator" : "string" } , { "inputType" : "text" , "label" …" at bounding box center [392, 177] width 410 height 210
click at [305, 195] on div ""type" : "input" , "validator" : "string" } , { "inputType" : "text" , "label" …" at bounding box center [392, 177] width 410 height 210
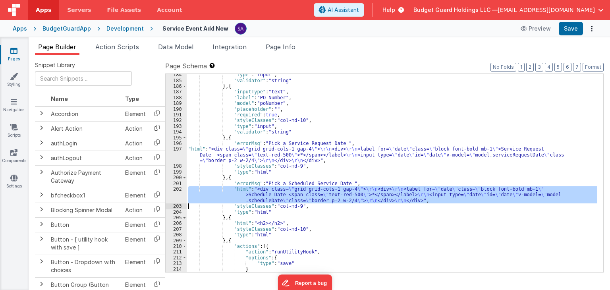
click at [178, 197] on div "202" at bounding box center [176, 194] width 21 height 17
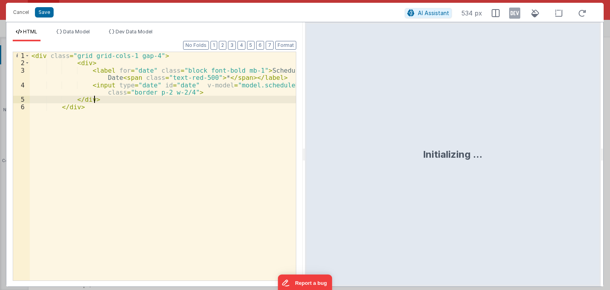
click at [177, 96] on div "< div class = "grid grid-cols-1 gap-4" > < div > < label for = "date" class = "…" at bounding box center [163, 173] width 266 height 243
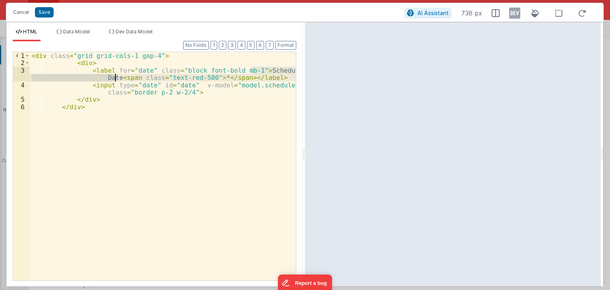
drag, startPoint x: 252, startPoint y: 70, endPoint x: 115, endPoint y: 80, distance: 137.7
click at [115, 80] on div "< div class = "grid grid-cols-1 gap-4" > < div > < label for = "date" class = "…" at bounding box center [163, 173] width 266 height 243
paste textarea
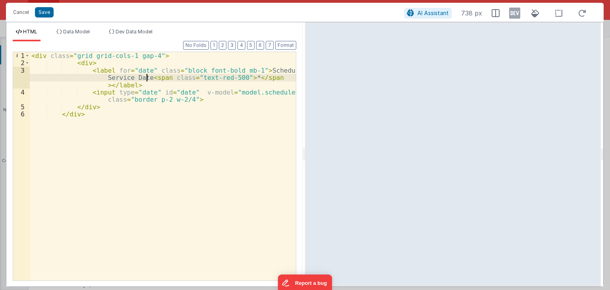
click at [270, 92] on div "< div class = "grid grid-cols-1 gap-4" > < div > < label for = "date" class = "…" at bounding box center [163, 173] width 266 height 243
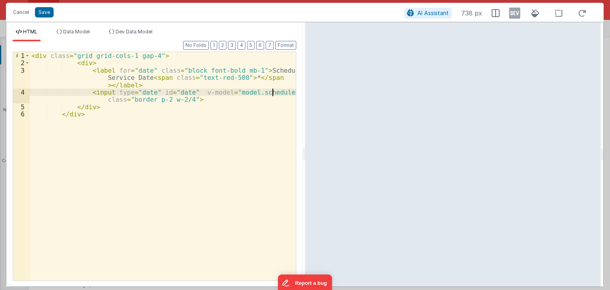
click at [272, 92] on div "< div class = "grid grid-cols-1 gap-4" > < div > < label for = "date" class = "…" at bounding box center [163, 173] width 266 height 243
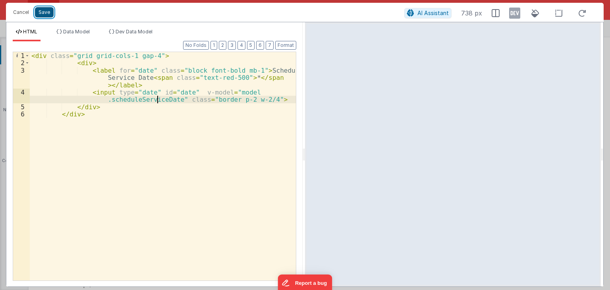
click at [41, 13] on button "Save" at bounding box center [44, 12] width 19 height 10
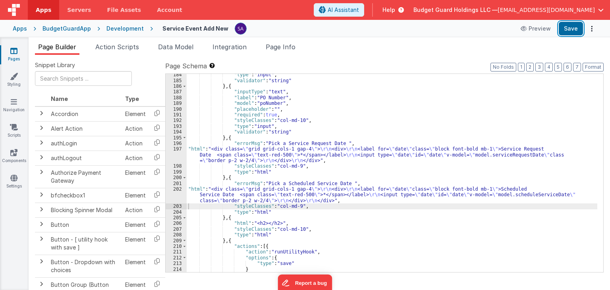
drag, startPoint x: 568, startPoint y: 27, endPoint x: 516, endPoint y: 0, distance: 58.8
click at [568, 26] on button "Save" at bounding box center [570, 28] width 24 height 13
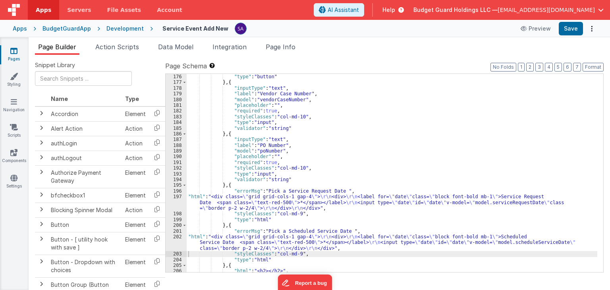
scroll to position [976, 0]
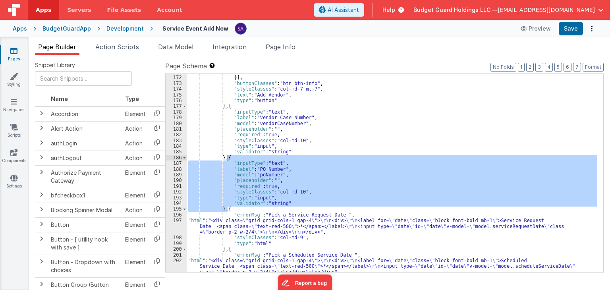
drag, startPoint x: 226, startPoint y: 210, endPoint x: 227, endPoint y: 158, distance: 52.4
click at [227, 158] on div ""function" : "model.showAddVendor = true" }] , "buttonClasses" : "btn btn-info"…" at bounding box center [392, 179] width 410 height 221
click at [225, 209] on div ""function" : "model.showAddVendor = true" }] , "buttonClasses" : "btn btn-info"…" at bounding box center [392, 173] width 410 height 198
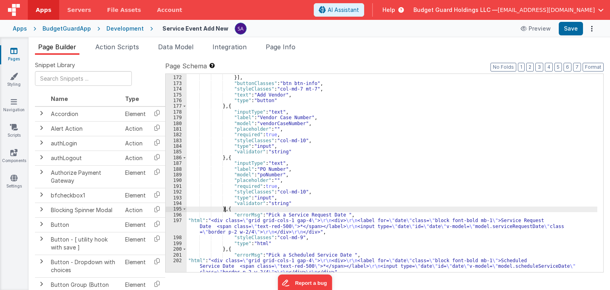
paste textarea
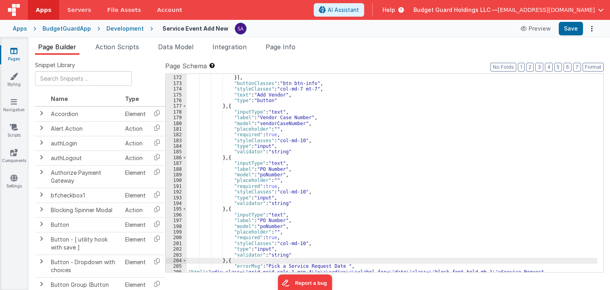
scroll to position [1000, 0]
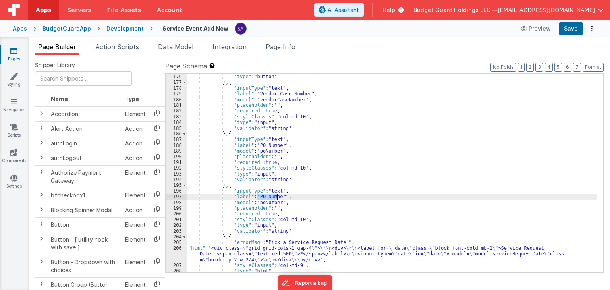
drag, startPoint x: 257, startPoint y: 196, endPoint x: 279, endPoint y: 198, distance: 21.9
click at [279, 198] on div ""text" : "Add Vendor" , "type" : "button" } , { "inputType" : "text" , "label" …" at bounding box center [392, 173] width 410 height 210
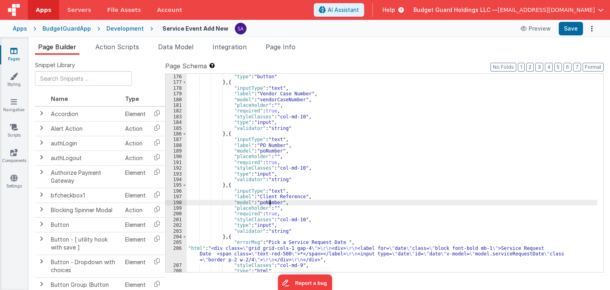
click at [269, 202] on div ""text" : "Add Vendor" , "type" : "button" } , { "inputType" : "text" , "label" …" at bounding box center [392, 173] width 410 height 210
click at [270, 202] on div ""text" : "Add Vendor" , "type" : "button" } , { "inputType" : "text" , "label" …" at bounding box center [392, 173] width 410 height 210
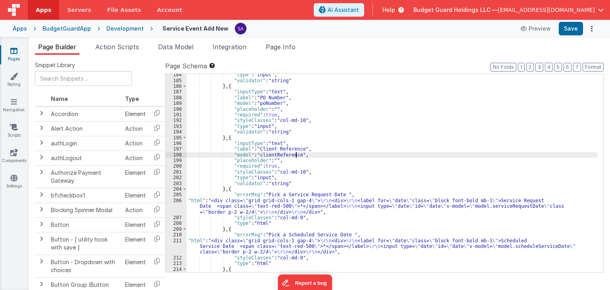
scroll to position [1072, 0]
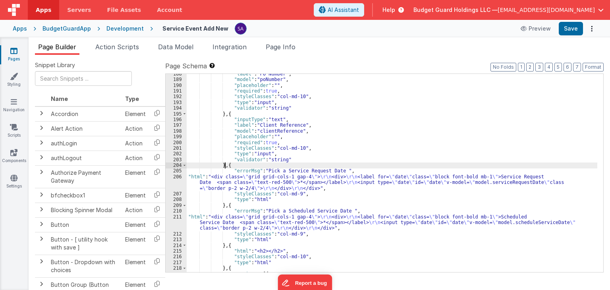
click at [226, 166] on div ""label" : "PO Number" , "model" : "poNumber" , "placeholder" : "" , "required" …" at bounding box center [392, 176] width 410 height 210
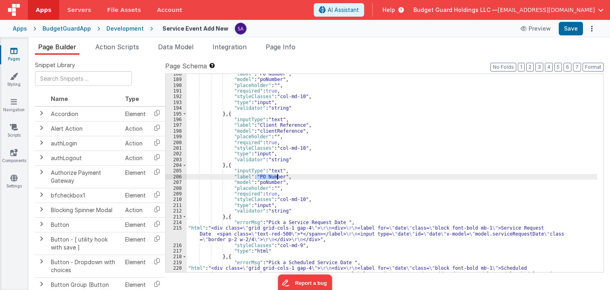
drag, startPoint x: 256, startPoint y: 175, endPoint x: 278, endPoint y: 177, distance: 22.3
click at [278, 177] on div ""label" : "PO Number" , "model" : "poNumber" , "placeholder" : "" , "required" …" at bounding box center [392, 181] width 410 height 221
click at [277, 181] on div ""label" : "PO Number" , "model" : "poNumber" , "placeholder" : "" , "required" …" at bounding box center [392, 181] width 410 height 221
click at [298, 180] on div ""label" : "PO Number" , "model" : "poNumber" , "placeholder" : "" , "required" …" at bounding box center [392, 181] width 410 height 221
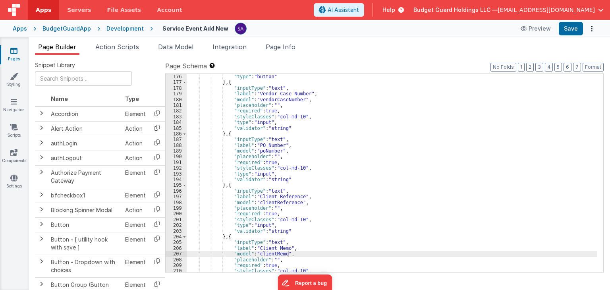
scroll to position [1000, 0]
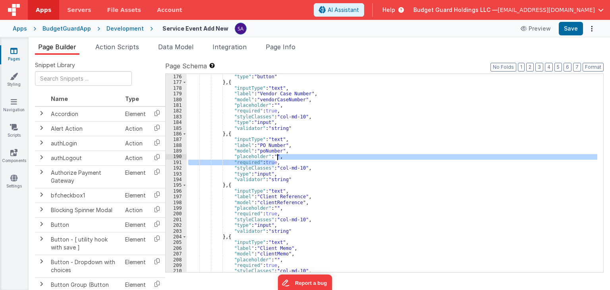
drag, startPoint x: 281, startPoint y: 162, endPoint x: 281, endPoint y: 158, distance: 4.8
click at [281, 158] on div ""text" : "Add Vendor" , "type" : "button" } , { "inputType" : "text" , "label" …" at bounding box center [392, 173] width 410 height 210
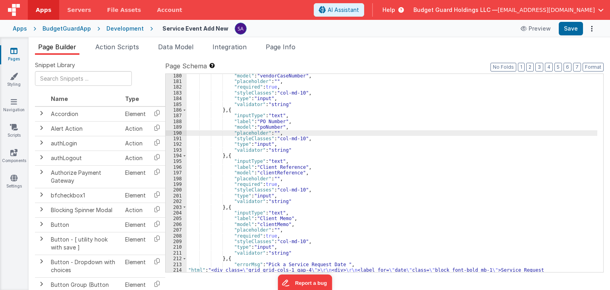
scroll to position [976, 0]
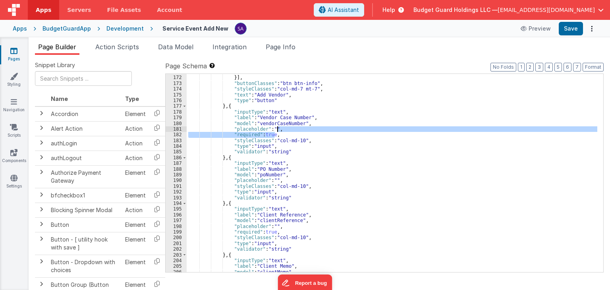
drag, startPoint x: 278, startPoint y: 135, endPoint x: 279, endPoint y: 129, distance: 5.7
click at [279, 129] on div ""function" : "model.showAddVendor = true" }] , "buttonClasses" : "btn btn-info"…" at bounding box center [392, 174] width 410 height 210
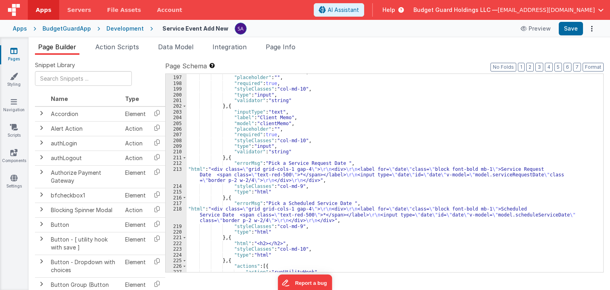
scroll to position [1143, 0]
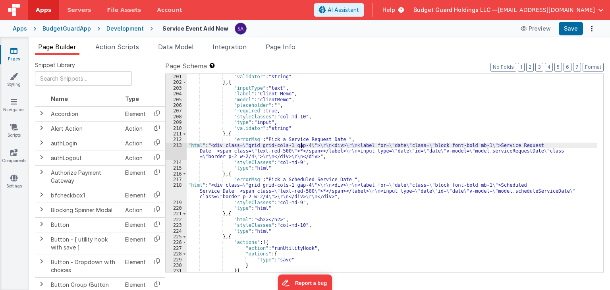
click at [300, 146] on div ""type" : "input" , "validator" : "string" } , { "inputType" : "text" , "label" …" at bounding box center [392, 173] width 410 height 210
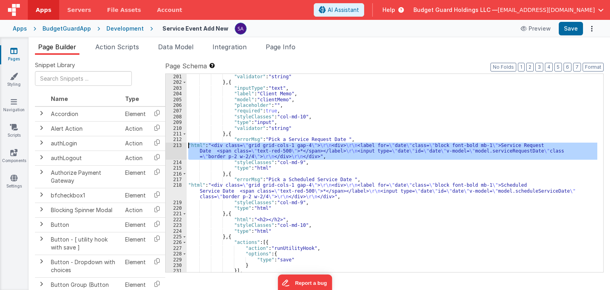
click at [174, 145] on div "213" at bounding box center [176, 150] width 21 height 17
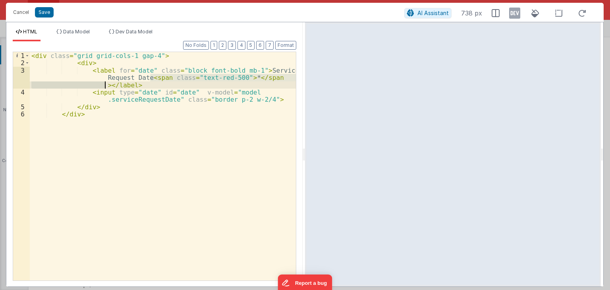
drag, startPoint x: 150, startPoint y: 77, endPoint x: 105, endPoint y: 86, distance: 46.2
click at [105, 86] on div "< div class = "grid grid-cols-1 gap-4" > < div > < label for = "date" class = "…" at bounding box center [163, 173] width 266 height 243
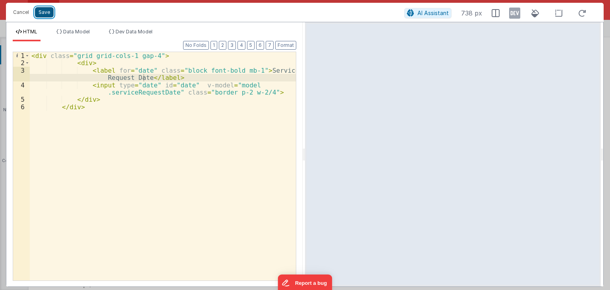
click at [38, 16] on button "Save" at bounding box center [44, 12] width 19 height 10
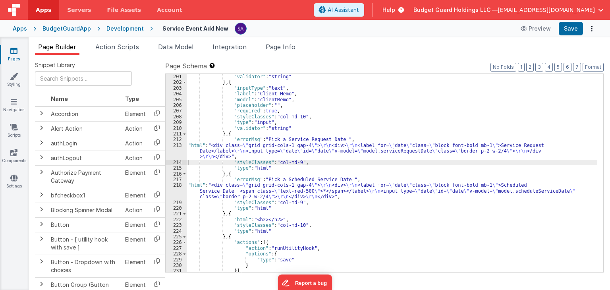
click at [248, 194] on div ""type" : "input" , "validator" : "string" } , { "inputType" : "text" , "label" …" at bounding box center [392, 173] width 410 height 210
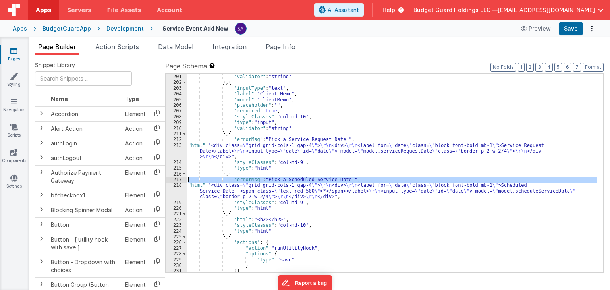
click at [172, 182] on div "200 201 202 203 204 205 206 207 208 209 210 211 212 213 214 215 216 217 218 219…" at bounding box center [176, 173] width 21 height 210
click at [173, 186] on div "218" at bounding box center [176, 190] width 21 height 17
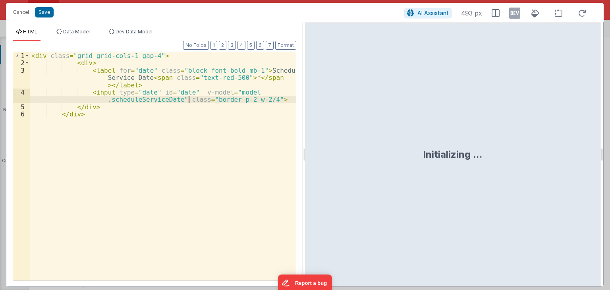
click at [188, 98] on div "< div class = "grid grid-cols-1 gap-4" > < div > < label for = "date" class = "…" at bounding box center [163, 173] width 266 height 243
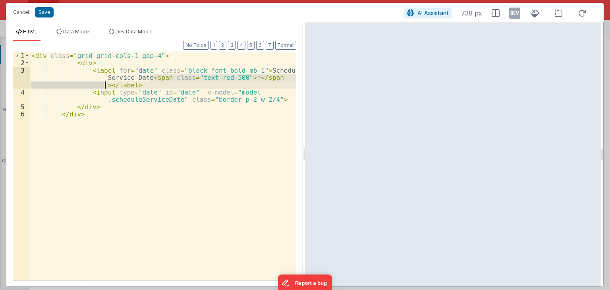
drag, startPoint x: 151, startPoint y: 77, endPoint x: 105, endPoint y: 86, distance: 46.9
click at [105, 86] on div "< div class = "grid grid-cols-1 gap-4" > < div > < label for = "date" class = "…" at bounding box center [163, 173] width 266 height 243
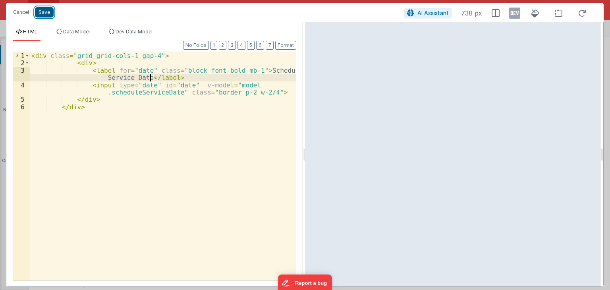
click at [51, 15] on button "Save" at bounding box center [44, 12] width 19 height 10
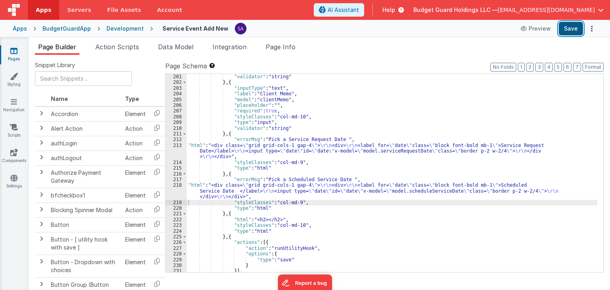
click at [573, 31] on button "Save" at bounding box center [570, 28] width 24 height 13
drag, startPoint x: 576, startPoint y: 29, endPoint x: 544, endPoint y: 8, distance: 37.5
click at [576, 29] on button "Save" at bounding box center [570, 28] width 24 height 13
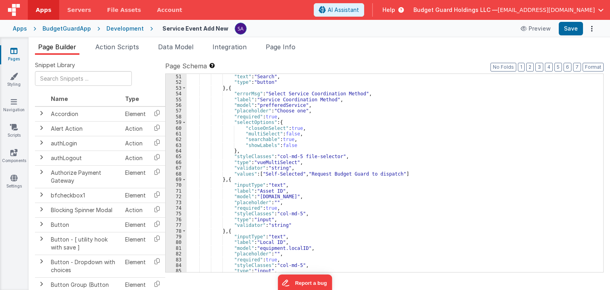
scroll to position [262, 0]
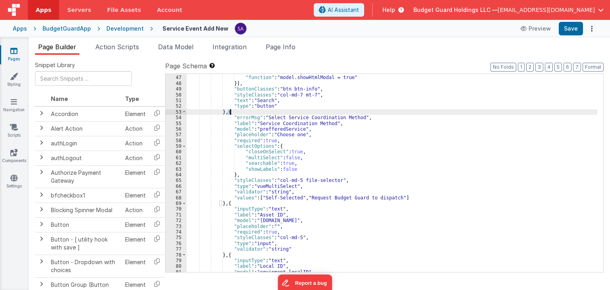
drag, startPoint x: 227, startPoint y: 111, endPoint x: 231, endPoint y: 114, distance: 5.7
click at [231, 114] on div ""action" : "function" , "function" : "model.showHtmlModal = true" }] , "buttonC…" at bounding box center [392, 174] width 410 height 210
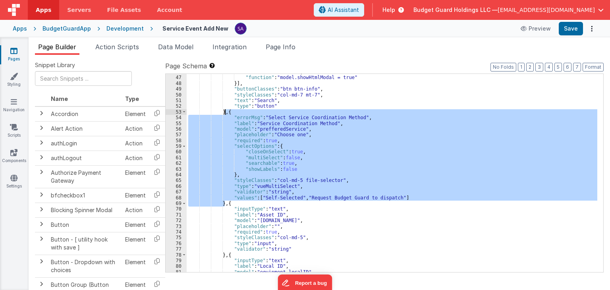
drag, startPoint x: 224, startPoint y: 205, endPoint x: 226, endPoint y: 114, distance: 91.7
click at [226, 114] on div ""action" : "function" , "function" : "model.showHtmlModal = true" }] , "buttonC…" at bounding box center [392, 174] width 410 height 210
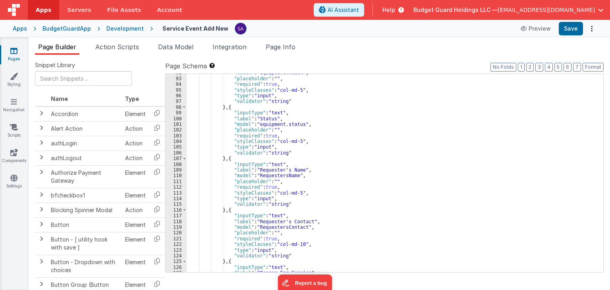
scroll to position [500, 0]
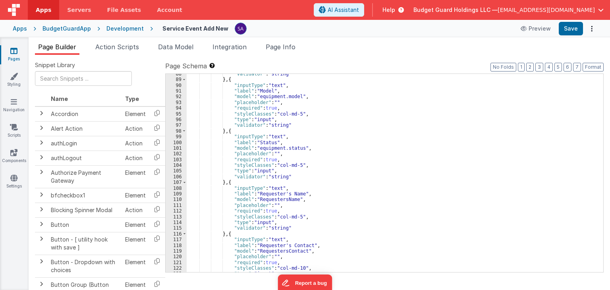
click at [225, 184] on div ""validator" : "string" } , { "inputType" : "text" , "label" : "Model" , "model"…" at bounding box center [392, 176] width 410 height 210
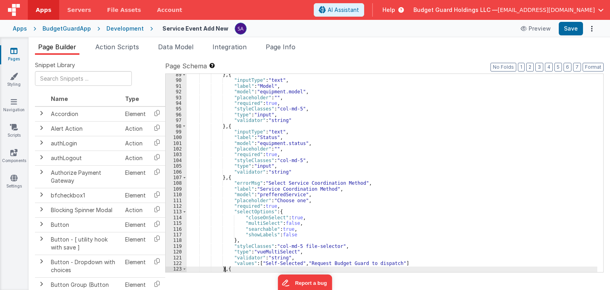
scroll to position [505, 0]
